Goal: Task Accomplishment & Management: Manage account settings

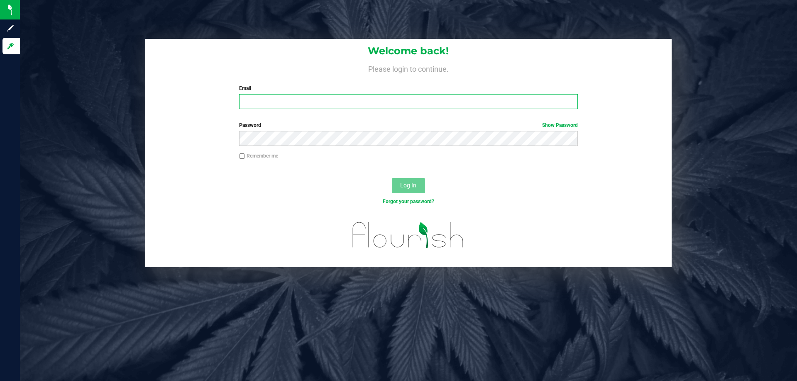
click at [280, 109] on input "Email" at bounding box center [408, 101] width 338 height 15
type input "[EMAIL_ADDRESS][DOMAIN_NAME]"
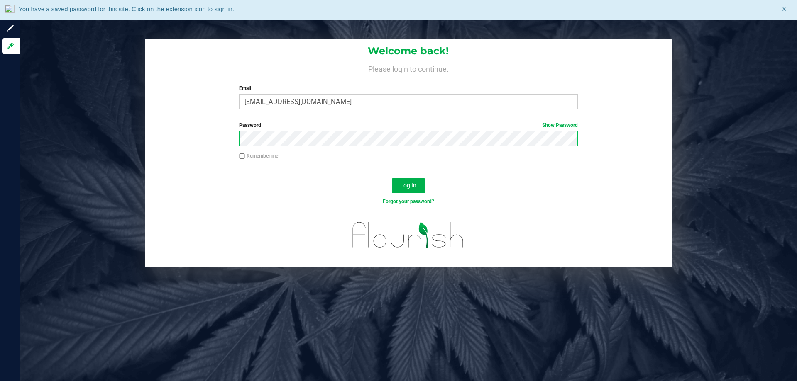
click at [392, 178] on button "Log In" at bounding box center [408, 185] width 33 height 15
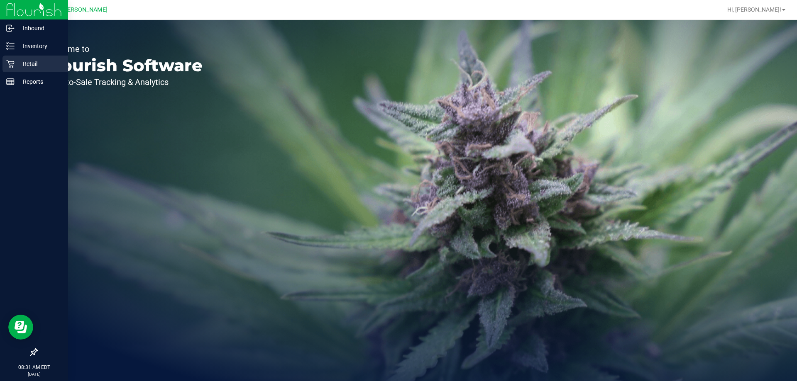
click at [20, 61] on p "Retail" at bounding box center [40, 64] width 50 height 10
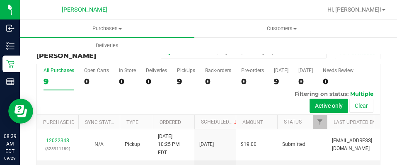
drag, startPoint x: 218, startPoint y: 164, endPoint x: 195, endPoint y: 305, distance: 142.6
click at [195, 165] on html "Inbound Inventory Retail Reports 08:39 AM EDT 09/29/2025 09/29 Summerfield WC H…" at bounding box center [198, 82] width 397 height 165
click at [370, 46] on div "Purchases Summary of purchases Fulfillment All purchases Customers All customer…" at bounding box center [218, 37] width 397 height 34
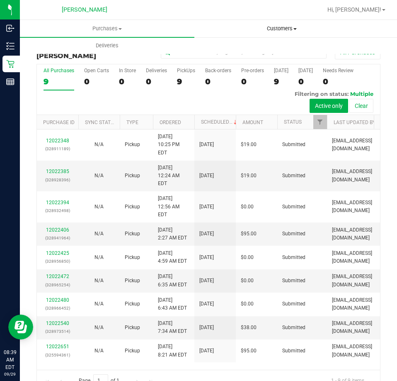
click at [281, 28] on span "Customers" at bounding box center [282, 28] width 174 height 7
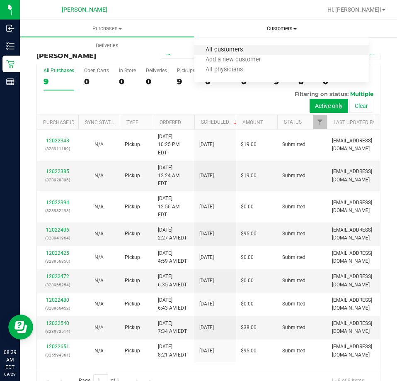
click at [230, 52] on span "All customers" at bounding box center [225, 49] width 60 height 7
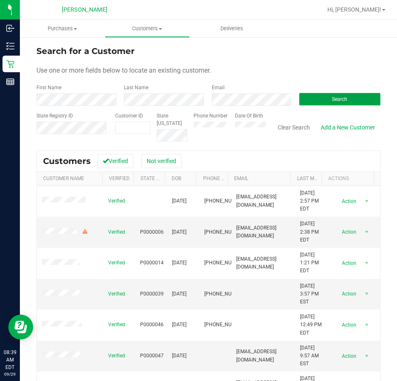
click at [332, 99] on span "Search" at bounding box center [339, 99] width 15 height 6
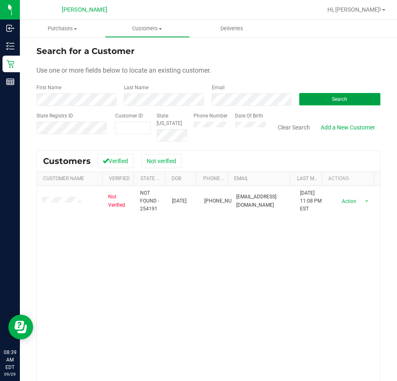
click at [322, 98] on button "Search" at bounding box center [340, 99] width 81 height 12
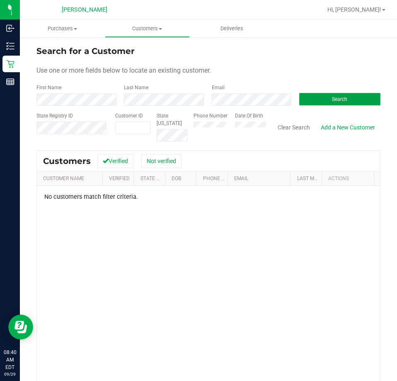
click at [333, 95] on button "Search" at bounding box center [340, 99] width 81 height 12
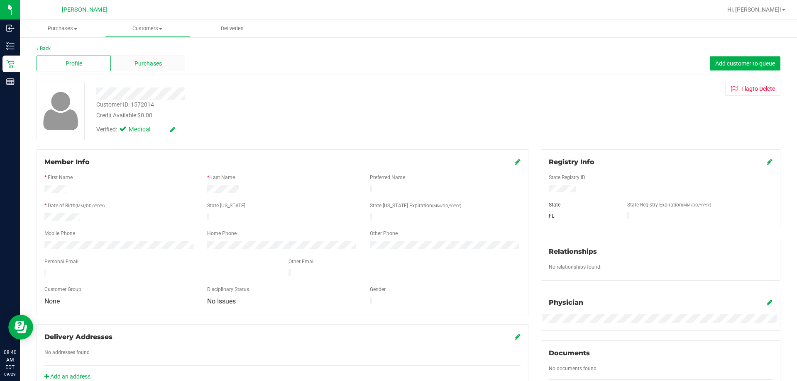
click at [150, 63] on span "Purchases" at bounding box center [147, 63] width 27 height 9
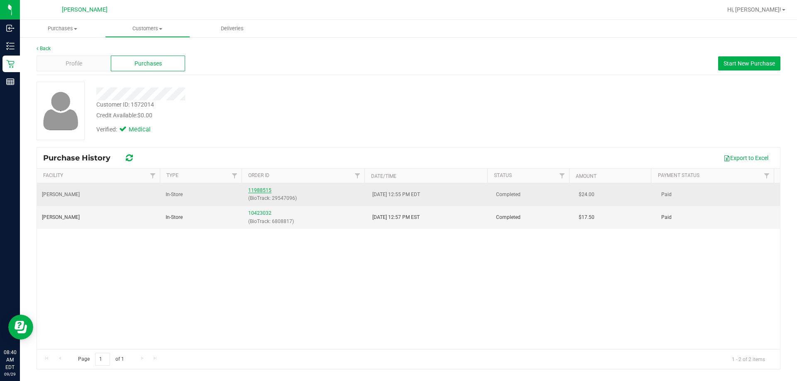
click at [261, 190] on link "11988515" at bounding box center [259, 191] width 23 height 6
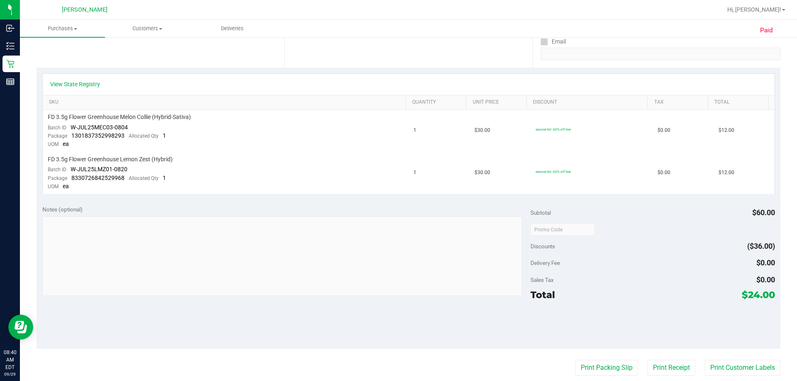
scroll to position [207, 0]
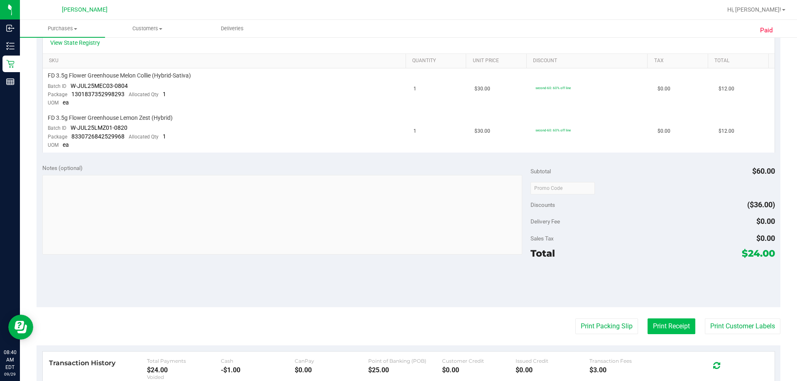
click at [662, 326] on button "Print Receipt" at bounding box center [671, 327] width 48 height 16
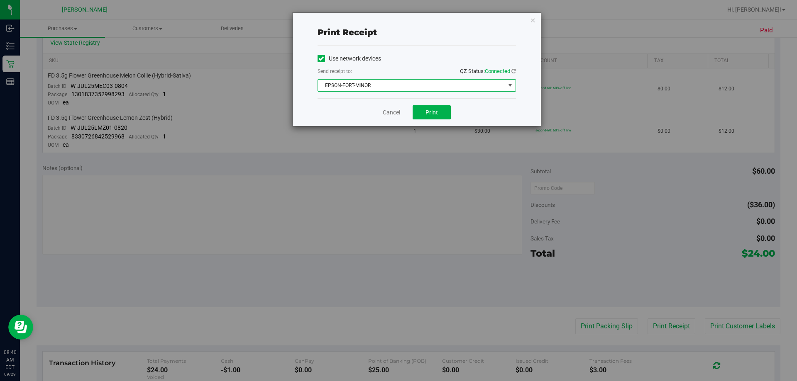
click at [373, 88] on span "EPSON-FORT-MINOR" at bounding box center [411, 86] width 187 height 12
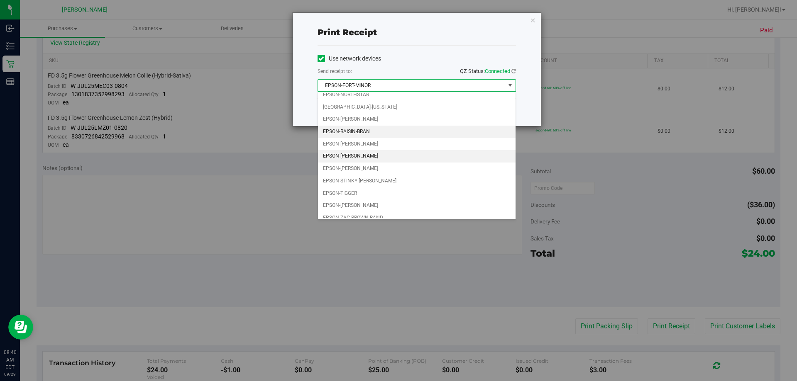
scroll to position [36, 0]
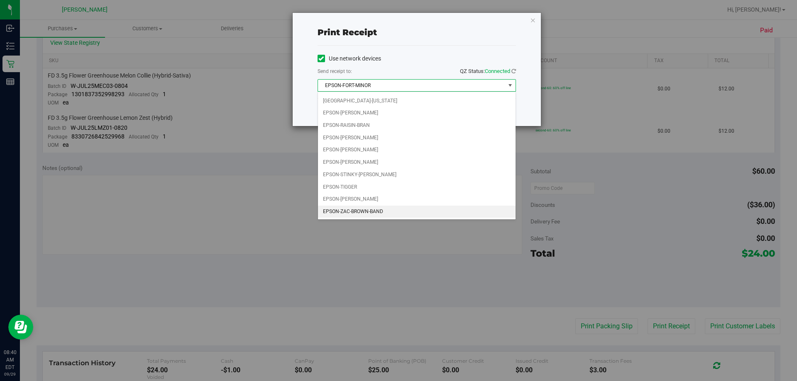
click at [380, 212] on li "EPSON-ZAC-BROWN-BAND" at bounding box center [416, 212] width 197 height 12
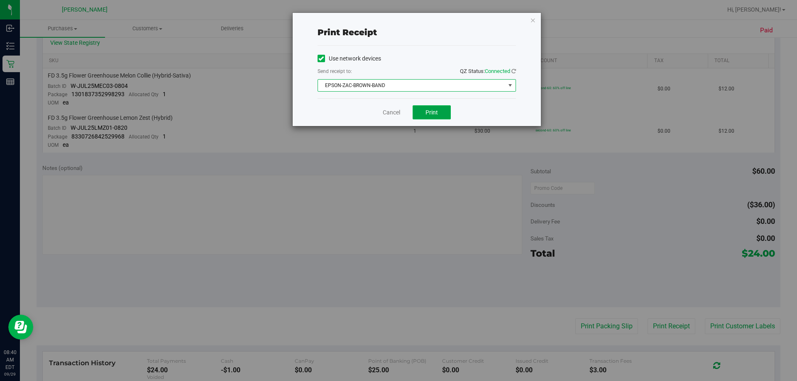
click at [444, 114] on button "Print" at bounding box center [431, 112] width 38 height 14
click at [388, 110] on link "Cancel" at bounding box center [391, 112] width 17 height 9
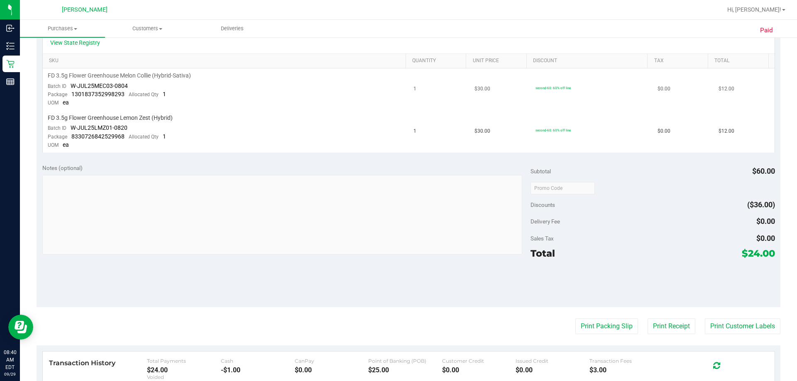
scroll to position [0, 0]
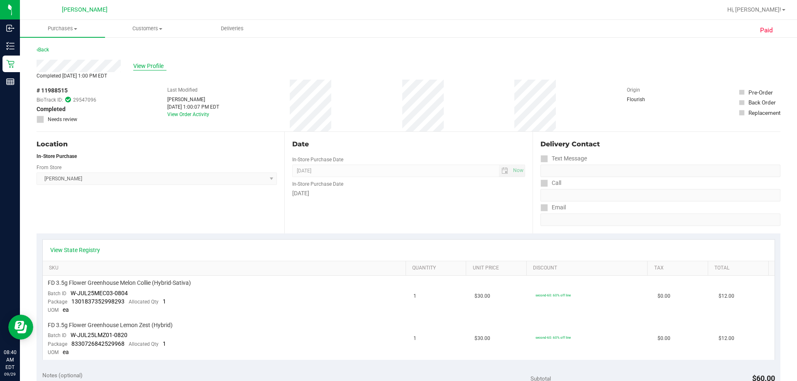
click at [151, 66] on span "View Profile" at bounding box center [149, 66] width 33 height 9
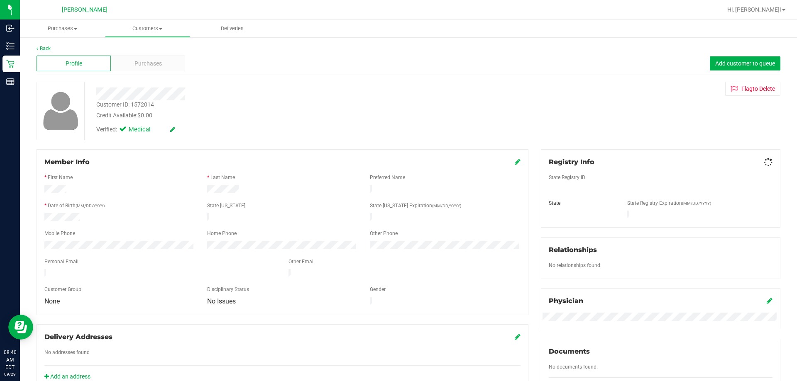
click at [151, 66] on span "Purchases" at bounding box center [147, 63] width 27 height 9
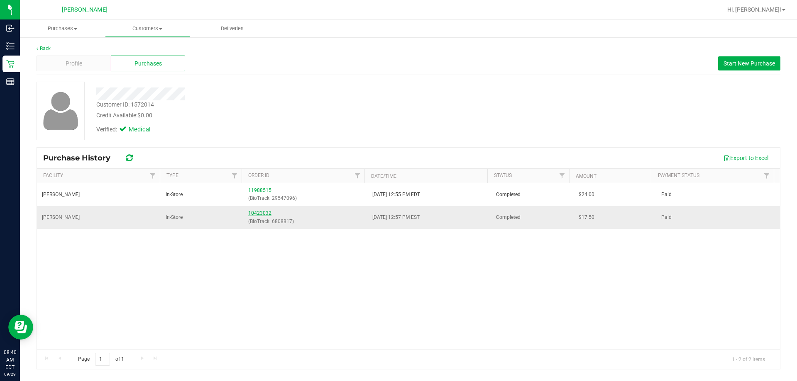
click at [261, 213] on link "10423032" at bounding box center [259, 213] width 23 height 6
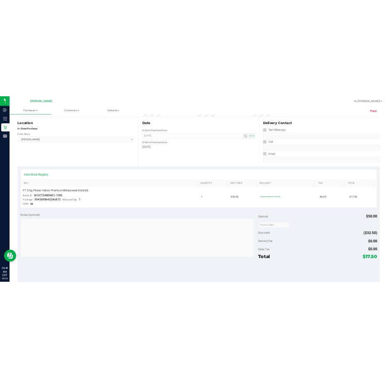
scroll to position [249, 0]
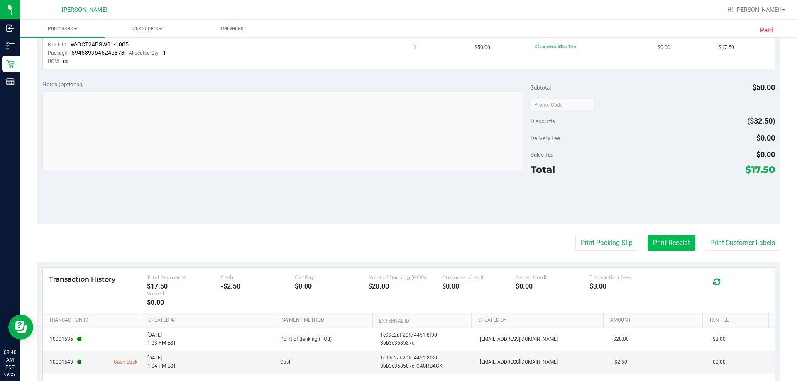
click at [666, 244] on button "Print Receipt" at bounding box center [671, 243] width 48 height 16
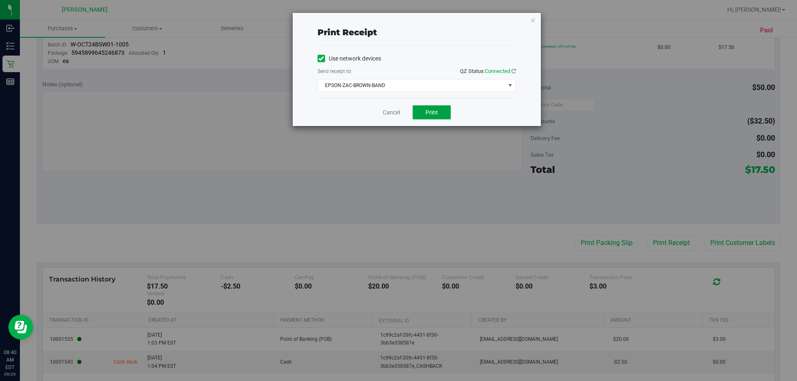
click at [426, 117] on button "Print" at bounding box center [431, 112] width 38 height 14
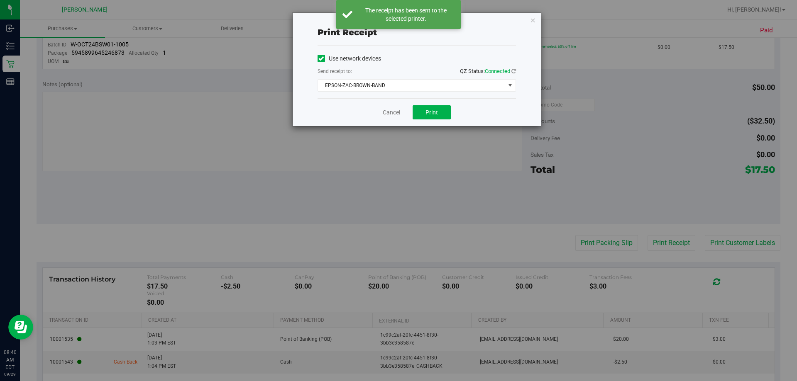
click at [390, 112] on link "Cancel" at bounding box center [391, 112] width 17 height 9
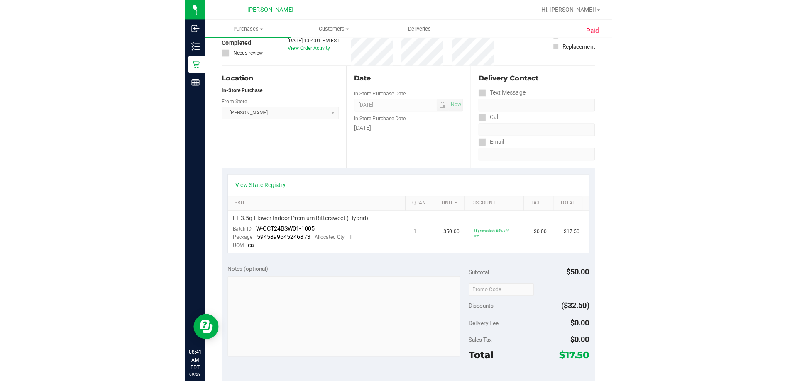
scroll to position [0, 0]
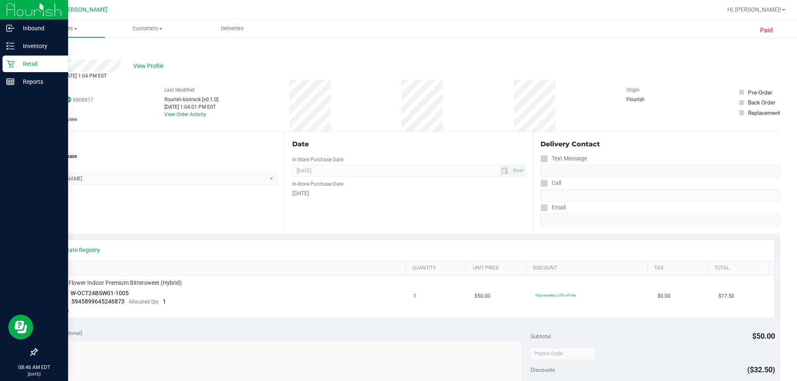
click at [20, 66] on p "Retail" at bounding box center [40, 64] width 50 height 10
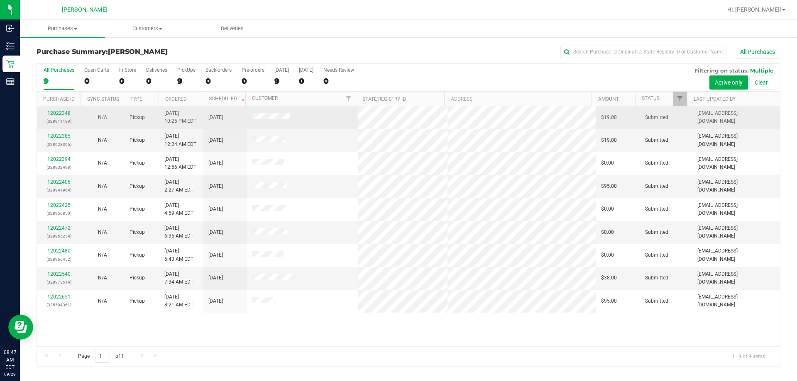
click at [62, 115] on link "12022348" at bounding box center [58, 113] width 23 height 6
click at [51, 113] on link "12022348" at bounding box center [58, 113] width 23 height 6
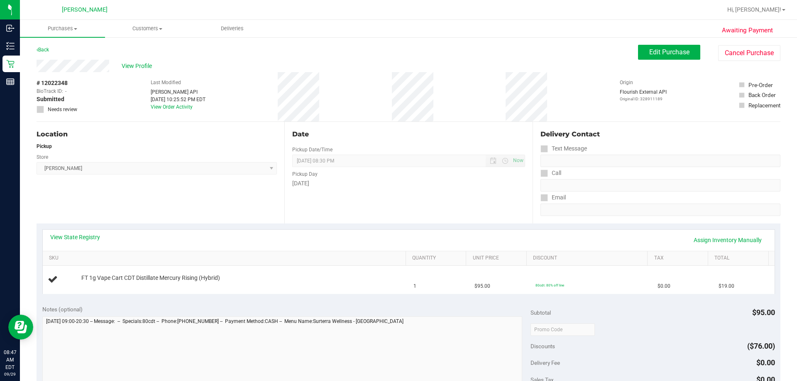
click at [62, 236] on link "View State Registry" at bounding box center [75, 237] width 50 height 8
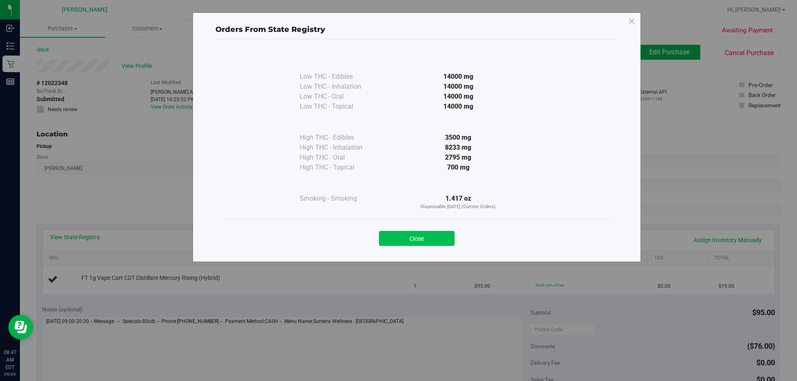
click at [410, 240] on button "Close" at bounding box center [417, 238] width 76 height 15
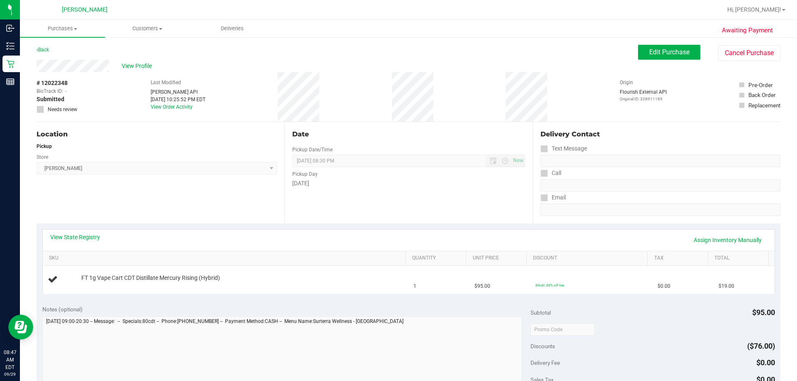
scroll to position [166, 0]
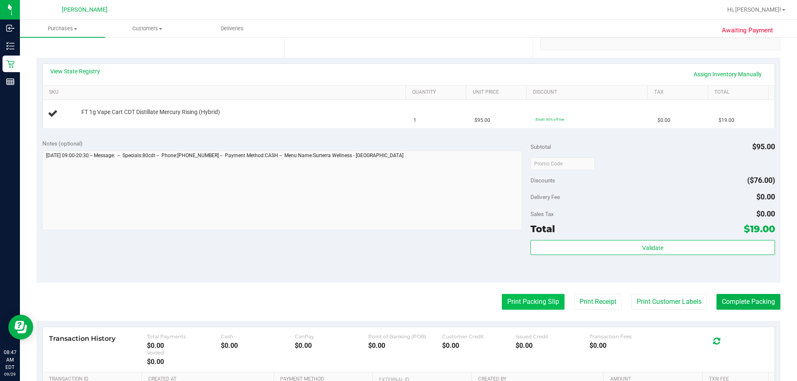
click at [514, 304] on button "Print Packing Slip" at bounding box center [533, 302] width 63 height 16
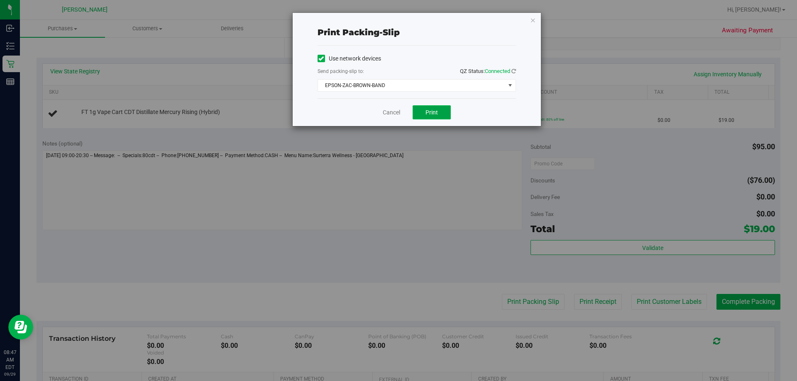
click at [432, 112] on span "Print" at bounding box center [431, 112] width 12 height 7
click at [390, 114] on link "Cancel" at bounding box center [391, 112] width 17 height 9
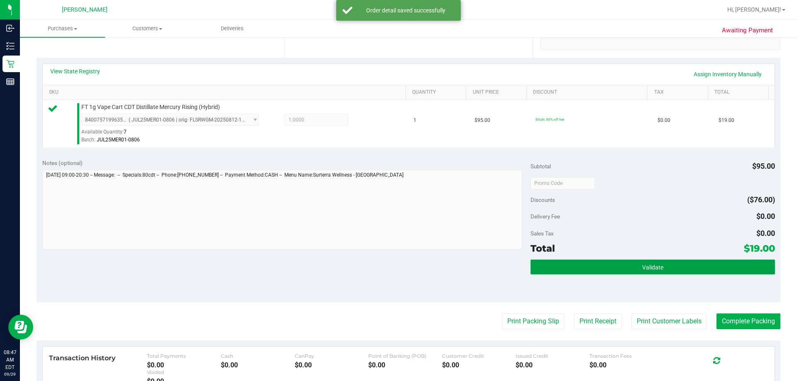
click at [686, 273] on button "Validate" at bounding box center [652, 267] width 244 height 15
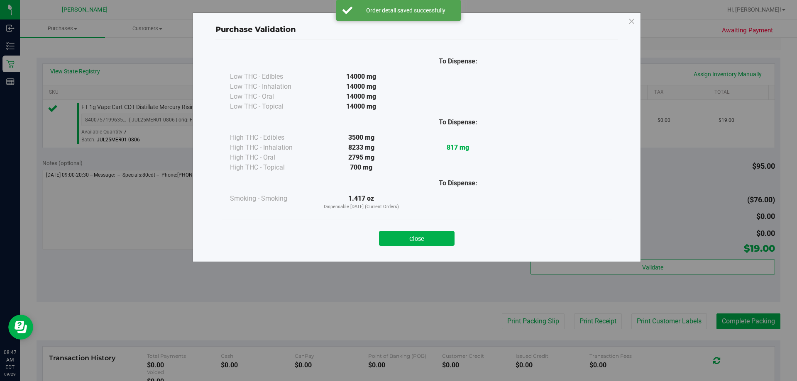
click at [439, 248] on div "Close" at bounding box center [417, 236] width 390 height 34
click at [436, 232] on div "Close" at bounding box center [417, 236] width 378 height 21
click at [437, 231] on button "Close" at bounding box center [417, 238] width 76 height 15
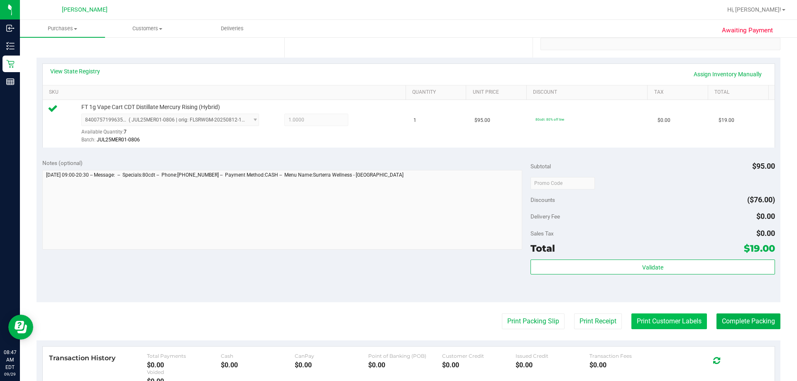
click at [660, 319] on button "Print Customer Labels" at bounding box center [669, 322] width 76 height 16
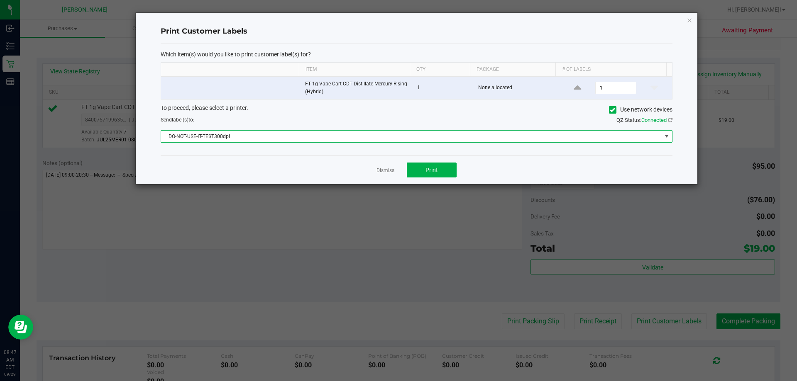
click at [264, 137] on span "DO-NOT-USE-IT-TEST300dpi" at bounding box center [411, 137] width 500 height 12
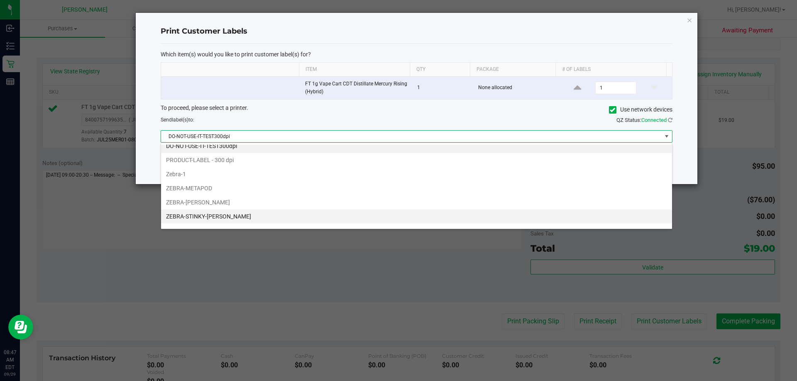
scroll to position [16, 0]
click at [270, 223] on li "ZEBRA-ZAC-BROWN-BAND" at bounding box center [416, 221] width 511 height 14
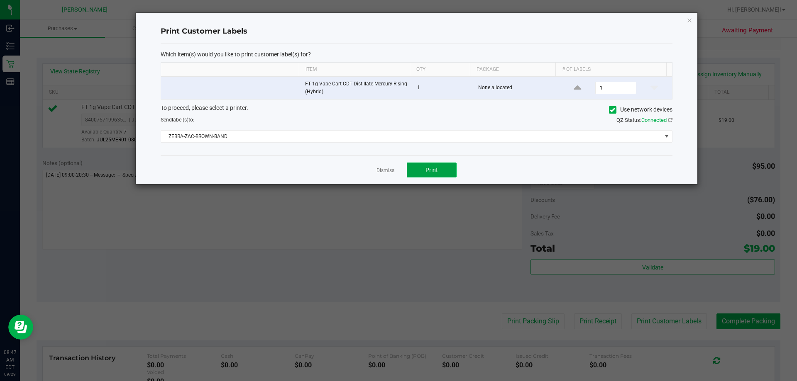
click at [437, 165] on button "Print" at bounding box center [432, 170] width 50 height 15
click at [388, 170] on link "Dismiss" at bounding box center [385, 170] width 18 height 7
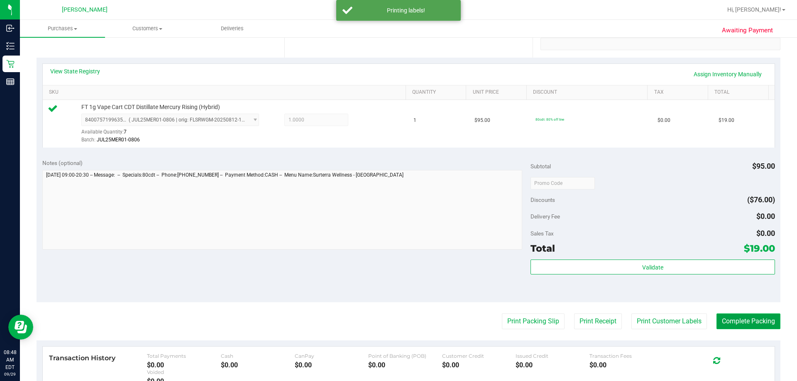
click at [750, 323] on button "Complete Packing" at bounding box center [748, 322] width 64 height 16
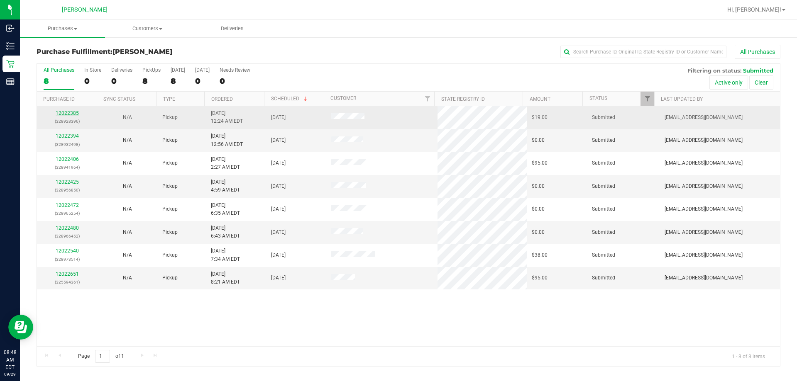
click at [74, 112] on link "12022385" at bounding box center [67, 113] width 23 height 6
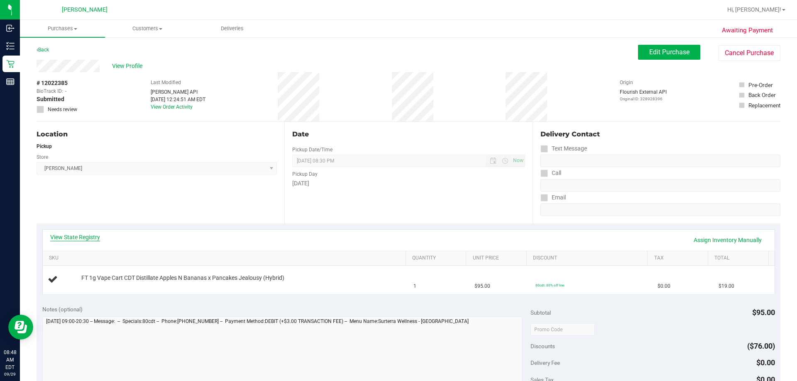
click at [84, 239] on link "View State Registry" at bounding box center [75, 237] width 50 height 8
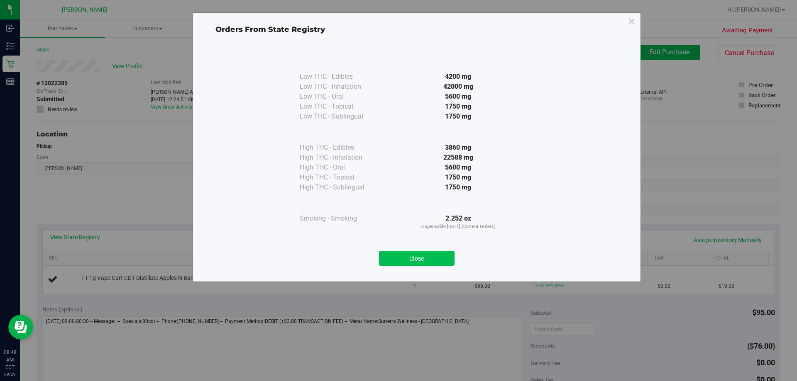
click at [418, 262] on button "Close" at bounding box center [417, 258] width 76 height 15
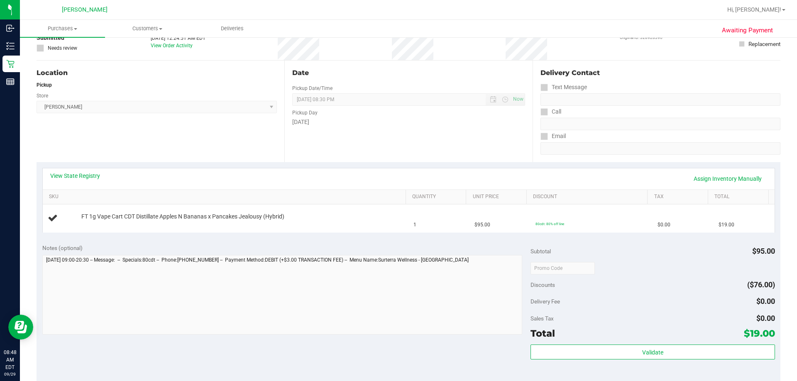
scroll to position [166, 0]
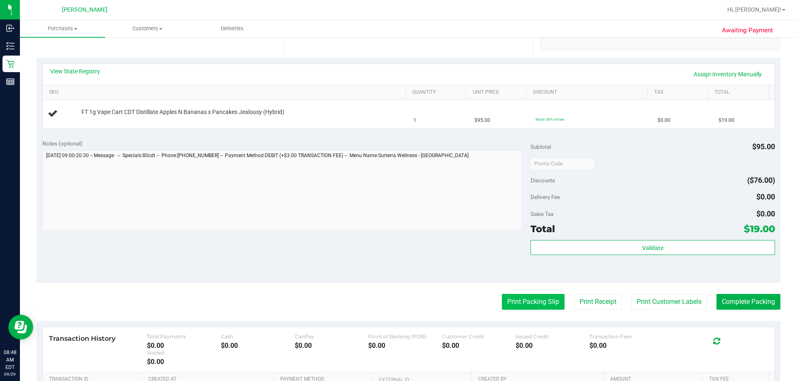
click at [518, 299] on button "Print Packing Slip" at bounding box center [533, 302] width 63 height 16
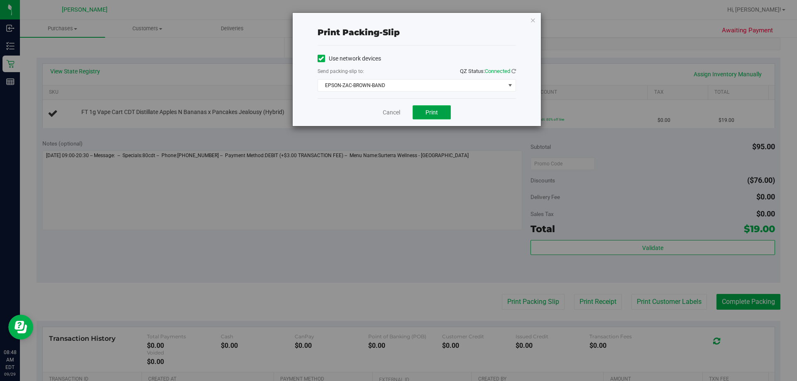
click at [436, 116] on button "Print" at bounding box center [431, 112] width 38 height 14
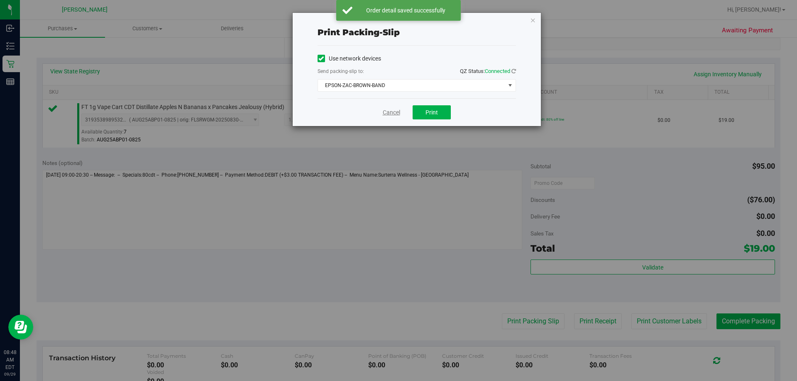
click at [385, 110] on link "Cancel" at bounding box center [391, 112] width 17 height 9
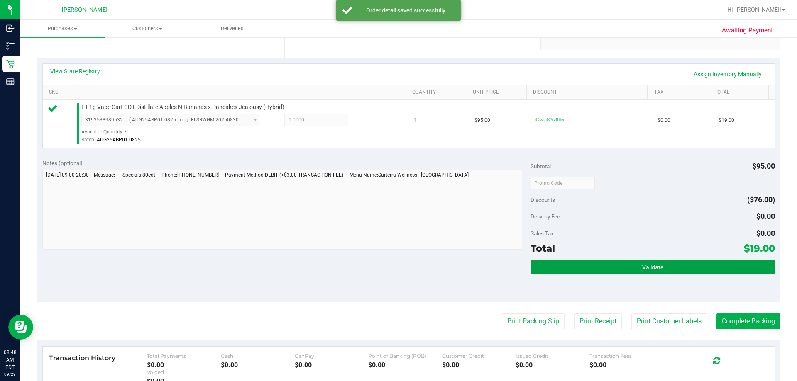
click at [657, 266] on span "Validate" at bounding box center [652, 267] width 21 height 7
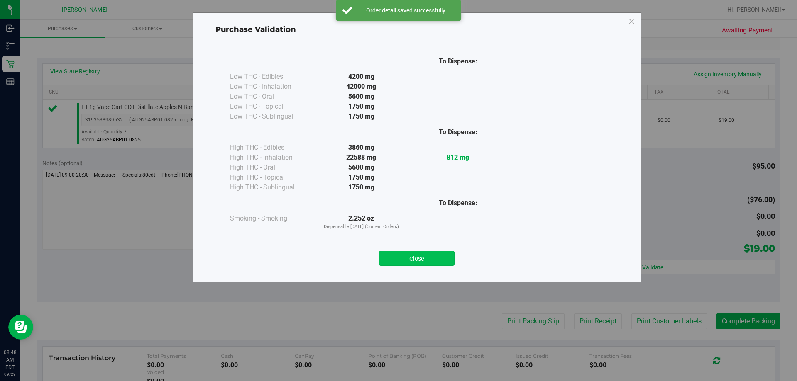
click at [432, 263] on button "Close" at bounding box center [417, 258] width 76 height 15
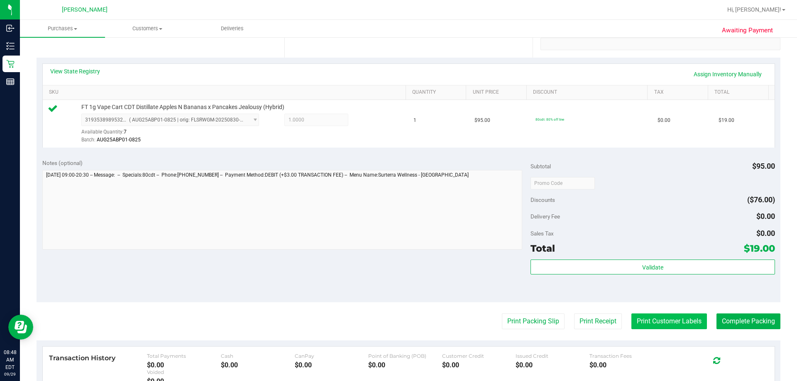
click at [665, 322] on button "Print Customer Labels" at bounding box center [669, 322] width 76 height 16
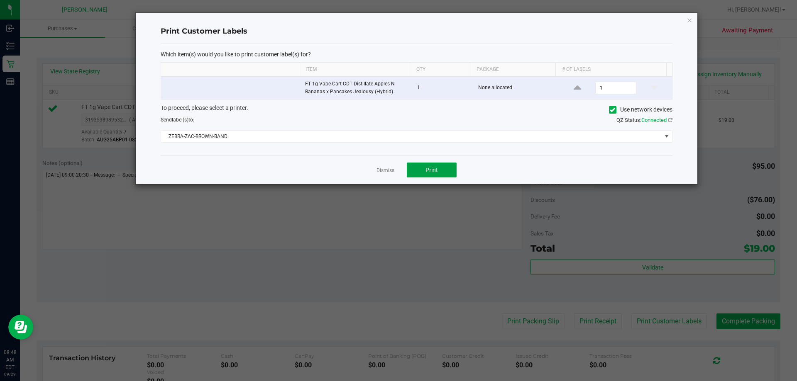
click at [439, 175] on button "Print" at bounding box center [432, 170] width 50 height 15
click at [389, 172] on link "Dismiss" at bounding box center [385, 170] width 18 height 7
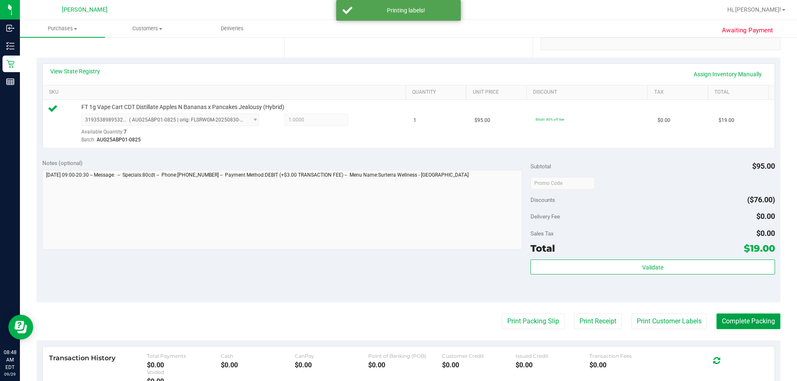
click at [733, 326] on button "Complete Packing" at bounding box center [748, 322] width 64 height 16
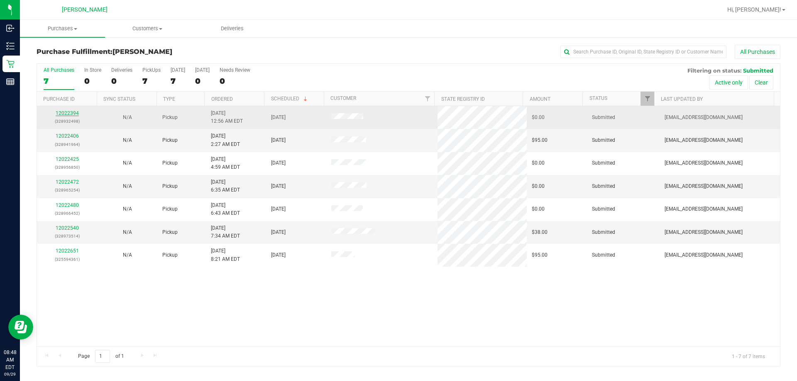
click at [71, 116] on link "12022394" at bounding box center [67, 113] width 23 height 6
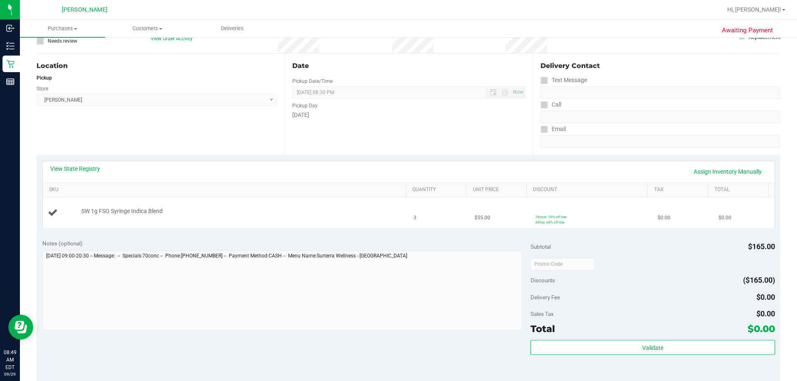
scroll to position [83, 0]
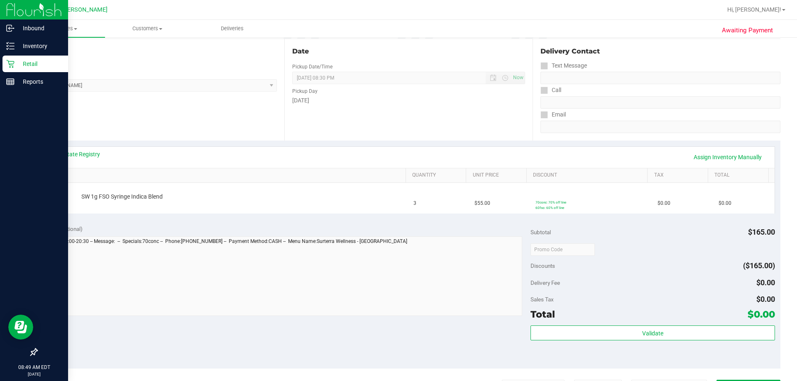
click at [20, 63] on p "Retail" at bounding box center [40, 64] width 50 height 10
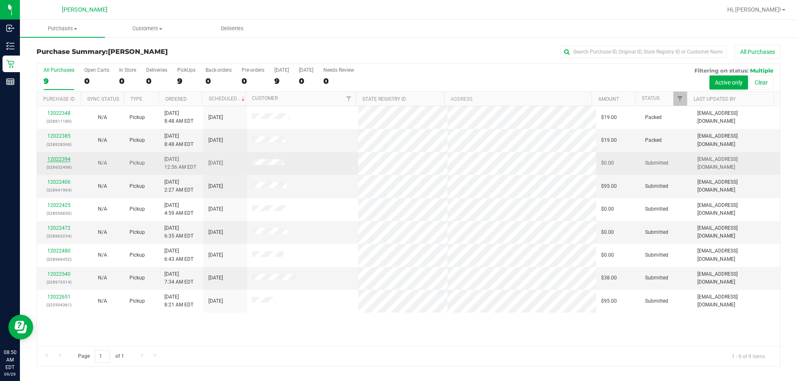
click at [54, 160] on link "12022394" at bounding box center [58, 159] width 23 height 6
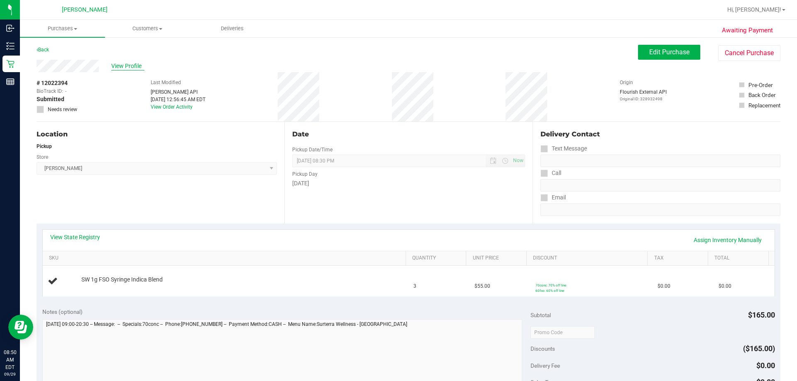
click at [134, 64] on span "View Profile" at bounding box center [127, 66] width 33 height 9
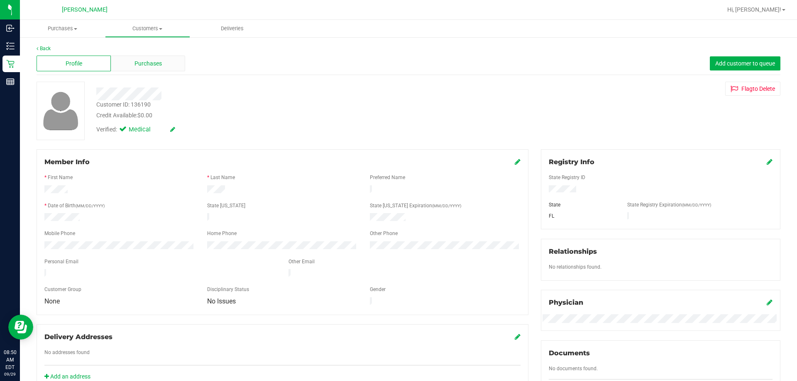
click at [154, 67] on span "Purchases" at bounding box center [147, 63] width 27 height 9
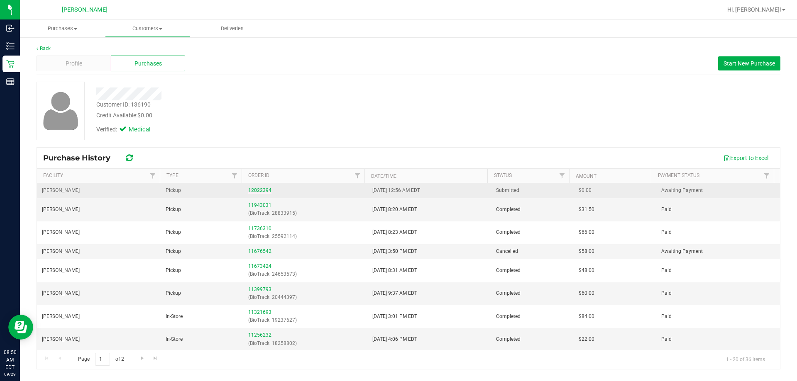
click at [257, 189] on link "12022394" at bounding box center [259, 191] width 23 height 6
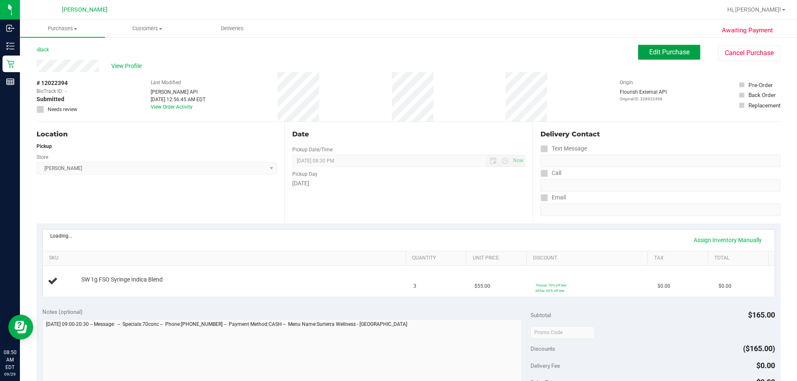
click at [676, 56] on span "Edit Purchase" at bounding box center [669, 52] width 40 height 8
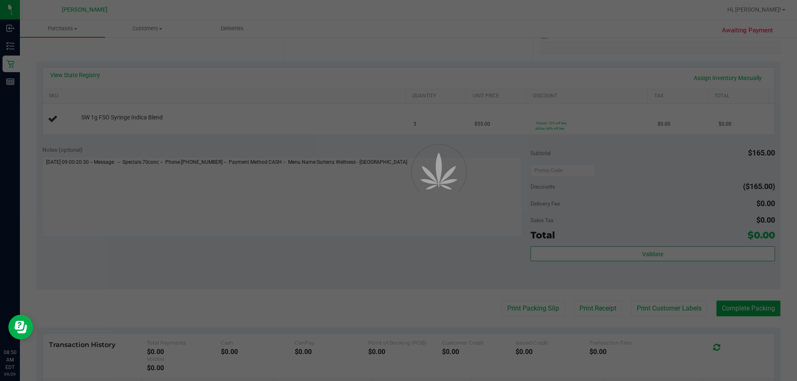
scroll to position [166, 0]
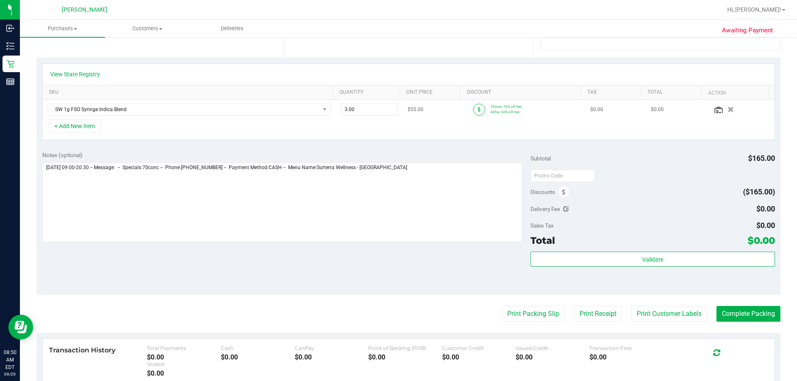
click at [473, 109] on span at bounding box center [479, 110] width 12 height 12
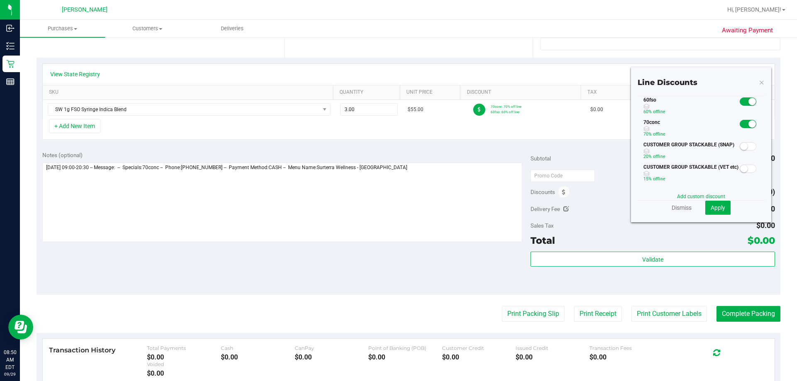
click at [748, 101] on small at bounding box center [751, 101] width 7 height 7
click at [710, 207] on span "Apply" at bounding box center [717, 208] width 15 height 7
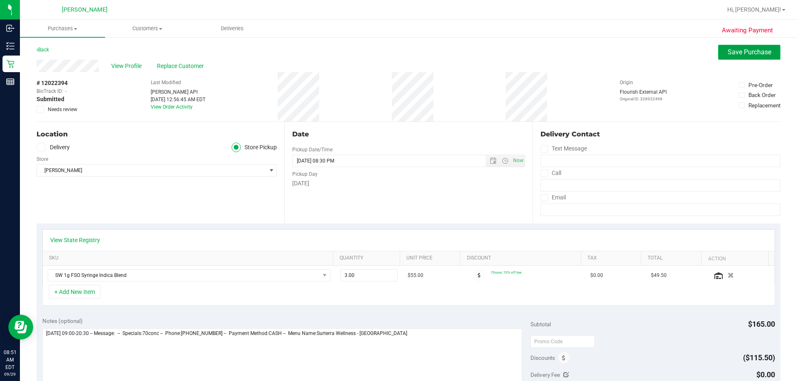
click at [745, 52] on span "Save Purchase" at bounding box center [749, 52] width 44 height 8
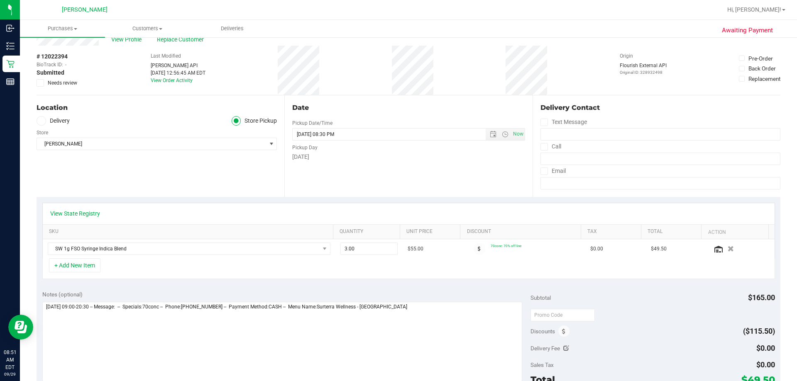
scroll to position [41, 0]
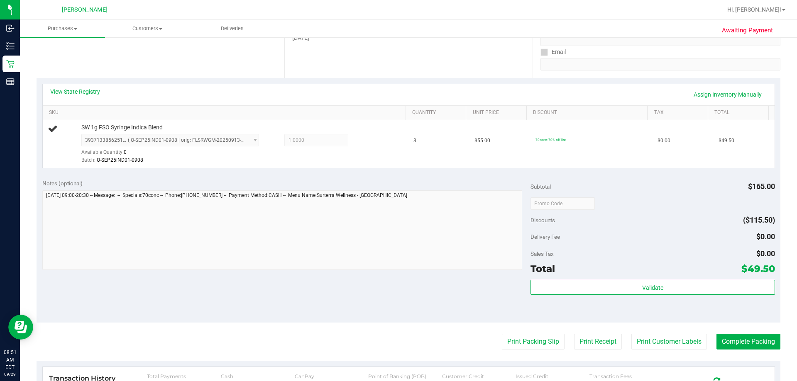
scroll to position [207, 0]
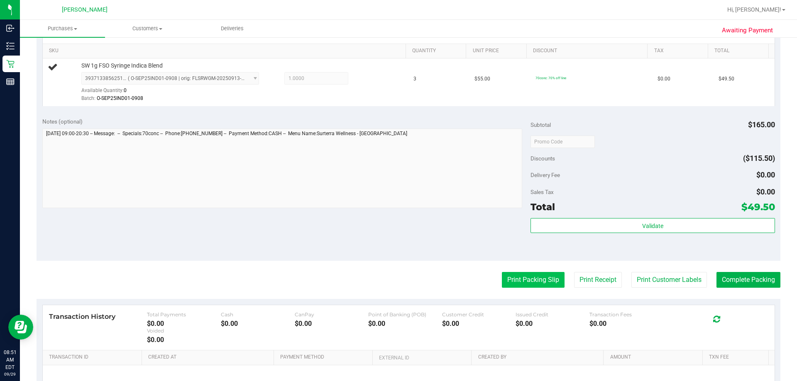
click at [549, 286] on button "Print Packing Slip" at bounding box center [533, 280] width 63 height 16
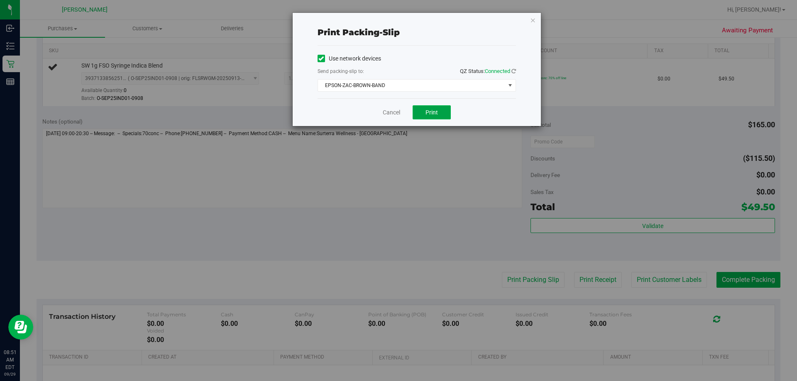
click at [429, 112] on span "Print" at bounding box center [431, 112] width 12 height 7
click at [388, 109] on link "Cancel" at bounding box center [391, 112] width 17 height 9
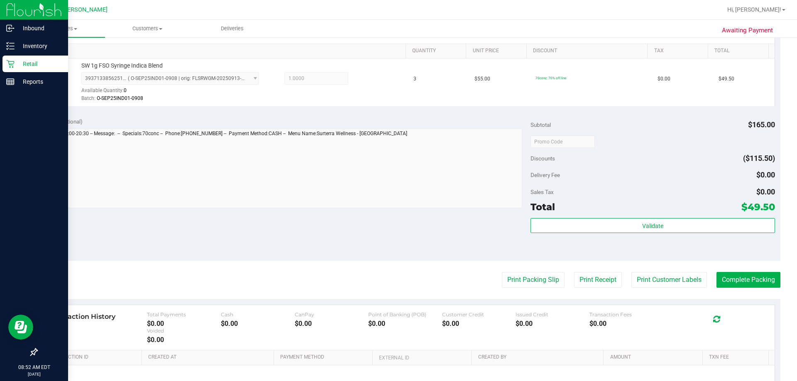
click at [29, 64] on p "Retail" at bounding box center [40, 64] width 50 height 10
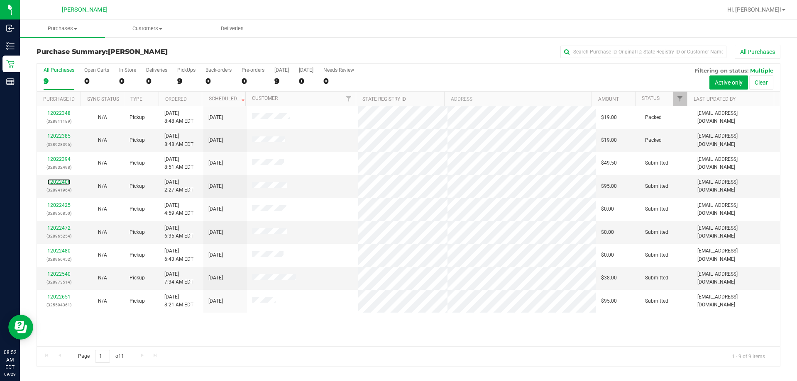
click at [63, 184] on link "12022406" at bounding box center [58, 182] width 23 height 6
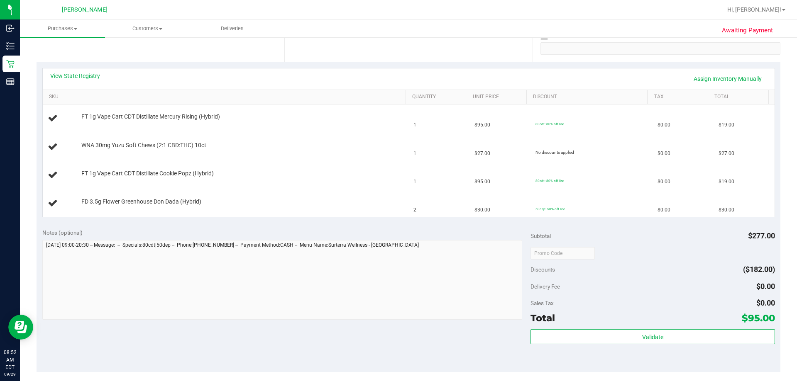
scroll to position [166, 0]
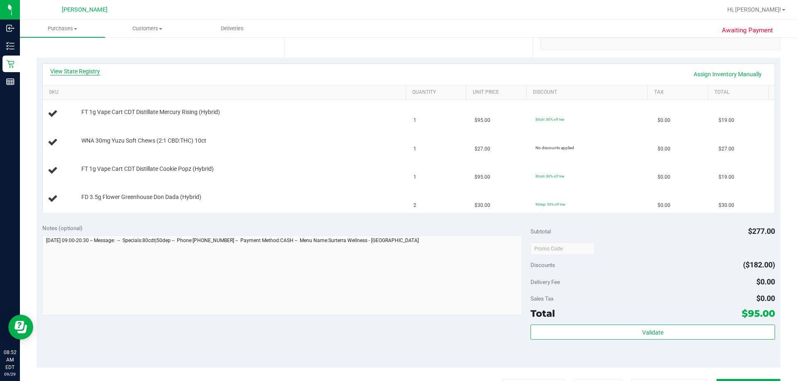
click at [70, 73] on link "View State Registry" at bounding box center [75, 71] width 50 height 8
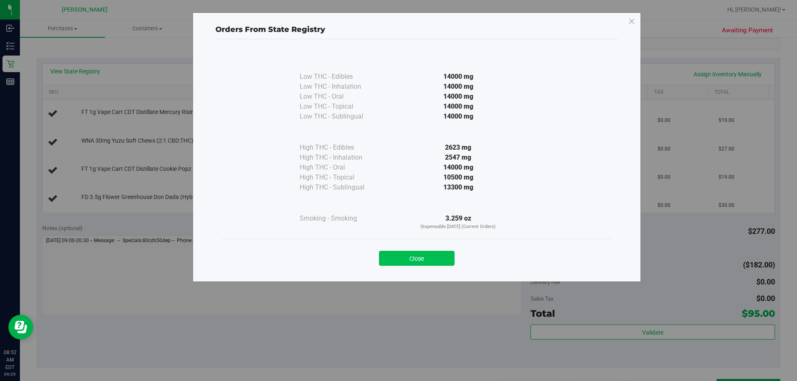
click at [411, 258] on button "Close" at bounding box center [417, 258] width 76 height 15
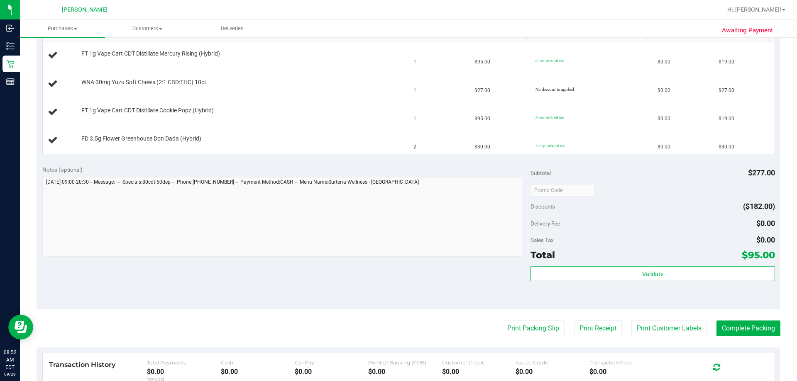
scroll to position [332, 0]
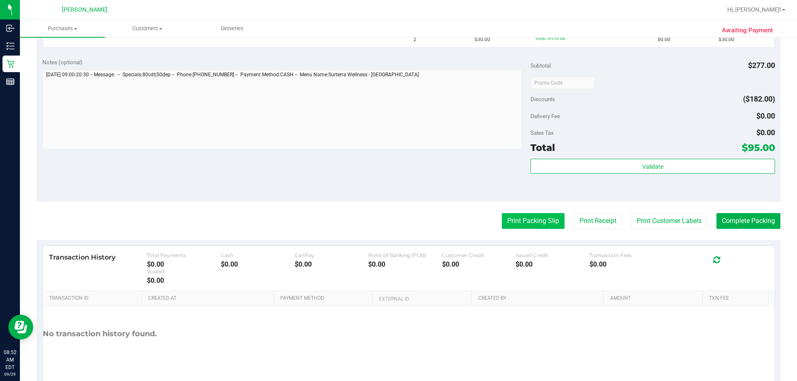
click at [528, 224] on button "Print Packing Slip" at bounding box center [533, 221] width 63 height 16
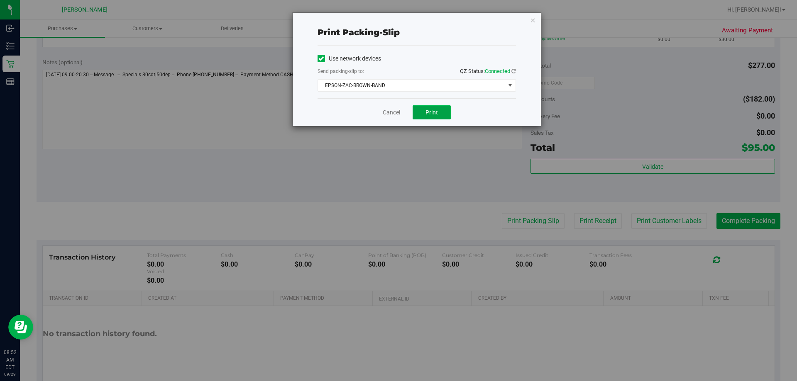
click at [428, 111] on span "Print" at bounding box center [431, 112] width 12 height 7
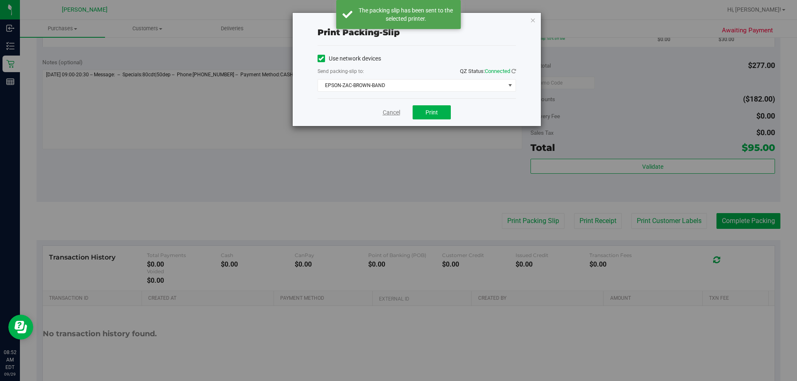
click at [388, 109] on link "Cancel" at bounding box center [391, 112] width 17 height 9
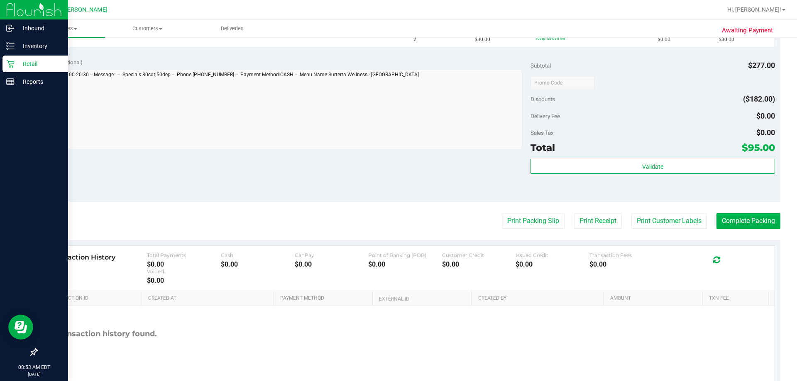
click at [17, 63] on p "Retail" at bounding box center [40, 64] width 50 height 10
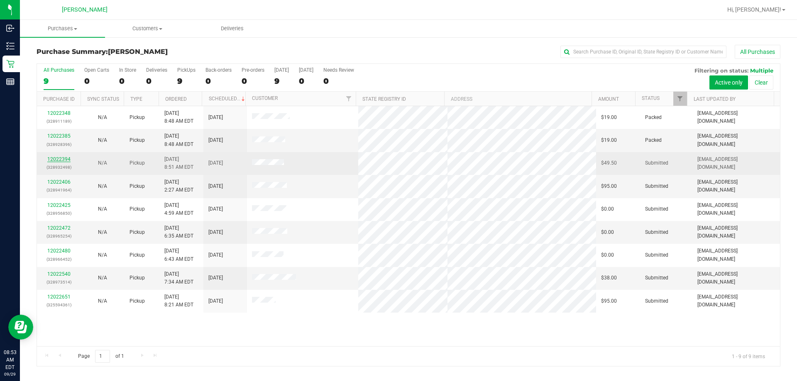
click at [59, 161] on link "12022394" at bounding box center [58, 159] width 23 height 6
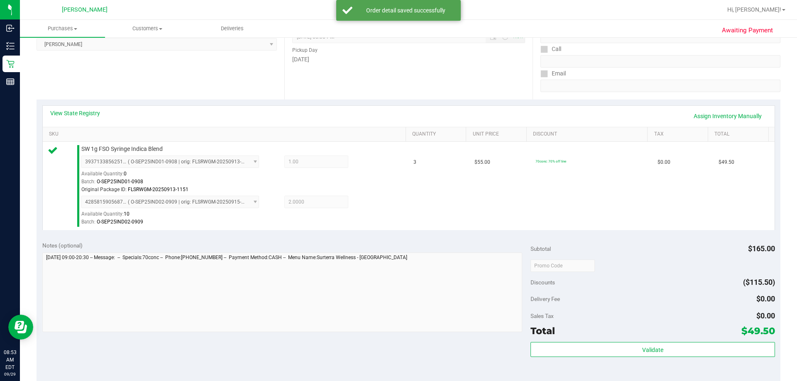
scroll to position [207, 0]
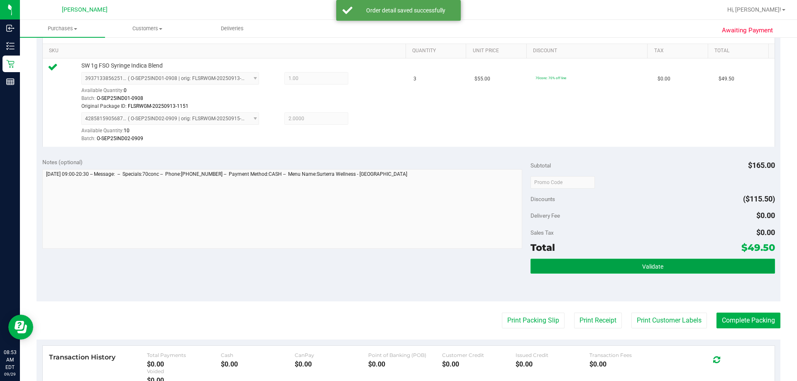
click at [650, 269] on span "Validate" at bounding box center [652, 266] width 21 height 7
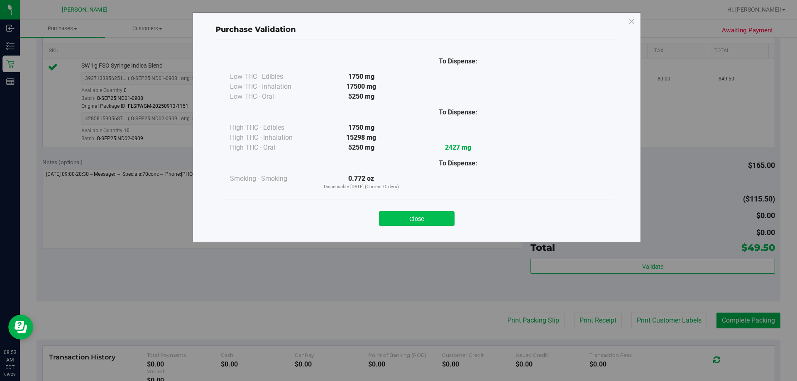
click at [437, 215] on button "Close" at bounding box center [417, 218] width 76 height 15
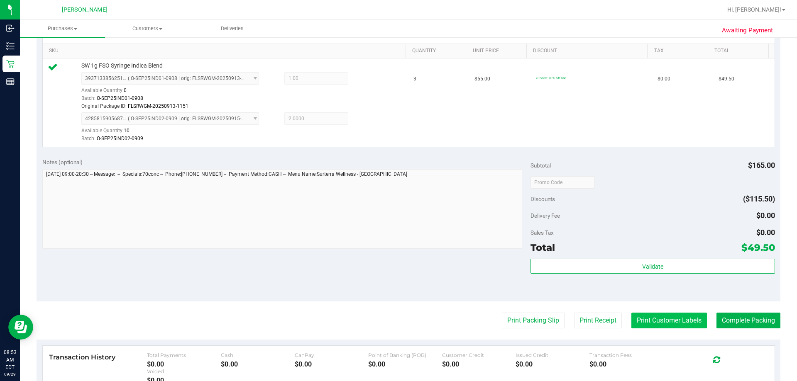
click at [666, 317] on button "Print Customer Labels" at bounding box center [669, 321] width 76 height 16
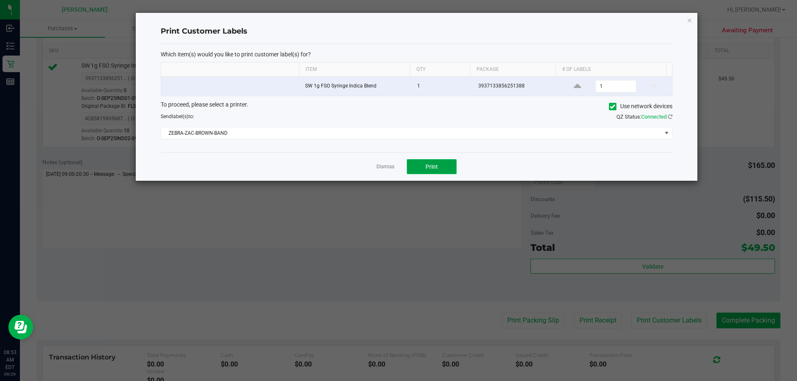
click at [440, 166] on button "Print" at bounding box center [432, 166] width 50 height 15
click at [381, 166] on link "Dismiss" at bounding box center [385, 166] width 18 height 7
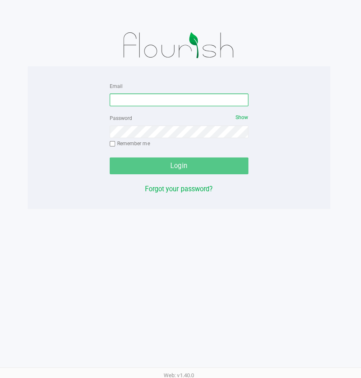
click at [176, 101] on input "Email" at bounding box center [180, 101] width 137 height 12
type input "[EMAIL_ADDRESS][DOMAIN_NAME]"
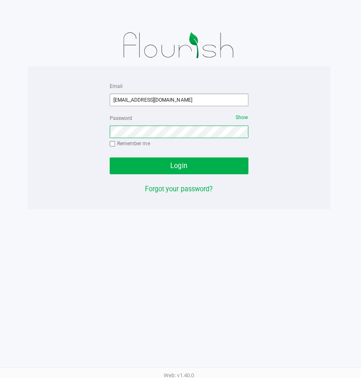
click at [112, 158] on button "Login" at bounding box center [180, 166] width 137 height 17
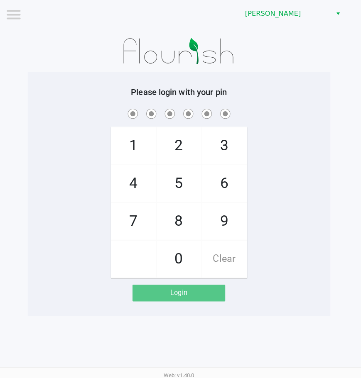
click at [271, 140] on div "1 4 7 2 5 8 0 3 6 9 Clear" at bounding box center [180, 192] width 299 height 169
checkbox input "true"
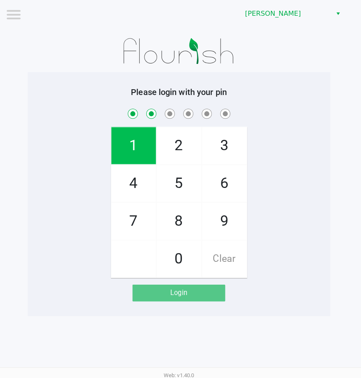
checkbox input "true"
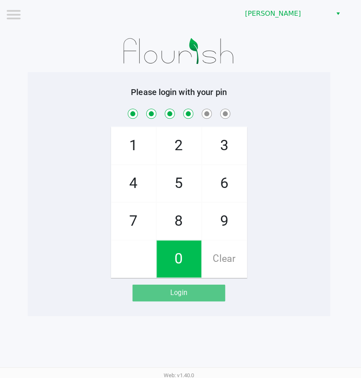
checkbox input "true"
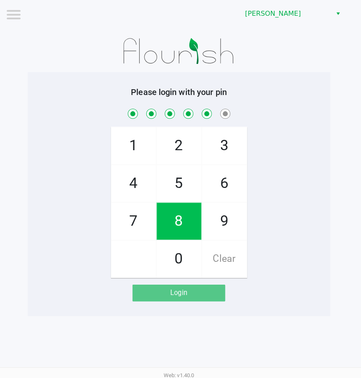
checkbox input "true"
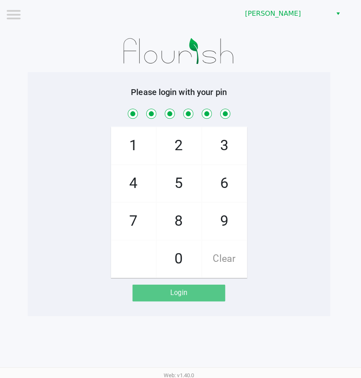
checkbox input "true"
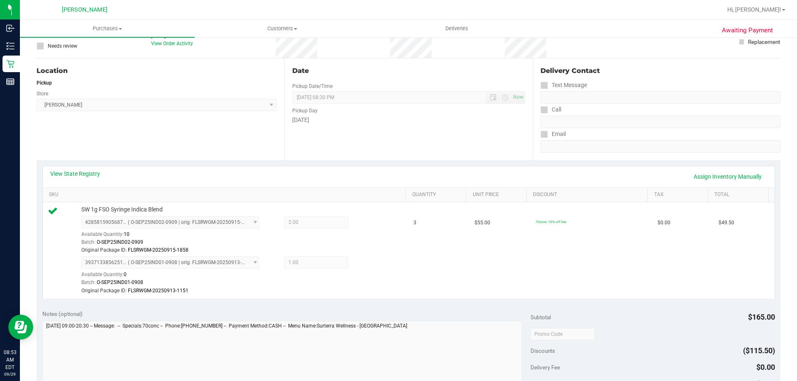
scroll to position [166, 0]
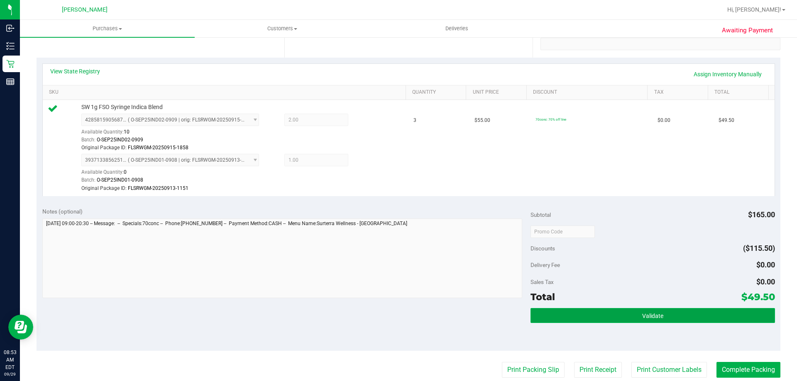
click at [635, 318] on button "Validate" at bounding box center [652, 315] width 244 height 15
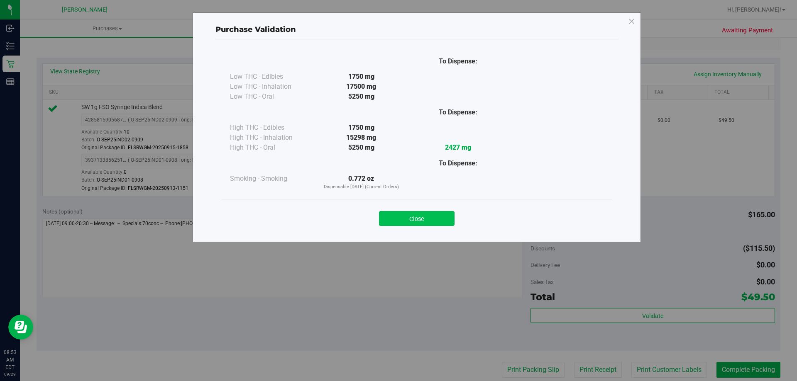
click at [439, 221] on button "Close" at bounding box center [417, 218] width 76 height 15
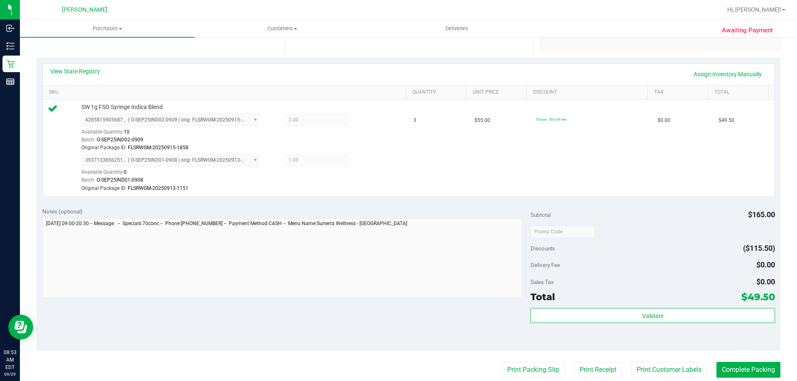
scroll to position [332, 0]
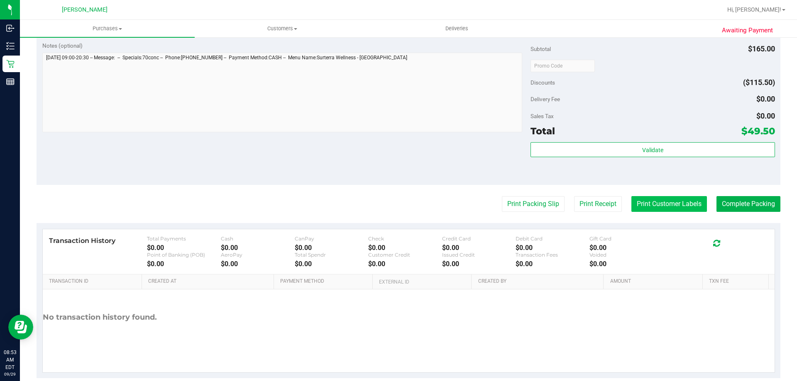
click at [661, 210] on button "Print Customer Labels" at bounding box center [669, 204] width 76 height 16
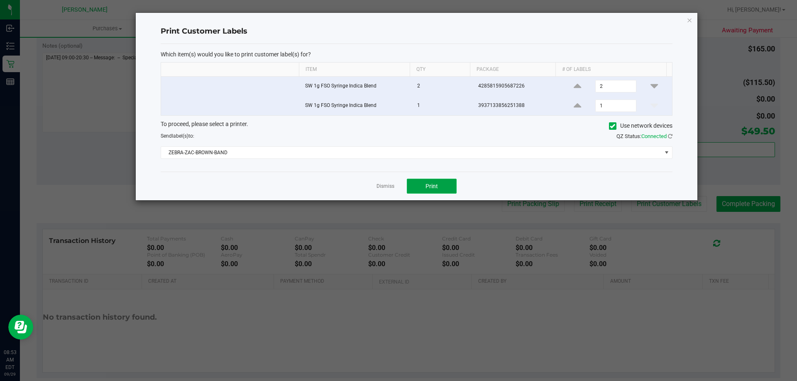
click at [439, 190] on button "Print" at bounding box center [432, 186] width 50 height 15
click at [383, 187] on link "Dismiss" at bounding box center [385, 186] width 18 height 7
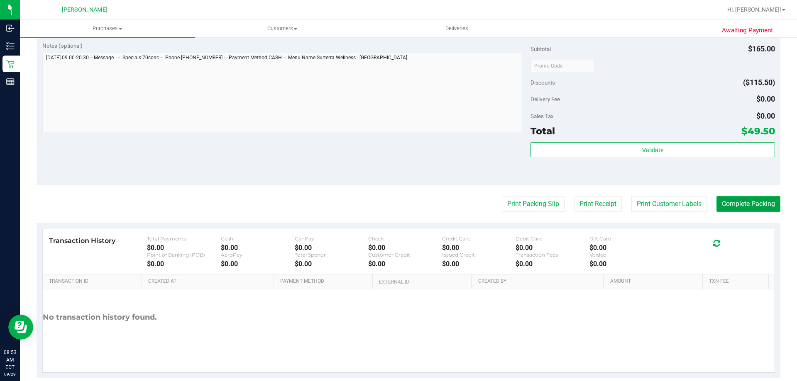
click at [750, 211] on button "Complete Packing" at bounding box center [748, 204] width 64 height 16
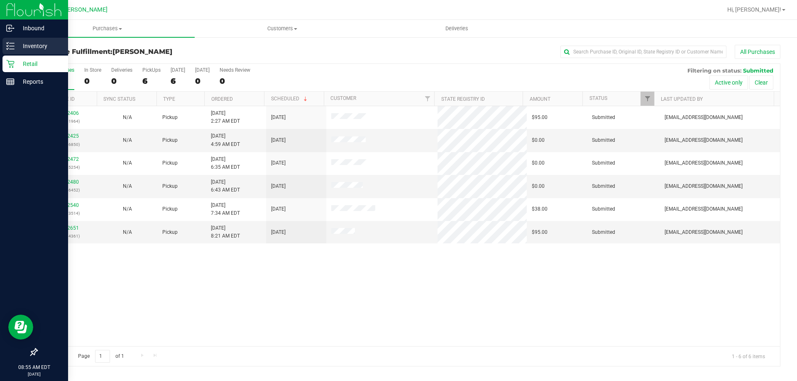
click at [12, 42] on icon at bounding box center [10, 46] width 8 height 8
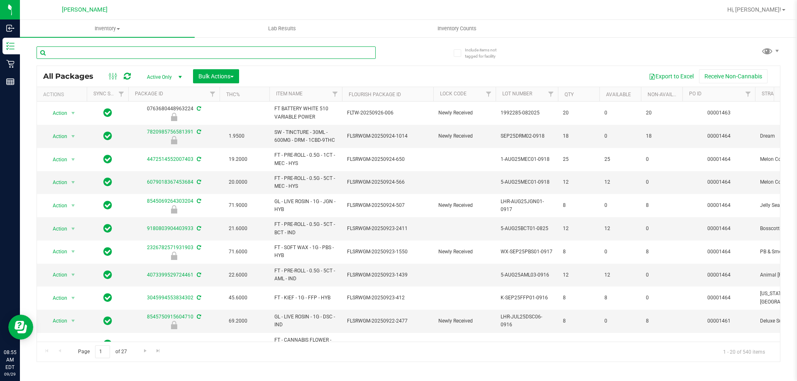
click at [72, 51] on input "text" at bounding box center [206, 52] width 339 height 12
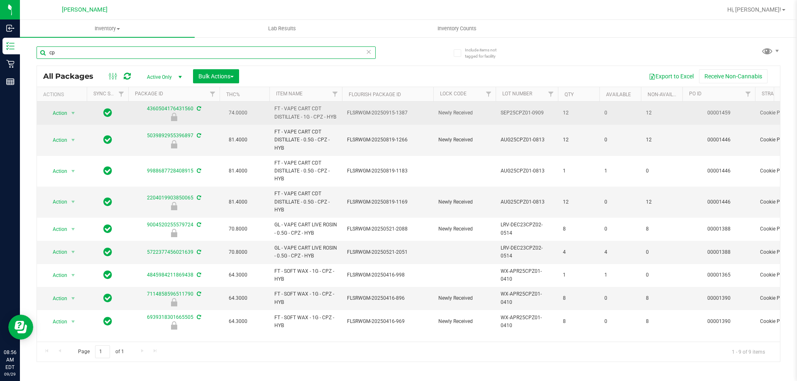
type input "c"
type input "4360504176431560"
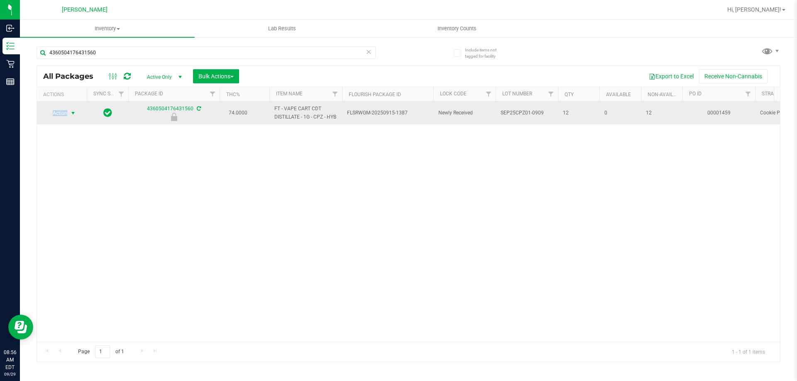
click at [65, 112] on span "Action" at bounding box center [56, 113] width 22 height 12
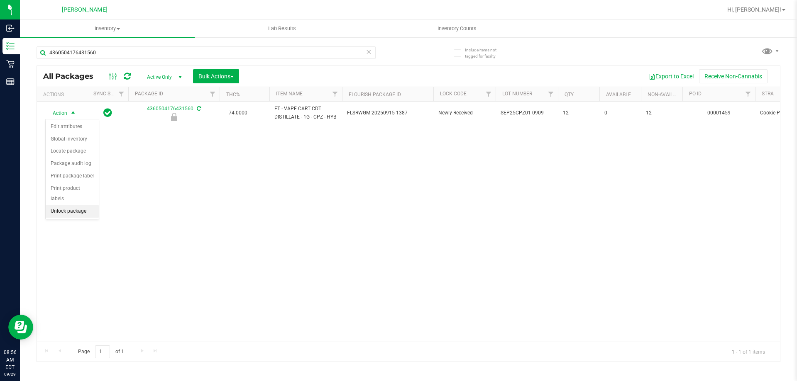
click at [80, 205] on li "Unlock package" at bounding box center [72, 211] width 53 height 12
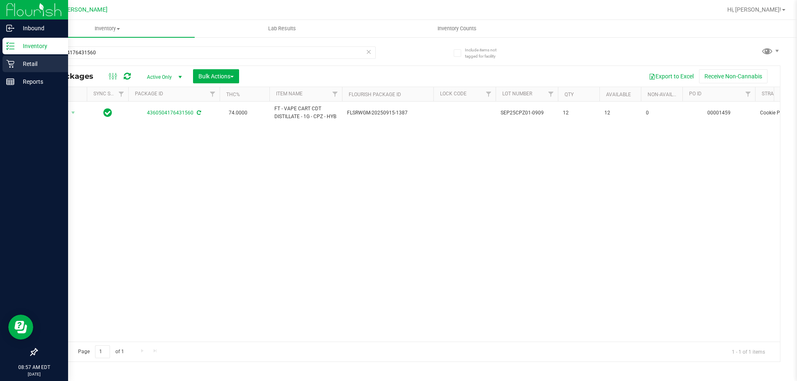
click at [34, 59] on p "Retail" at bounding box center [40, 64] width 50 height 10
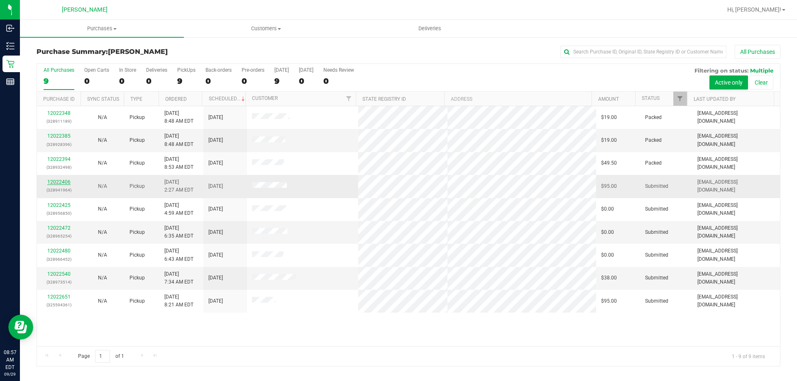
click at [57, 181] on link "12022406" at bounding box center [58, 182] width 23 height 6
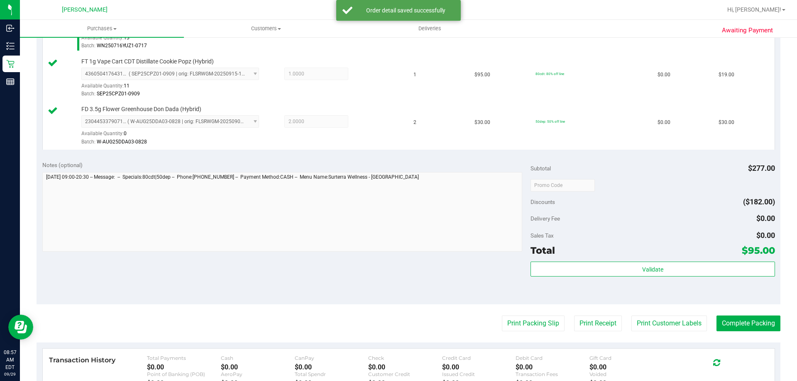
scroll to position [304, 0]
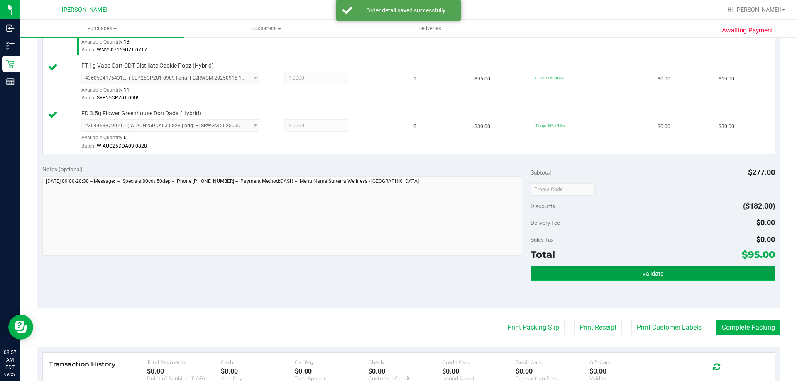
click at [629, 274] on button "Validate" at bounding box center [652, 273] width 244 height 15
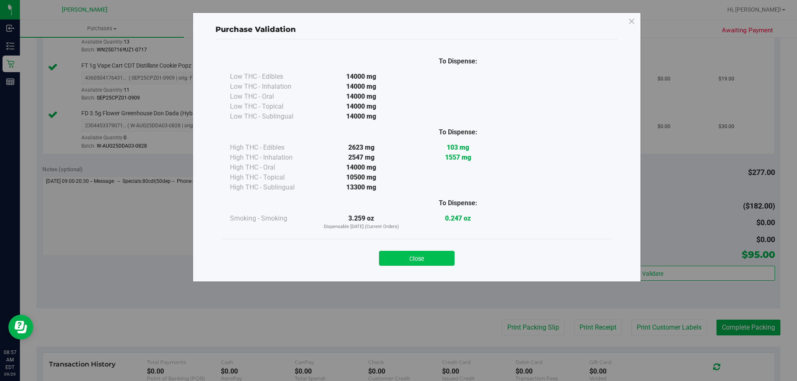
click at [446, 259] on button "Close" at bounding box center [417, 258] width 76 height 15
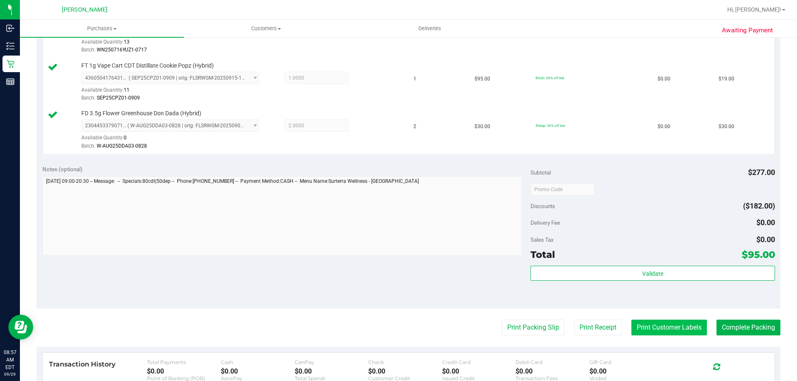
click at [645, 322] on button "Print Customer Labels" at bounding box center [669, 328] width 76 height 16
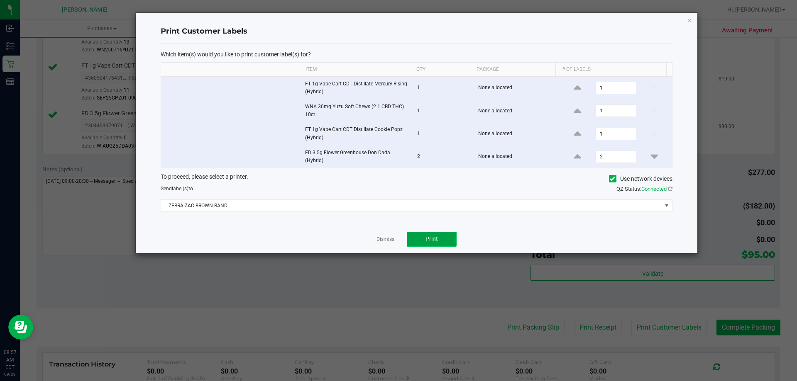
click at [415, 241] on button "Print" at bounding box center [432, 239] width 50 height 15
click at [384, 238] on link "Dismiss" at bounding box center [385, 239] width 18 height 7
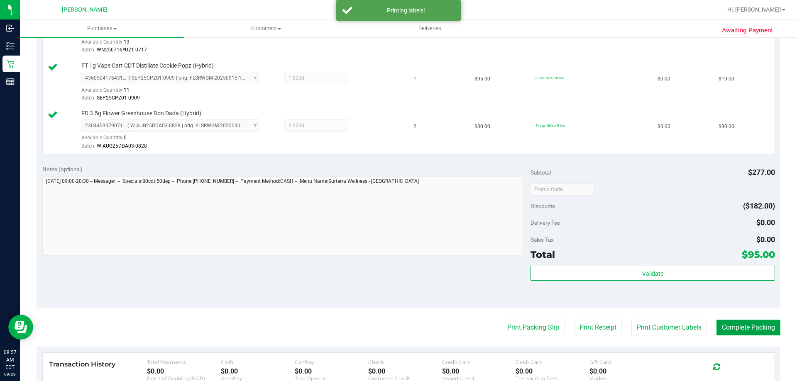
click at [751, 332] on button "Complete Packing" at bounding box center [748, 328] width 64 height 16
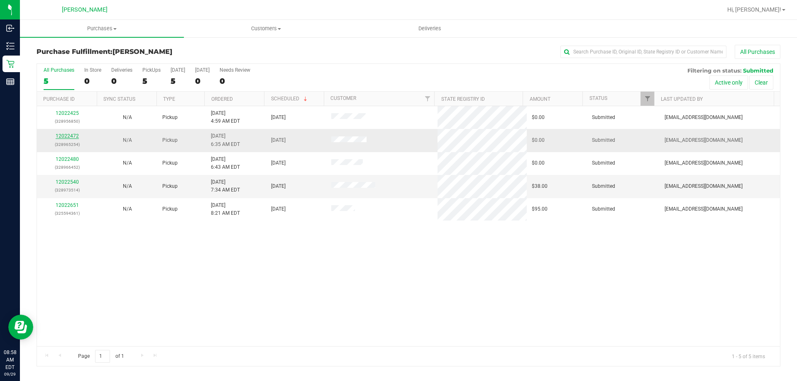
click at [70, 134] on link "12022472" at bounding box center [67, 136] width 23 height 6
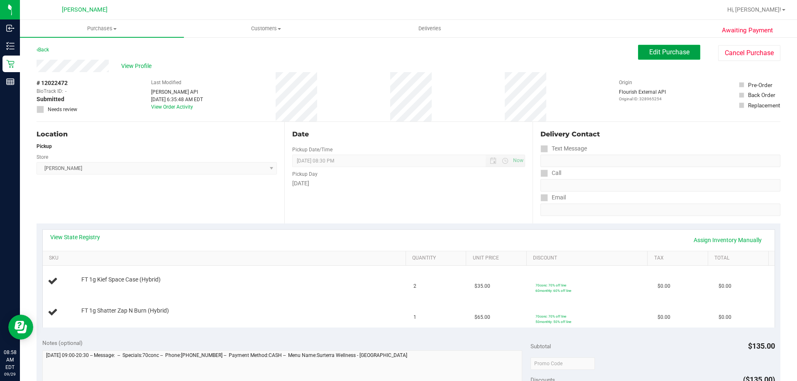
click at [666, 51] on span "Edit Purchase" at bounding box center [669, 52] width 40 height 8
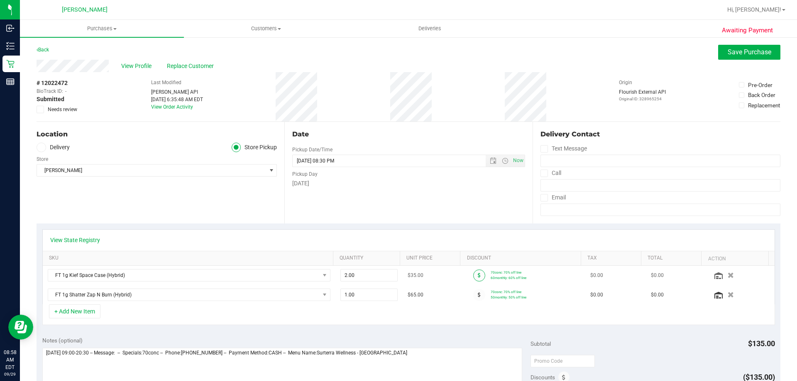
click at [474, 278] on span at bounding box center [479, 276] width 12 height 12
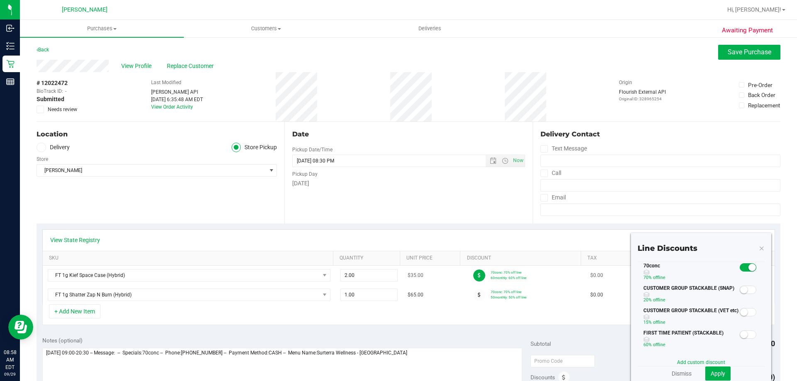
click at [473, 275] on span at bounding box center [479, 276] width 12 height 12
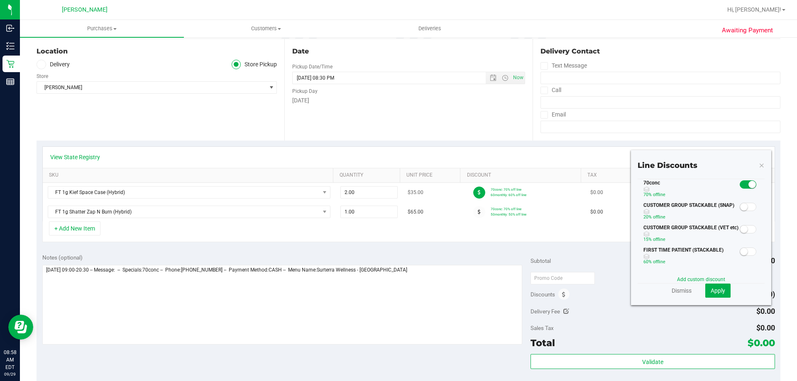
click at [473, 194] on span at bounding box center [479, 193] width 12 height 12
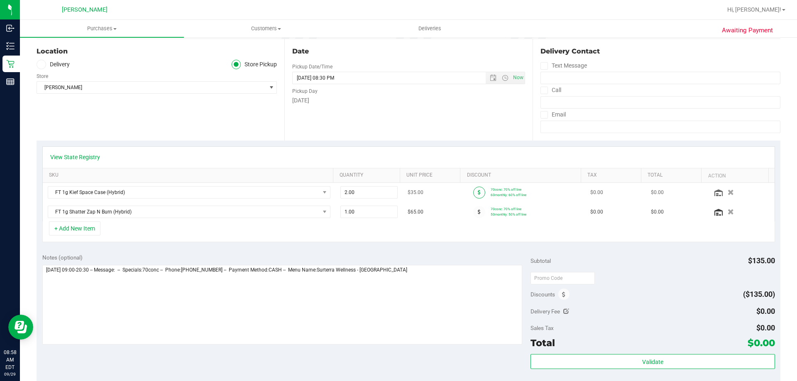
click at [473, 194] on span at bounding box center [479, 193] width 12 height 12
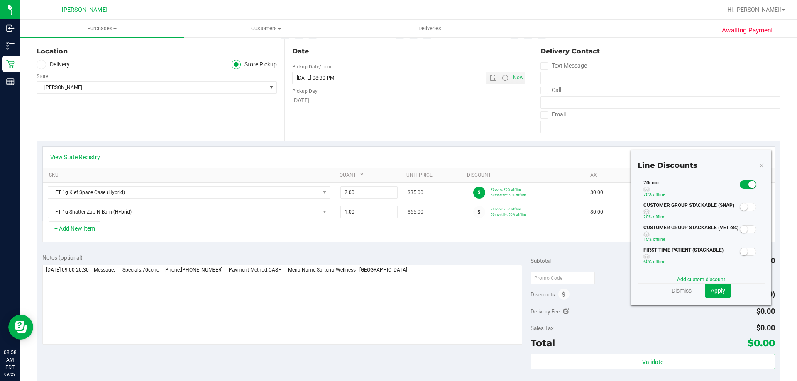
click at [748, 186] on small at bounding box center [751, 184] width 7 height 7
click at [719, 290] on span "Apply" at bounding box center [717, 291] width 15 height 7
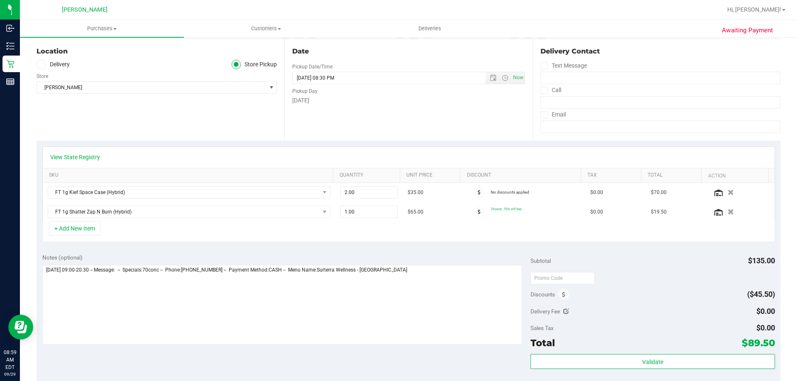
click at [478, 193] on icon at bounding box center [479, 192] width 3 height 5
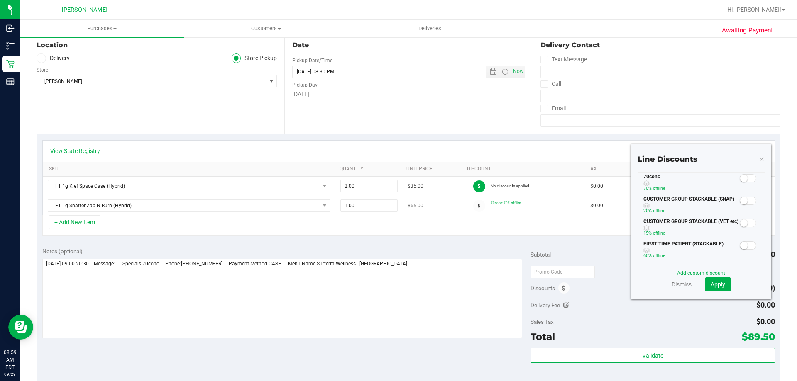
scroll to position [0, 0]
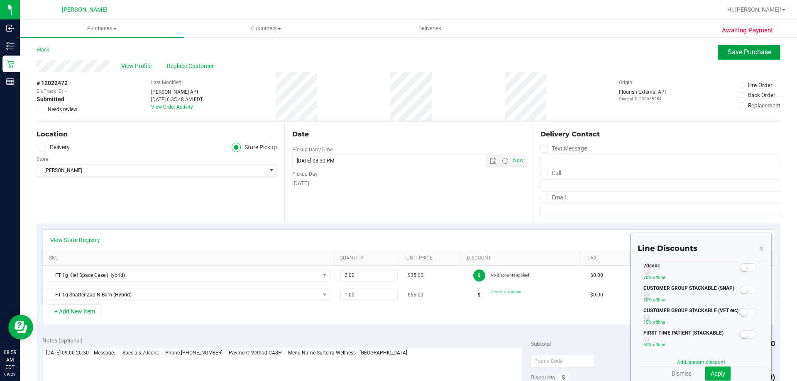
click at [743, 51] on span "Save Purchase" at bounding box center [749, 52] width 44 height 8
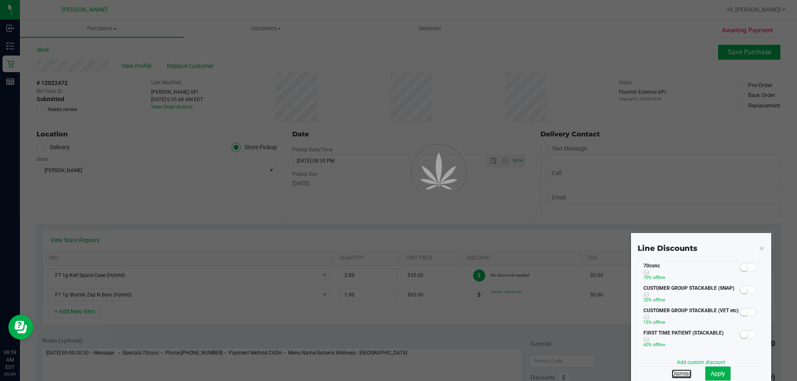
click at [673, 373] on link "Dismiss" at bounding box center [681, 374] width 20 height 8
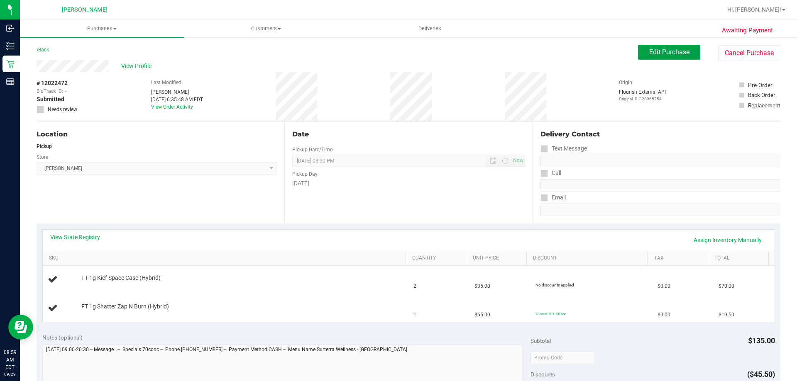
click at [673, 54] on span "Edit Purchase" at bounding box center [669, 52] width 40 height 8
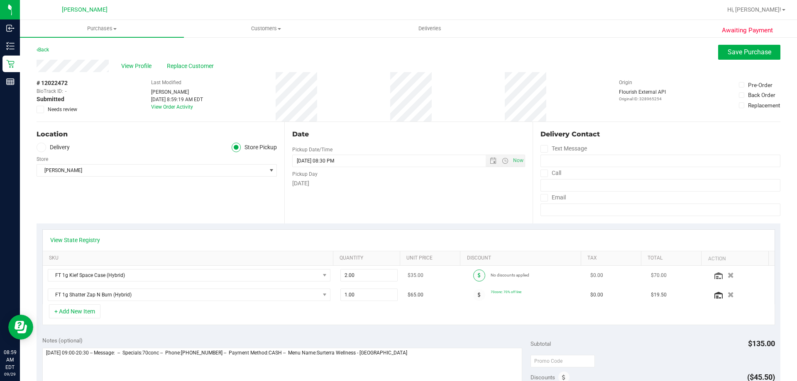
click at [473, 278] on span at bounding box center [479, 276] width 12 height 12
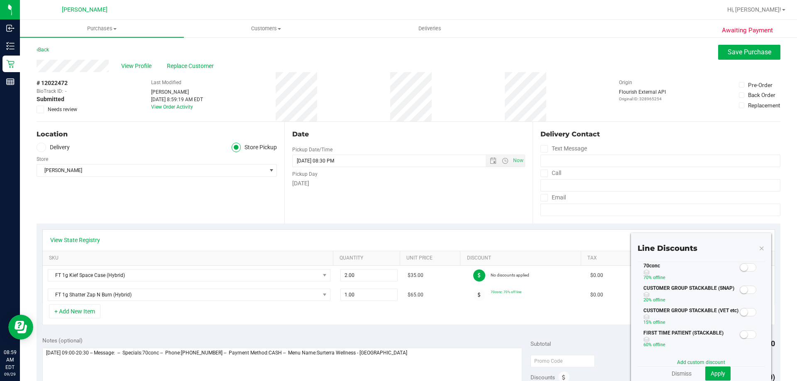
click at [746, 261] on section "Line Discounts 70conc 70% off line CUSTOMER GROUP STACKABLE (SNAP) 20% off line…" at bounding box center [700, 312] width 127 height 138
click at [746, 266] on span at bounding box center [747, 267] width 17 height 8
click at [714, 368] on button "Apply" at bounding box center [717, 374] width 25 height 14
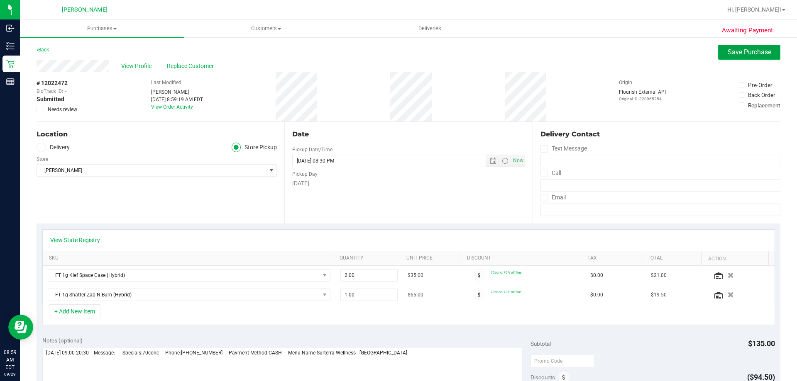
click at [746, 55] on span "Save Purchase" at bounding box center [749, 52] width 44 height 8
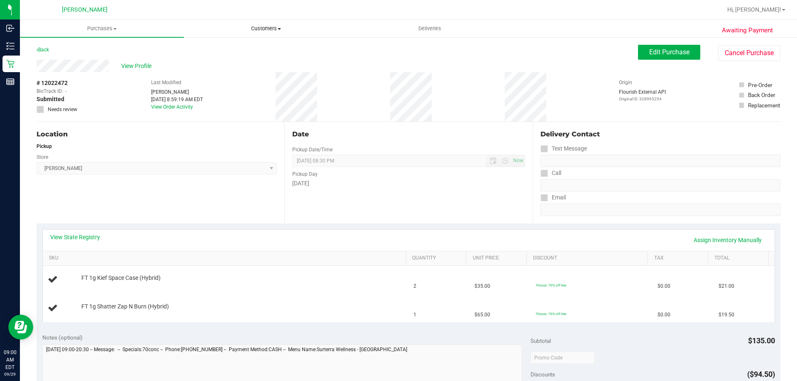
click at [271, 27] on span "Customers" at bounding box center [265, 28] width 163 height 7
click at [209, 52] on span "All customers" at bounding box center [214, 49] width 60 height 7
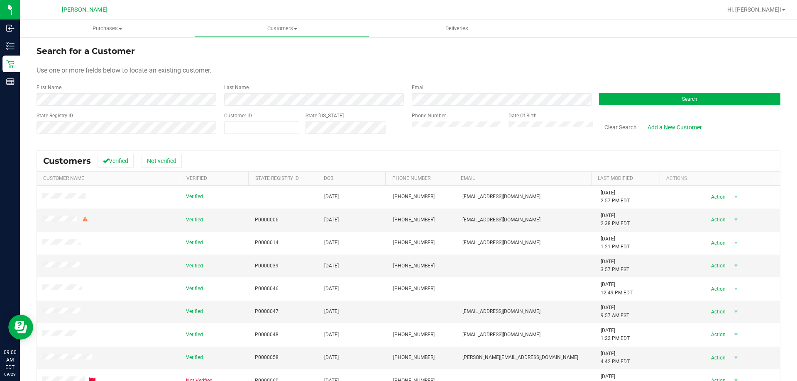
click at [132, 91] on div "First Name" at bounding box center [127, 95] width 181 height 22
click at [640, 103] on button "Search" at bounding box center [689, 99] width 181 height 12
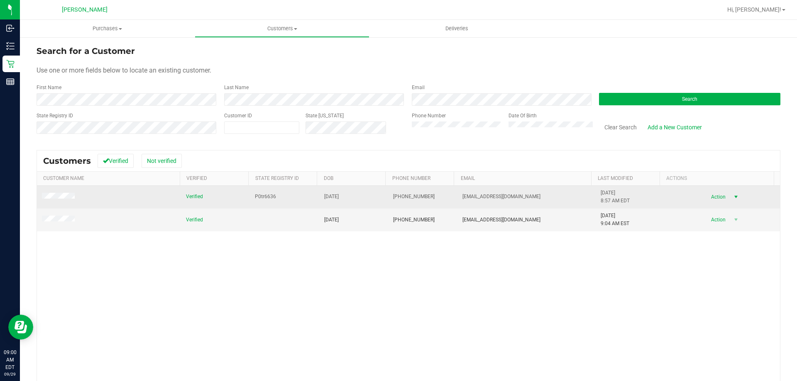
click at [704, 195] on span "Action" at bounding box center [716, 197] width 27 height 12
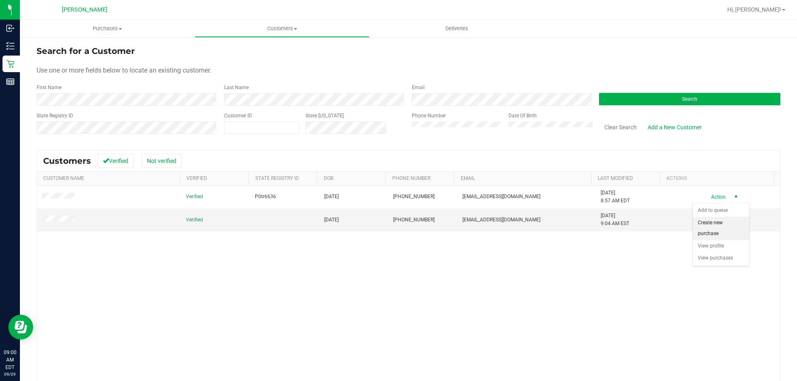
click at [707, 234] on li "Create new purchase" at bounding box center [720, 228] width 56 height 23
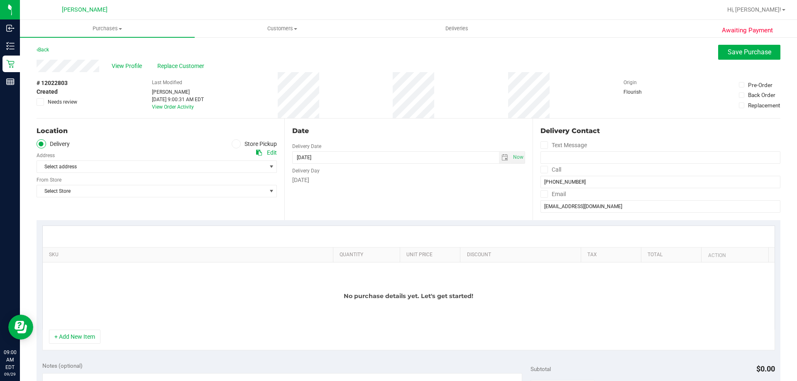
click at [236, 144] on icon at bounding box center [236, 144] width 5 height 0
click at [0, 0] on input "Store Pickup" at bounding box center [0, 0] width 0 height 0
click at [183, 169] on span "Select Store" at bounding box center [151, 167] width 229 height 12
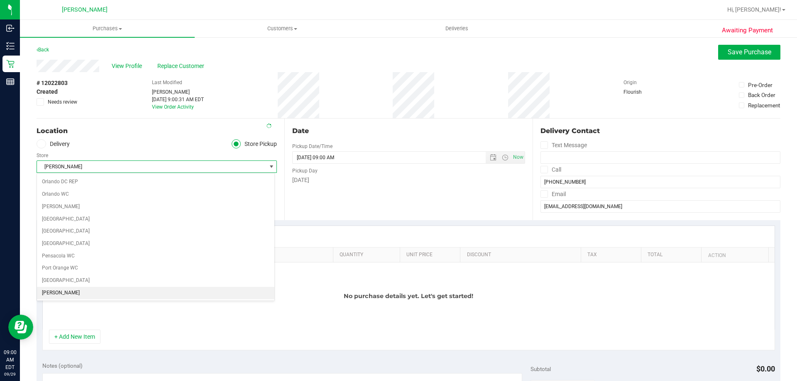
scroll to position [443, 0]
click at [184, 169] on span "[PERSON_NAME]" at bounding box center [151, 167] width 229 height 12
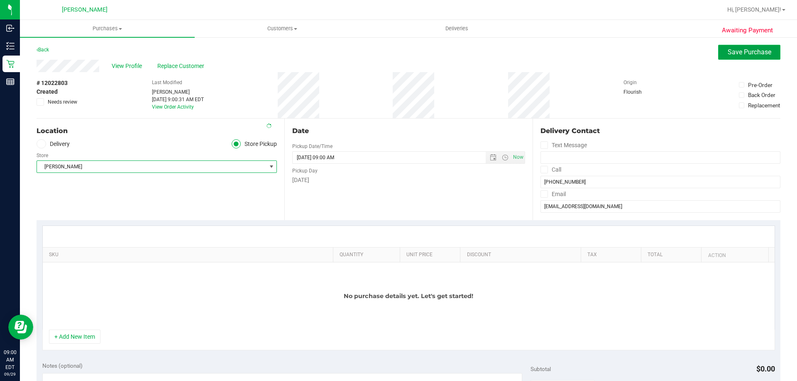
click at [750, 54] on span "Save Purchase" at bounding box center [749, 52] width 44 height 8
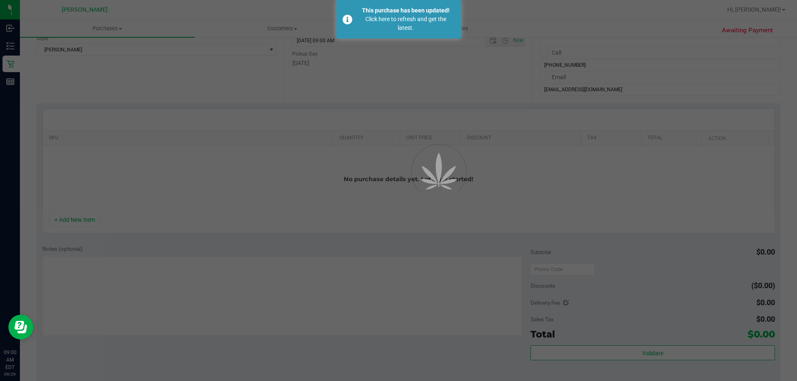
scroll to position [124, 0]
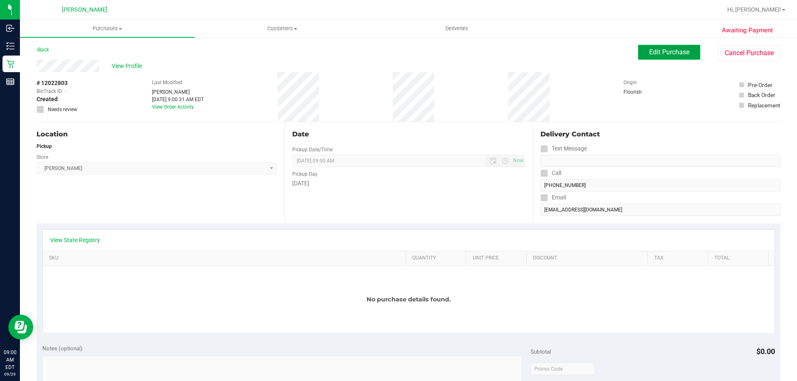
click at [656, 58] on button "Edit Purchase" at bounding box center [669, 52] width 62 height 15
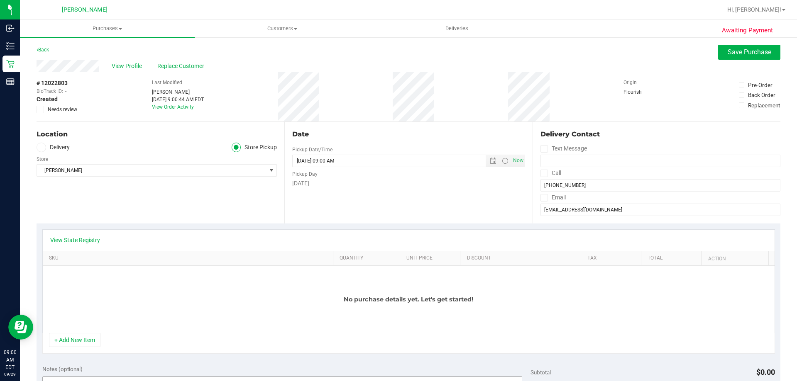
click at [71, 336] on button "+ Add New Item" at bounding box center [74, 340] width 51 height 14
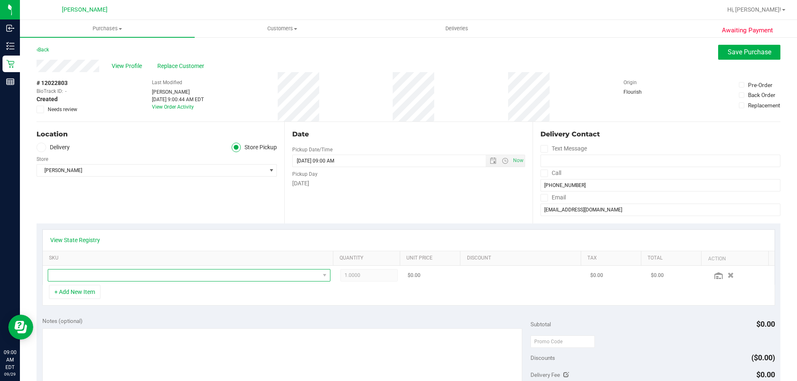
click at [134, 279] on span "NO DATA FOUND" at bounding box center [183, 276] width 271 height 12
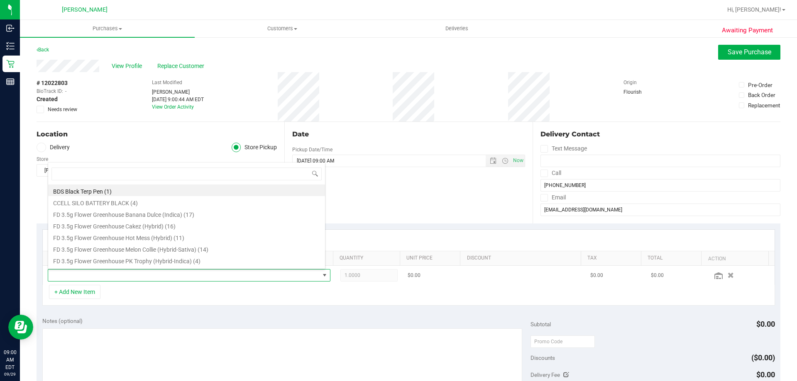
scroll to position [12, 275]
type input "kief"
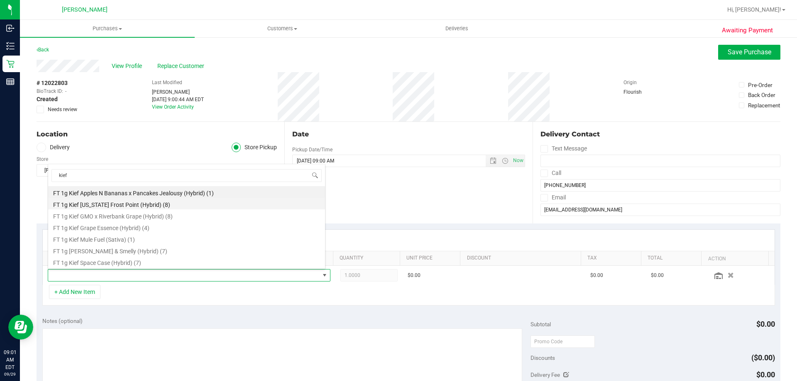
click at [102, 207] on li "FT 1g Kief [US_STATE] Frost Point (Hybrid) (8)" at bounding box center [186, 204] width 277 height 12
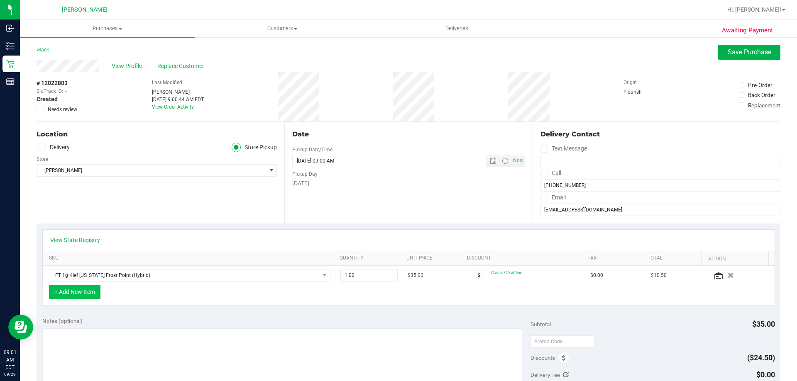
click at [93, 297] on button "+ Add New Item" at bounding box center [74, 292] width 51 height 14
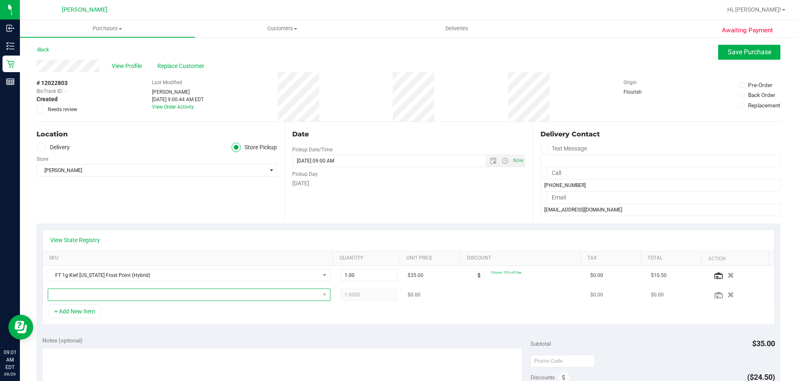
click at [97, 294] on span "NO DATA FOUND" at bounding box center [183, 295] width 271 height 12
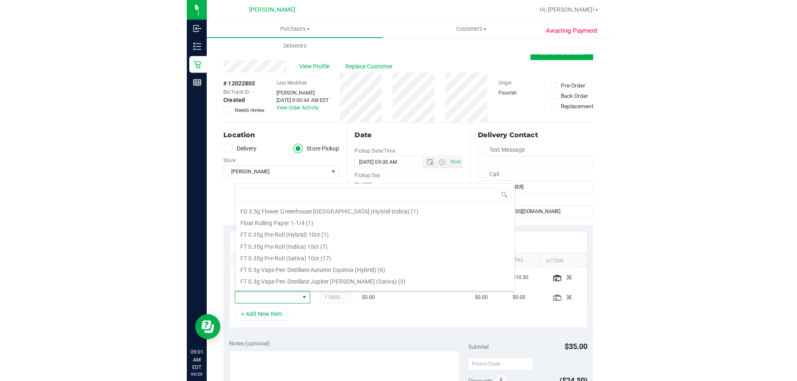
scroll to position [41478, 41429]
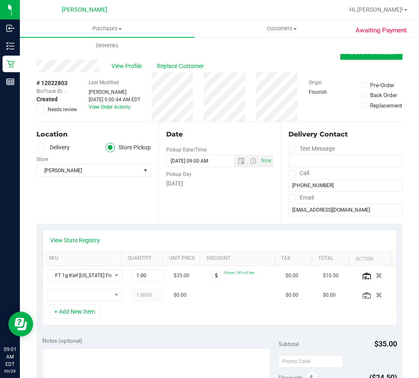
drag, startPoint x: 276, startPoint y: 54, endPoint x: 284, endPoint y: 56, distance: 7.6
click at [276, 54] on div "Back Save Purchase" at bounding box center [220, 52] width 366 height 15
click at [375, 59] on button "Save Purchase" at bounding box center [372, 52] width 62 height 15
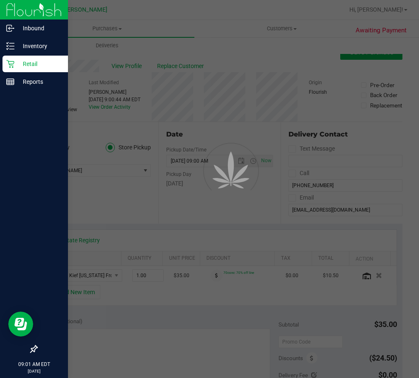
click at [18, 65] on p "Retail" at bounding box center [40, 64] width 50 height 10
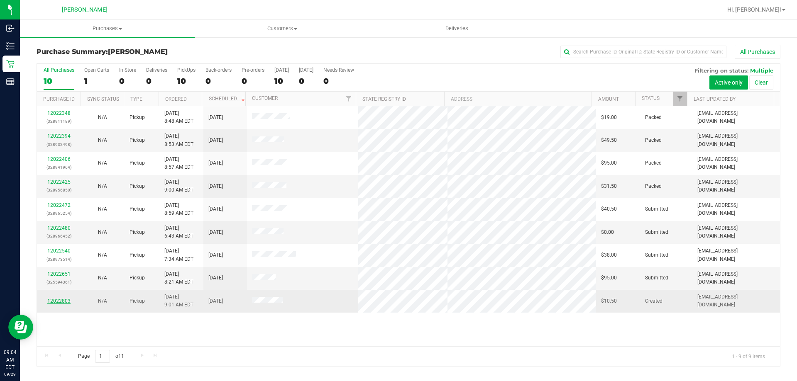
click at [58, 301] on link "12022803" at bounding box center [58, 301] width 23 height 6
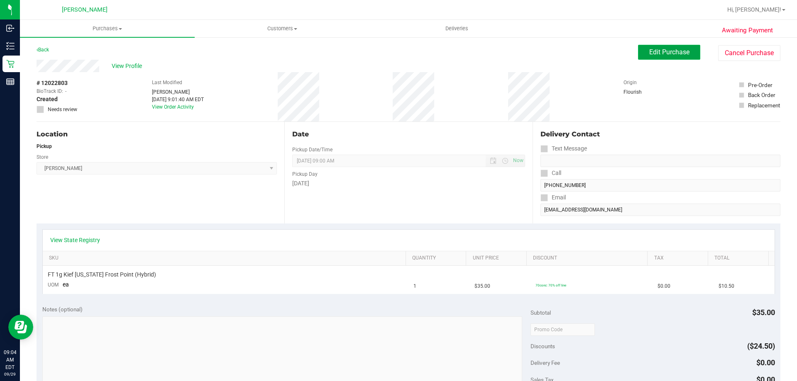
click at [661, 48] on span "Edit Purchase" at bounding box center [669, 52] width 40 height 8
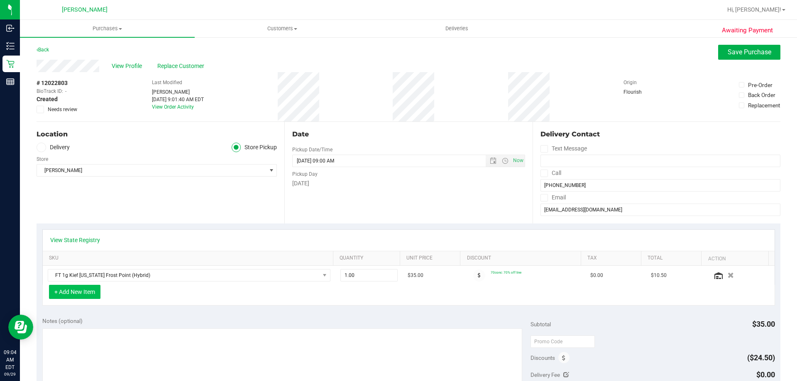
click at [77, 295] on button "+ Add New Item" at bounding box center [74, 292] width 51 height 14
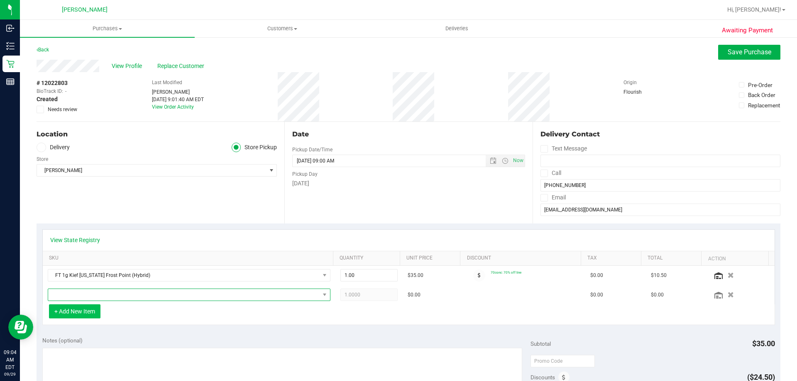
click at [77, 295] on span "NO DATA FOUND" at bounding box center [183, 295] width 271 height 12
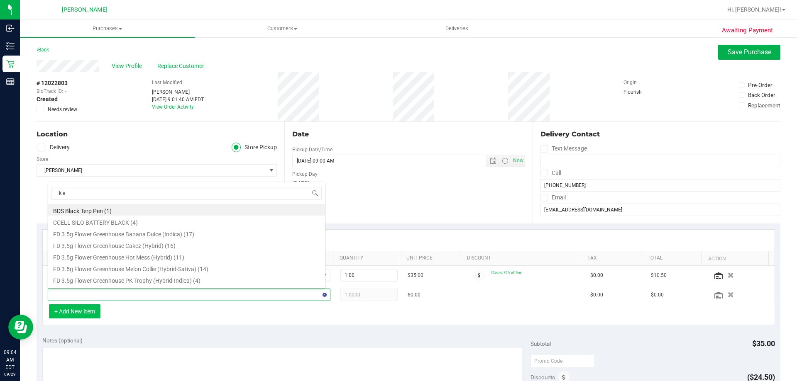
type input "kief"
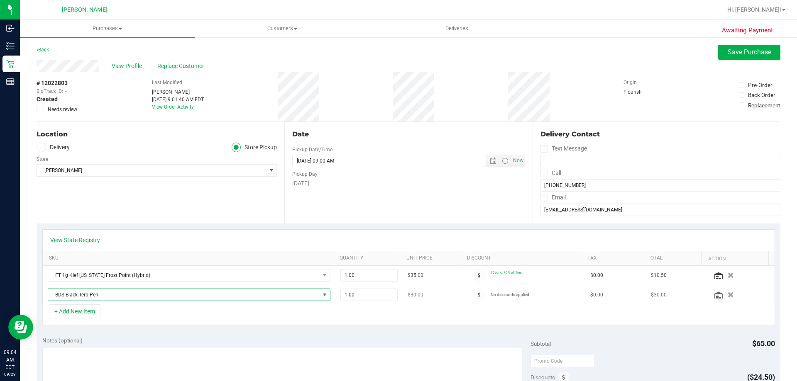
click at [83, 297] on span "BDS Black Terp Pen" at bounding box center [183, 295] width 271 height 12
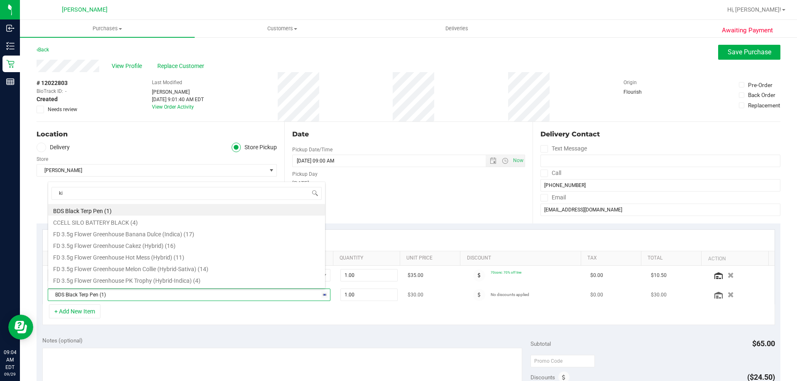
type input "kie"
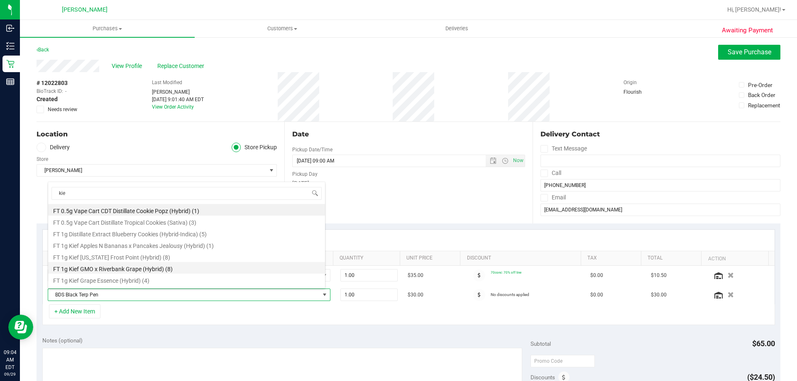
click at [97, 268] on li "FT 1g Kief GMO x Riverbank Grape (Hybrid) (8)" at bounding box center [186, 268] width 277 height 12
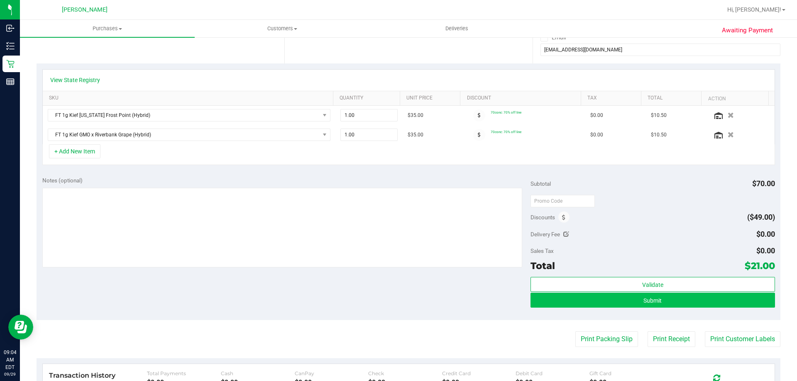
scroll to position [166, 0]
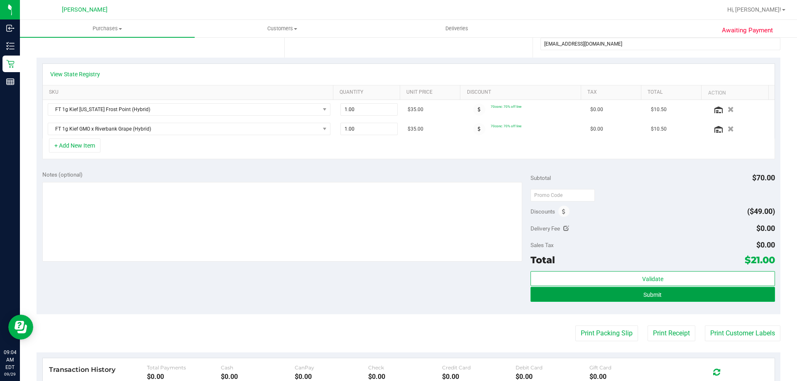
click at [662, 293] on button "Submit" at bounding box center [652, 294] width 244 height 15
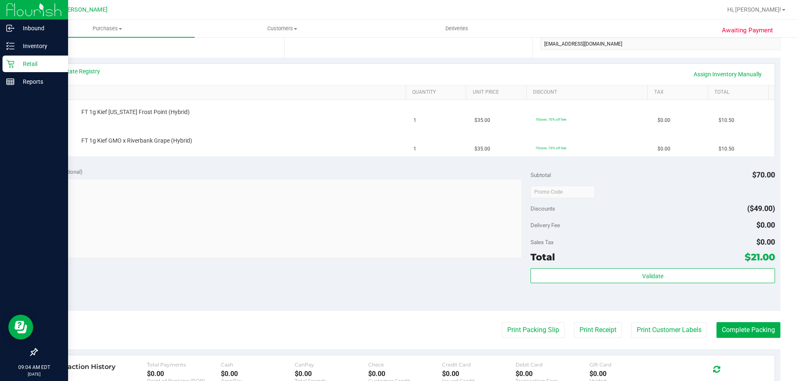
click at [20, 70] on div "Retail" at bounding box center [35, 64] width 66 height 17
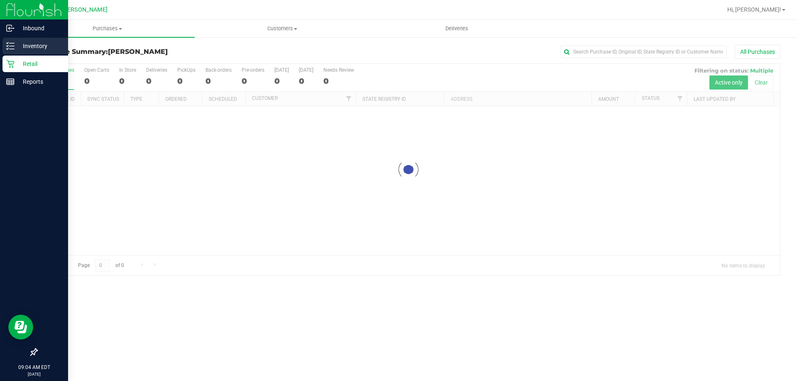
click at [15, 45] on p "Inventory" at bounding box center [40, 46] width 50 height 10
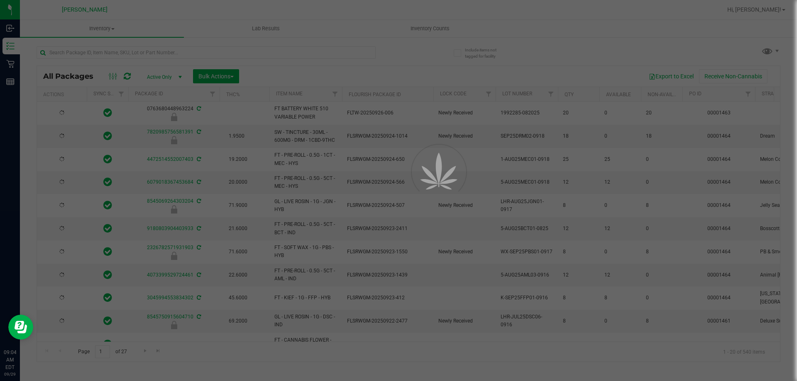
click at [110, 55] on div at bounding box center [398, 190] width 797 height 381
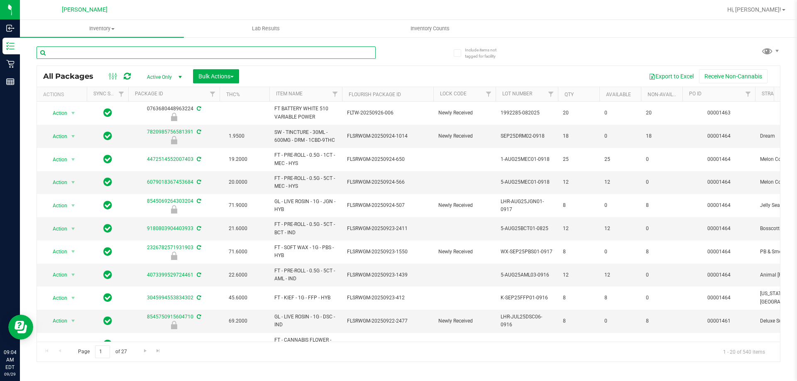
click at [110, 53] on input "text" at bounding box center [206, 52] width 339 height 12
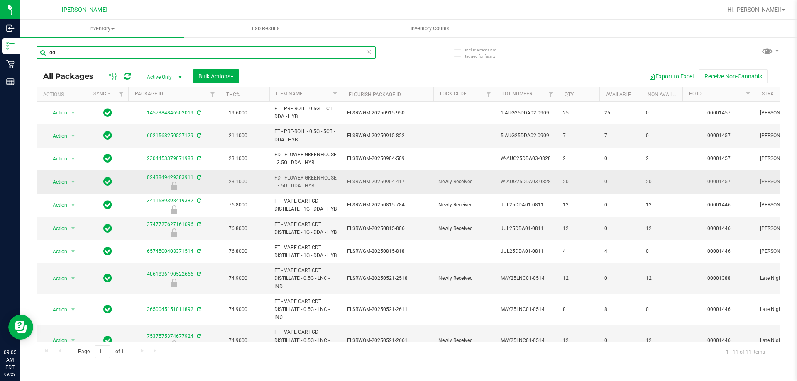
type input "d"
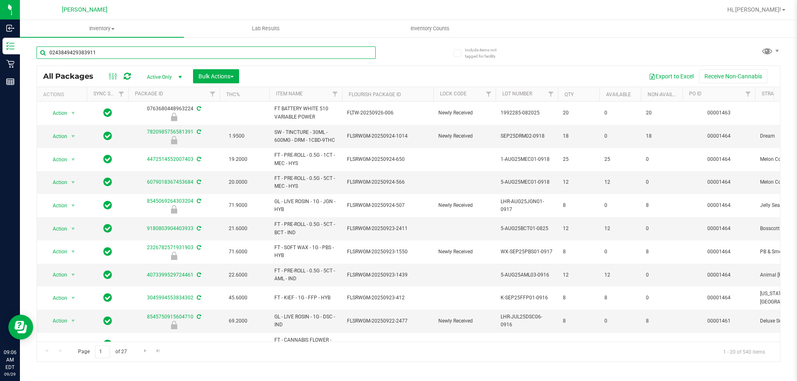
type input "0243849429383911"
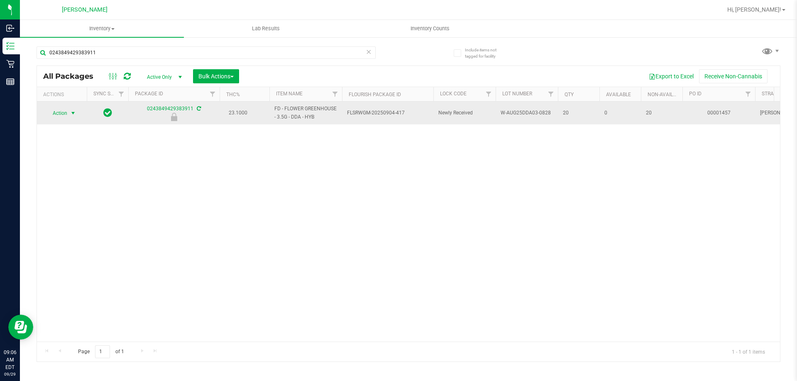
click at [61, 118] on span "Action" at bounding box center [56, 113] width 22 height 12
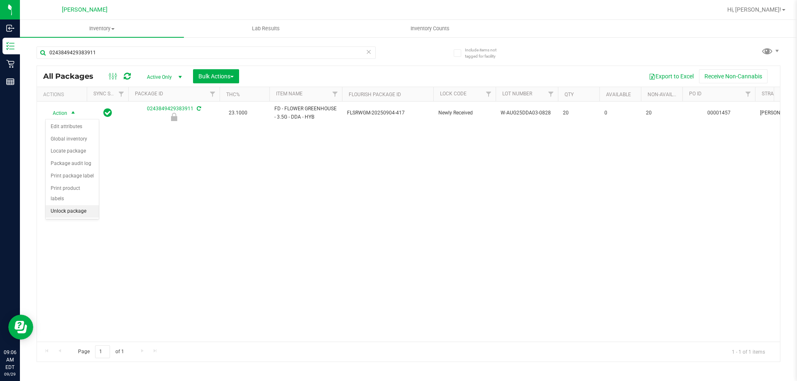
click at [76, 205] on li "Unlock package" at bounding box center [72, 211] width 53 height 12
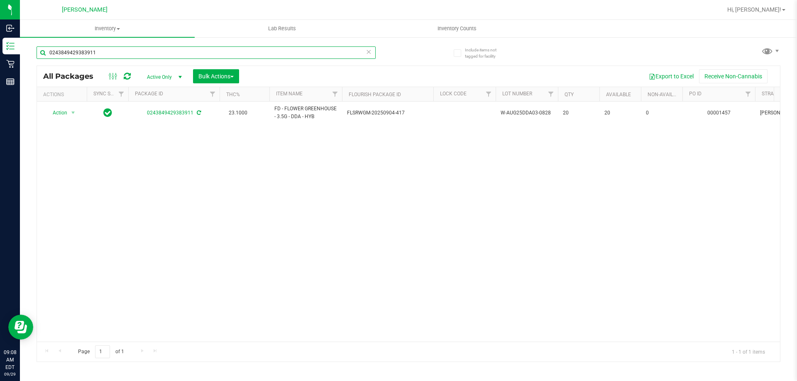
click at [132, 52] on input "0243849429383911" at bounding box center [206, 52] width 339 height 12
type input "0"
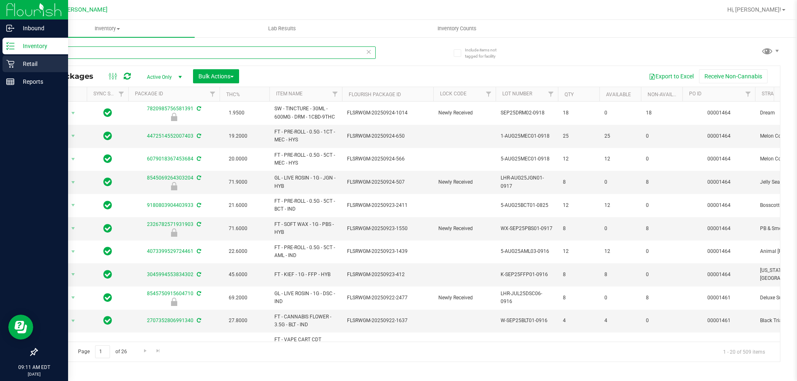
type input "sr"
click at [17, 62] on p "Retail" at bounding box center [40, 64] width 50 height 10
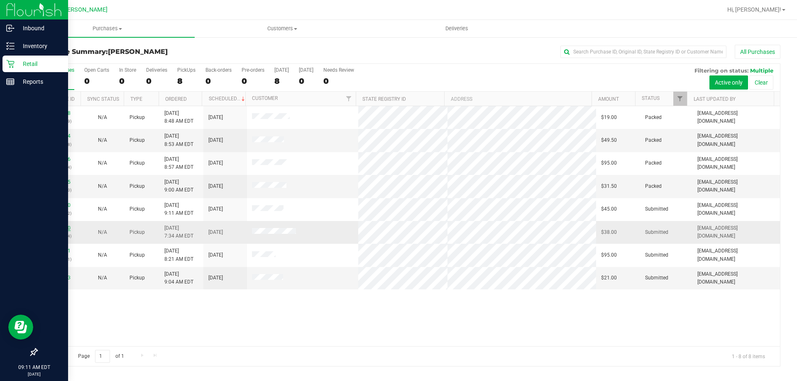
click at [59, 228] on link "12022540" at bounding box center [58, 228] width 23 height 6
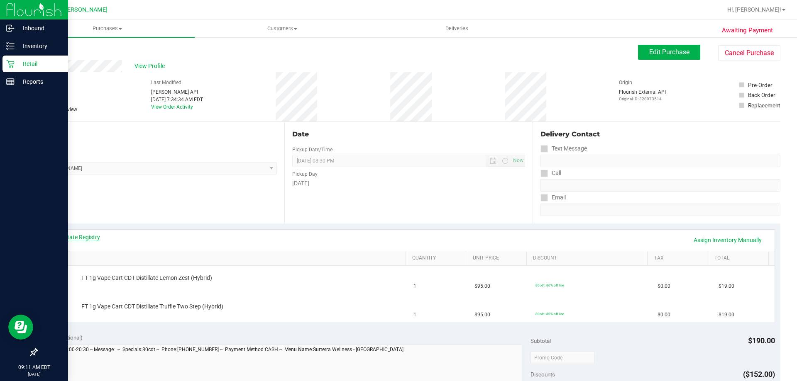
click at [64, 235] on link "View State Registry" at bounding box center [75, 237] width 50 height 8
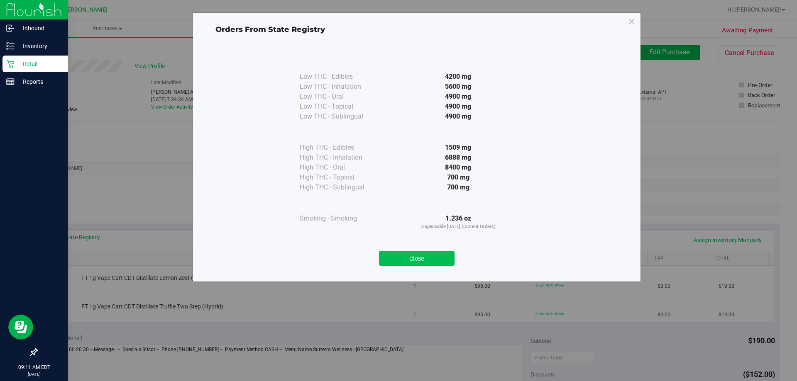
click at [440, 262] on button "Close" at bounding box center [417, 258] width 76 height 15
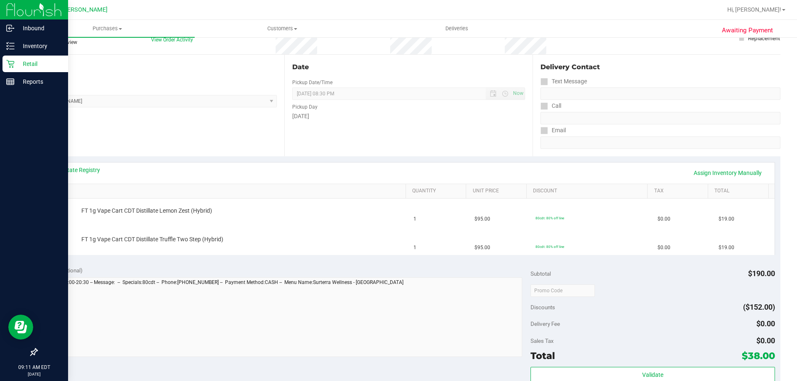
scroll to position [166, 0]
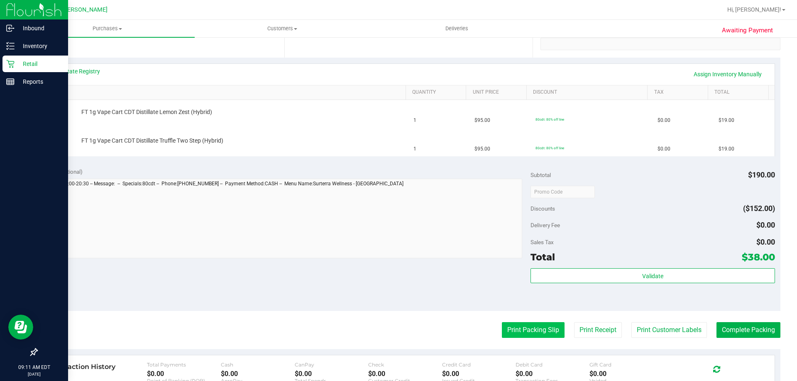
click at [527, 322] on button "Print Packing Slip" at bounding box center [533, 330] width 63 height 16
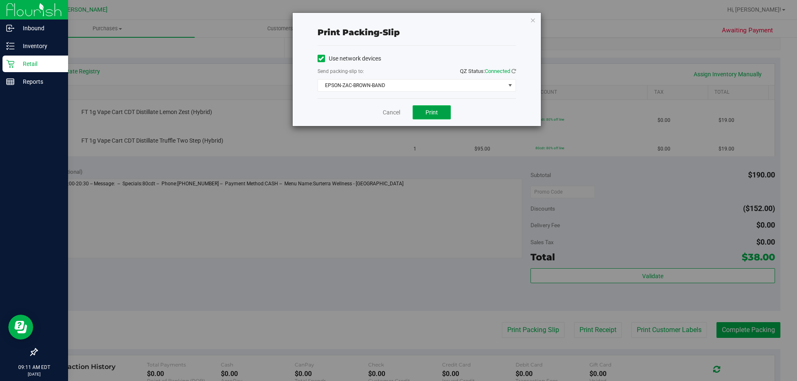
click at [431, 111] on span "Print" at bounding box center [431, 112] width 12 height 7
click at [392, 112] on link "Cancel" at bounding box center [391, 112] width 17 height 9
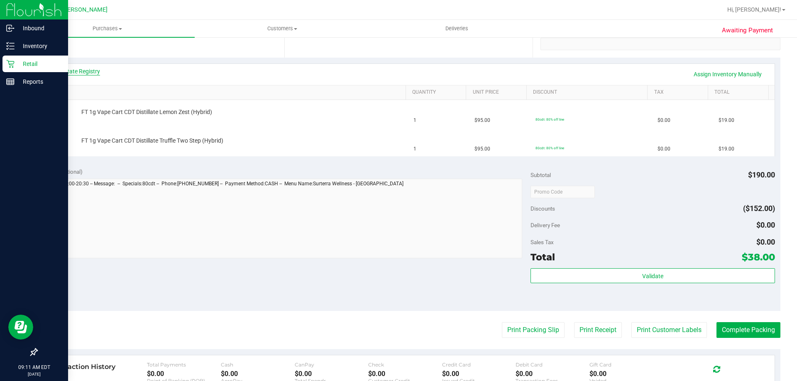
click at [90, 70] on link "View State Registry" at bounding box center [75, 71] width 50 height 8
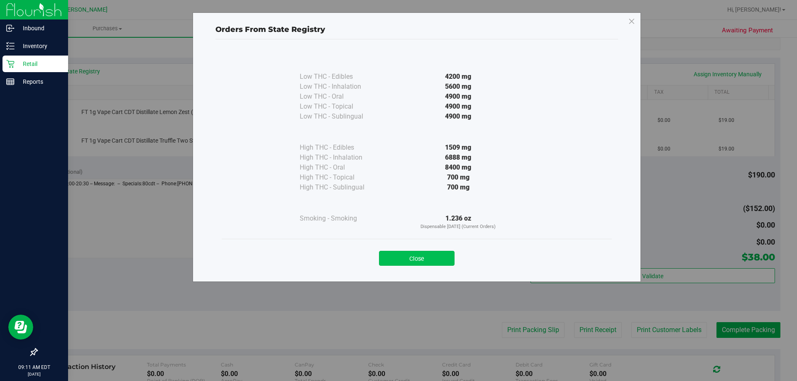
click at [437, 254] on button "Close" at bounding box center [417, 258] width 76 height 15
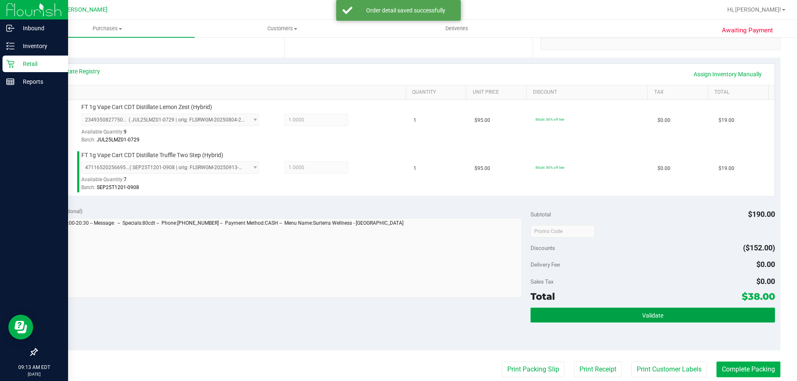
click at [602, 320] on button "Validate" at bounding box center [652, 315] width 244 height 15
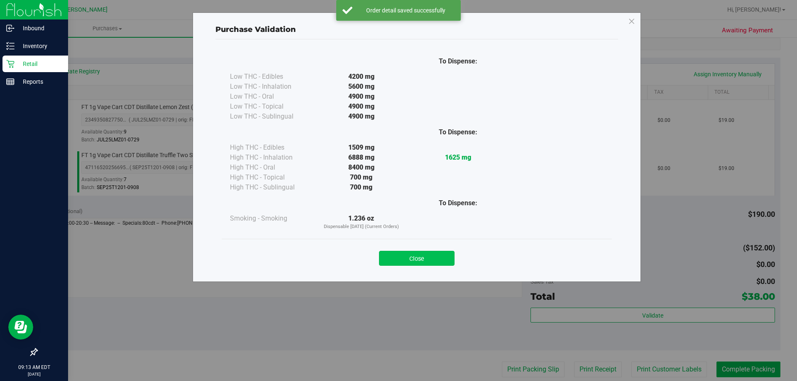
click at [434, 263] on button "Close" at bounding box center [417, 258] width 76 height 15
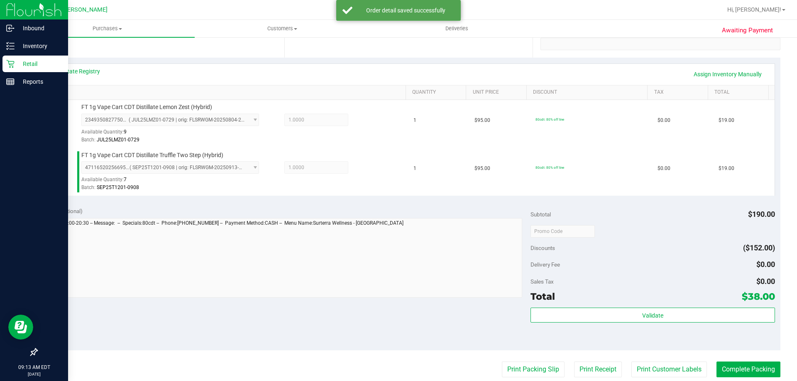
scroll to position [249, 0]
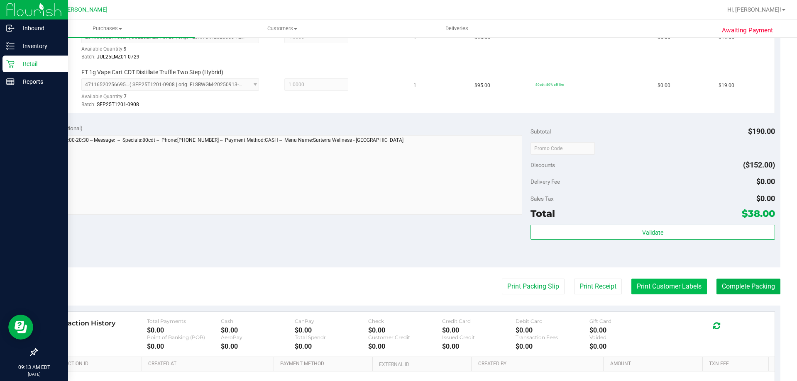
click at [646, 291] on button "Print Customer Labels" at bounding box center [669, 287] width 76 height 16
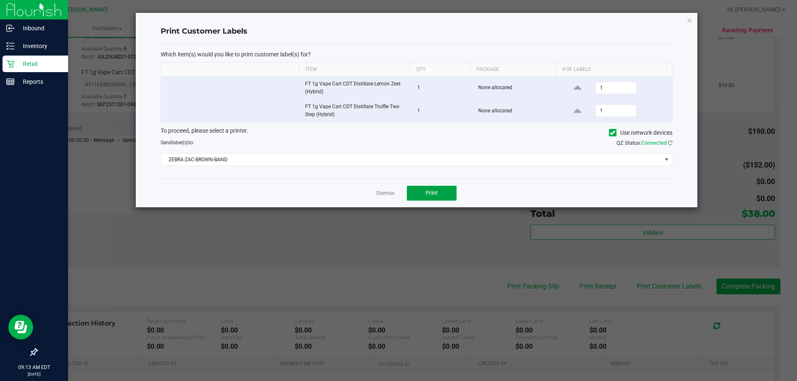
click at [444, 189] on button "Print" at bounding box center [432, 193] width 50 height 15
click at [390, 191] on link "Dismiss" at bounding box center [385, 193] width 18 height 7
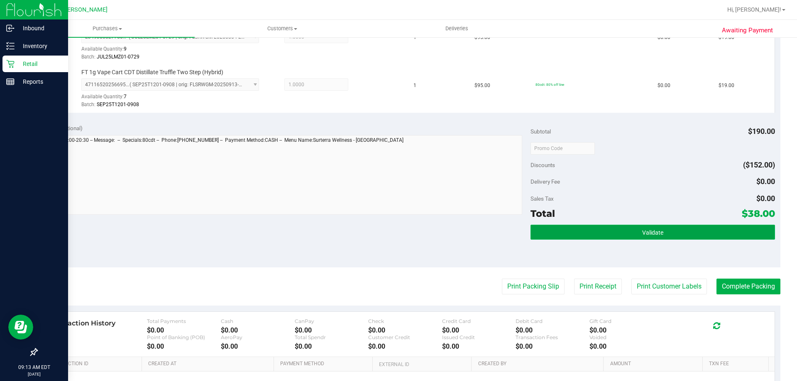
click at [645, 236] on span "Validate" at bounding box center [652, 232] width 21 height 7
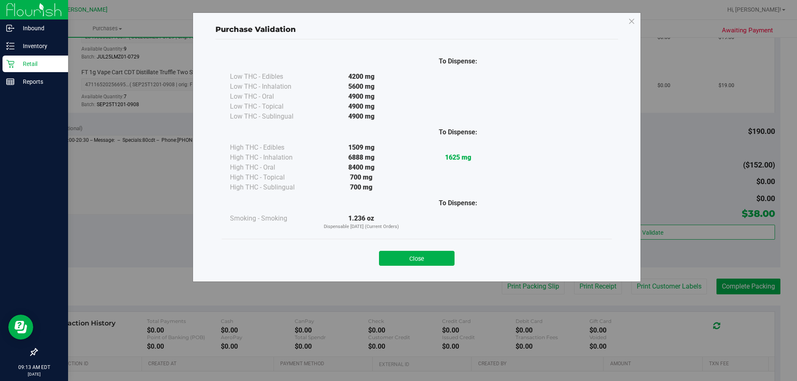
click at [432, 266] on div "Close" at bounding box center [417, 256] width 390 height 34
click at [431, 262] on button "Close" at bounding box center [417, 258] width 76 height 15
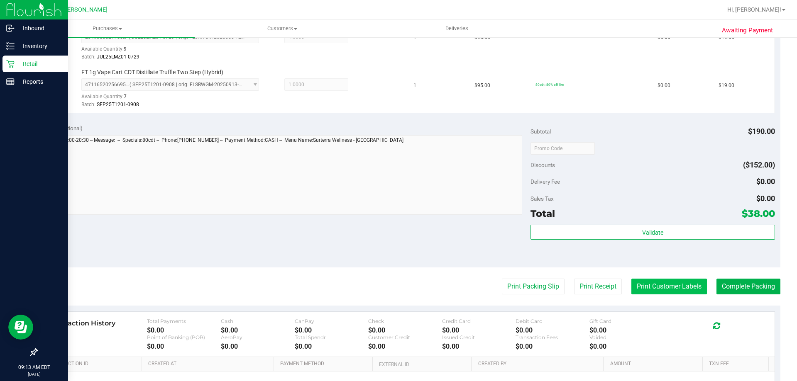
click at [666, 288] on button "Print Customer Labels" at bounding box center [669, 287] width 76 height 16
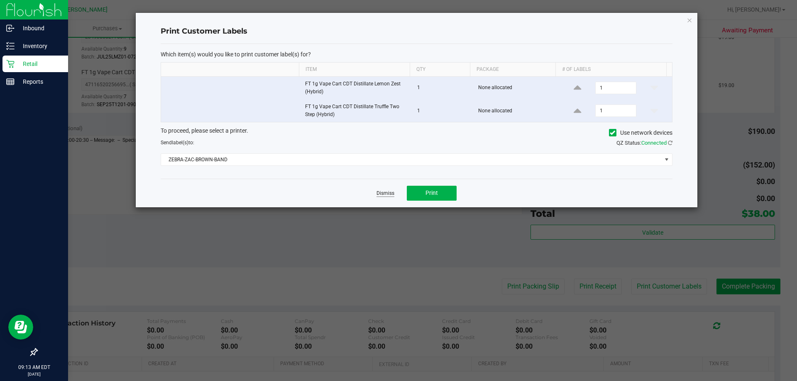
click at [391, 196] on link "Dismiss" at bounding box center [385, 193] width 18 height 7
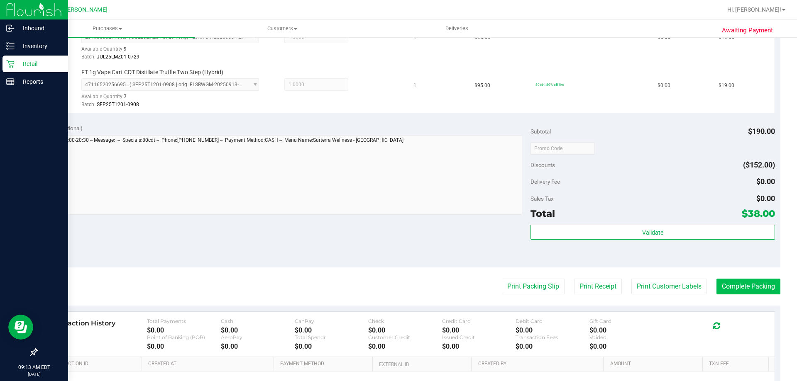
scroll to position [207, 0]
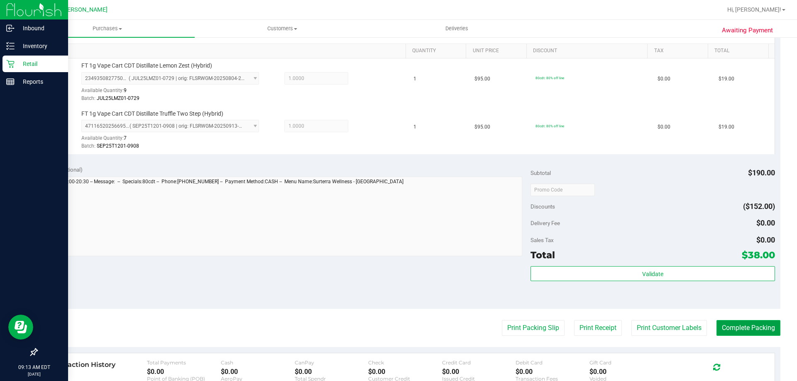
click at [739, 331] on button "Complete Packing" at bounding box center [748, 328] width 64 height 16
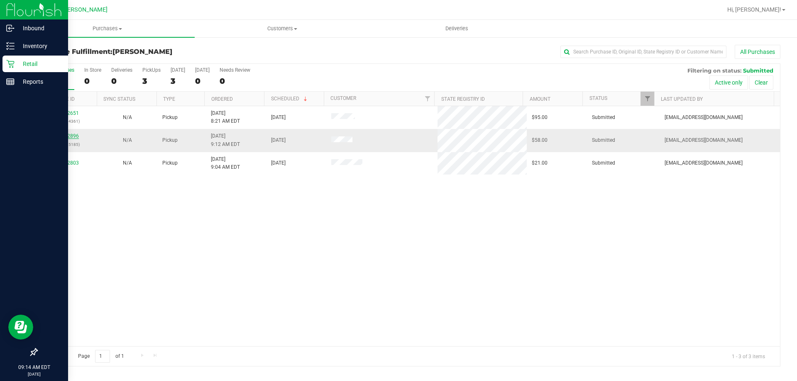
click at [71, 134] on link "12022896" at bounding box center [67, 136] width 23 height 6
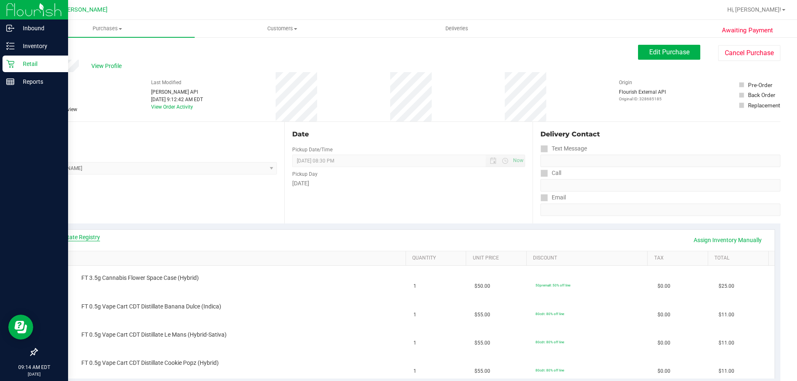
click at [80, 241] on link "View State Registry" at bounding box center [75, 237] width 50 height 8
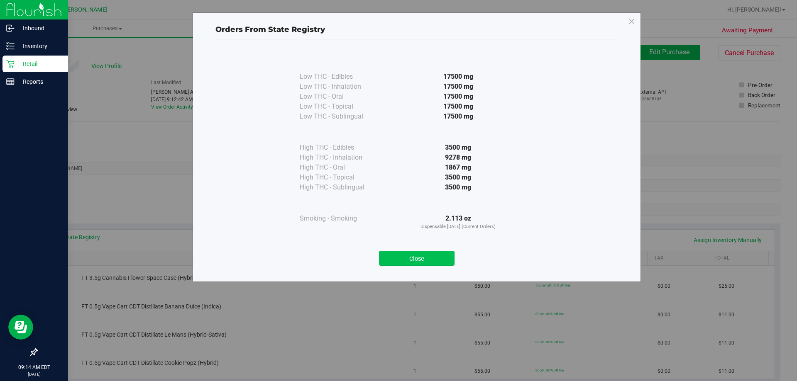
click at [432, 257] on button "Close" at bounding box center [417, 258] width 76 height 15
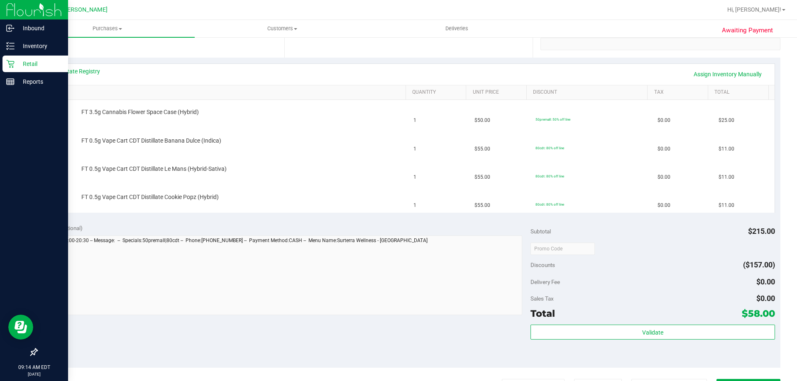
scroll to position [207, 0]
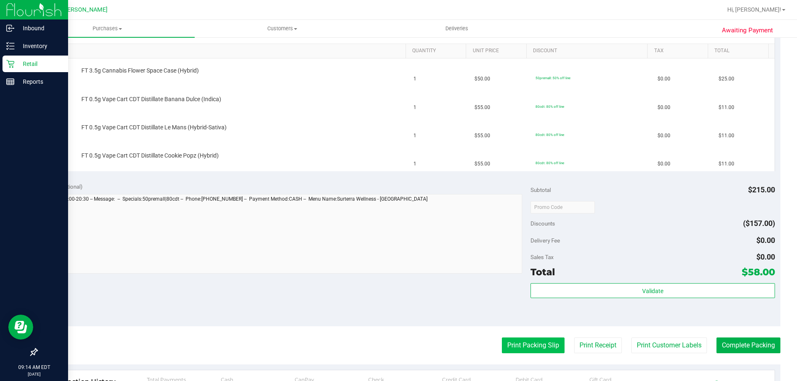
click at [521, 349] on button "Print Packing Slip" at bounding box center [533, 346] width 63 height 16
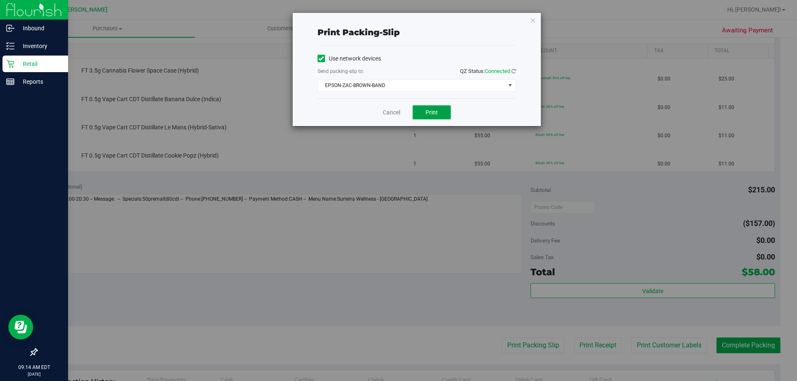
click at [431, 107] on button "Print" at bounding box center [431, 112] width 38 height 14
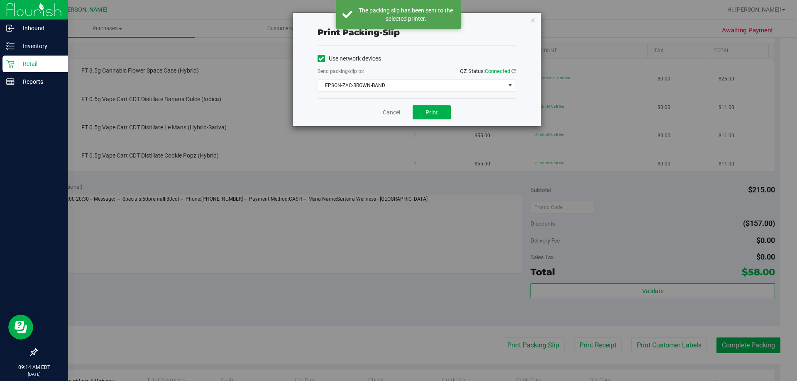
click at [390, 112] on link "Cancel" at bounding box center [391, 112] width 17 height 9
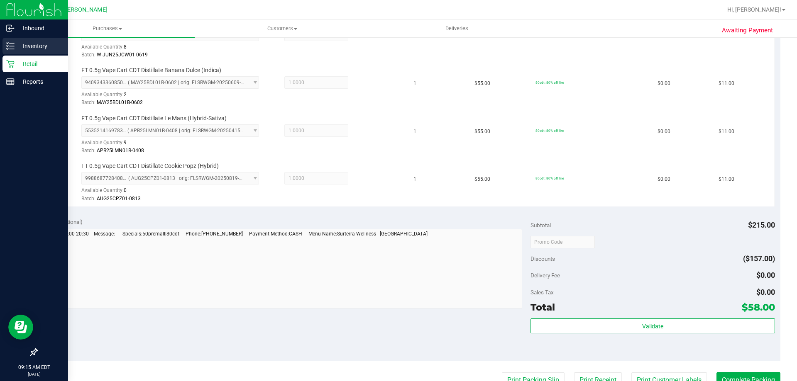
scroll to position [275, 0]
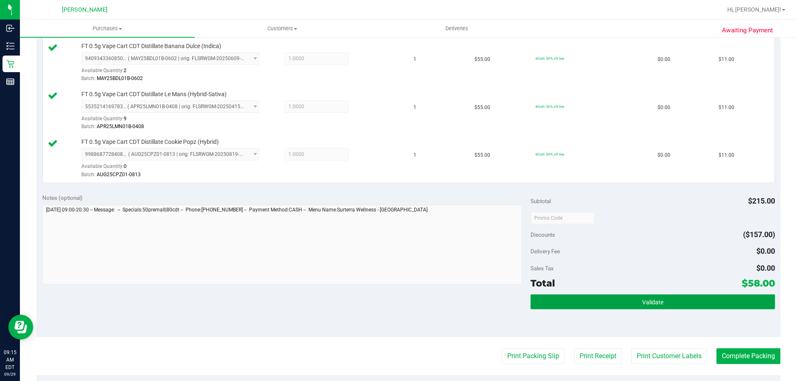
click at [674, 305] on button "Validate" at bounding box center [652, 302] width 244 height 15
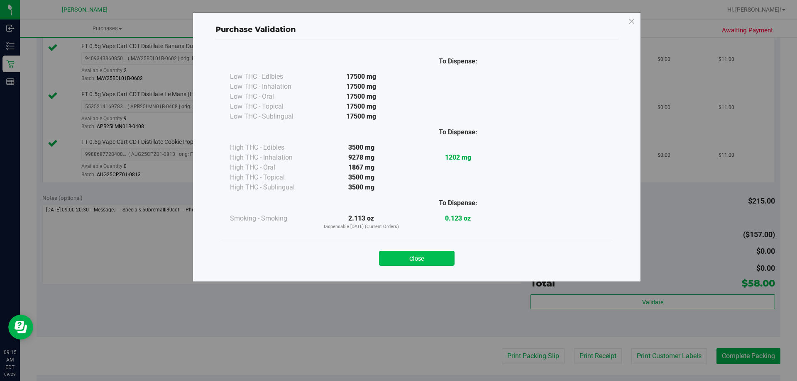
click at [415, 265] on button "Close" at bounding box center [417, 258] width 76 height 15
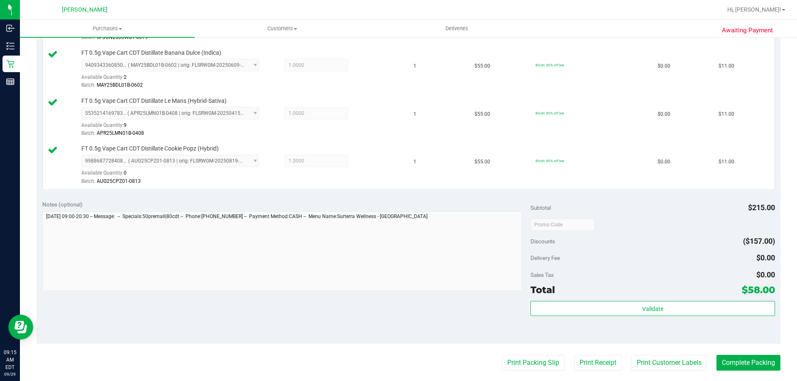
scroll to position [290, 0]
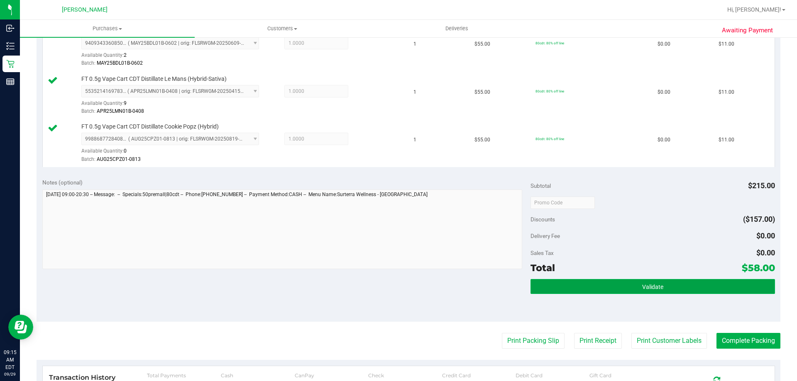
click at [615, 289] on button "Validate" at bounding box center [652, 286] width 244 height 15
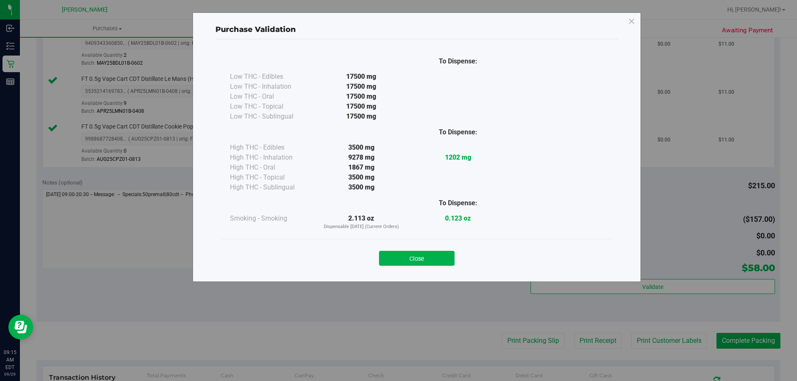
click at [432, 271] on div "Close" at bounding box center [417, 256] width 390 height 34
click at [439, 259] on button "Close" at bounding box center [417, 258] width 76 height 15
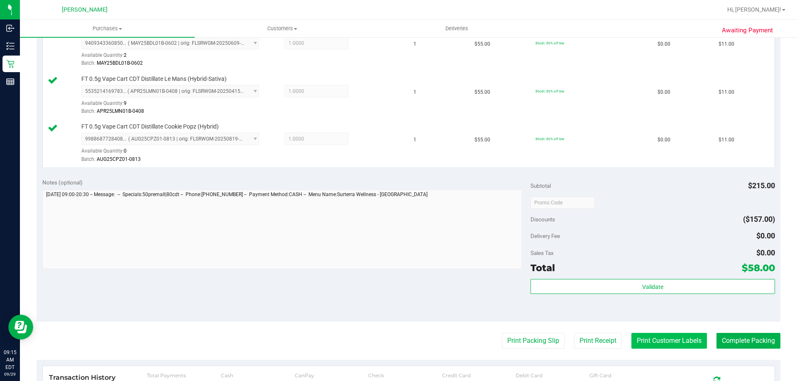
click at [660, 341] on button "Print Customer Labels" at bounding box center [669, 341] width 76 height 16
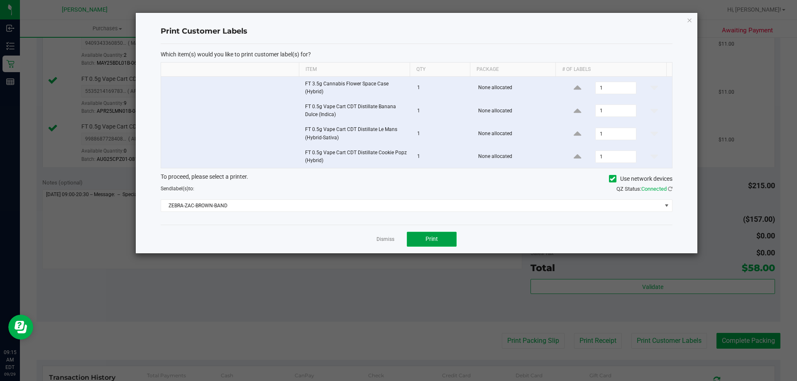
click at [439, 241] on button "Print" at bounding box center [432, 239] width 50 height 15
click at [384, 238] on link "Dismiss" at bounding box center [385, 239] width 18 height 7
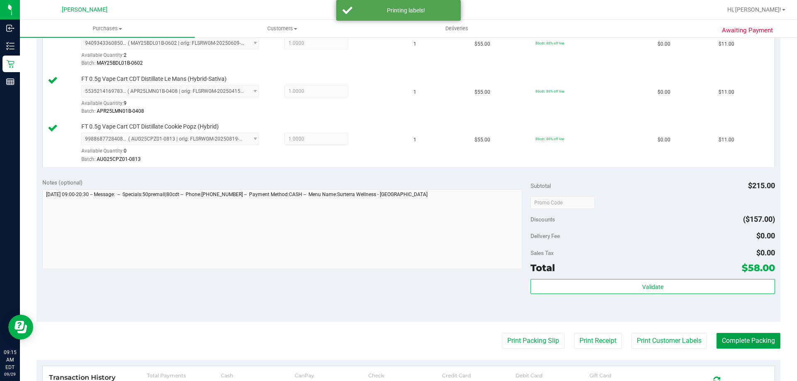
click at [746, 339] on button "Complete Packing" at bounding box center [748, 341] width 64 height 16
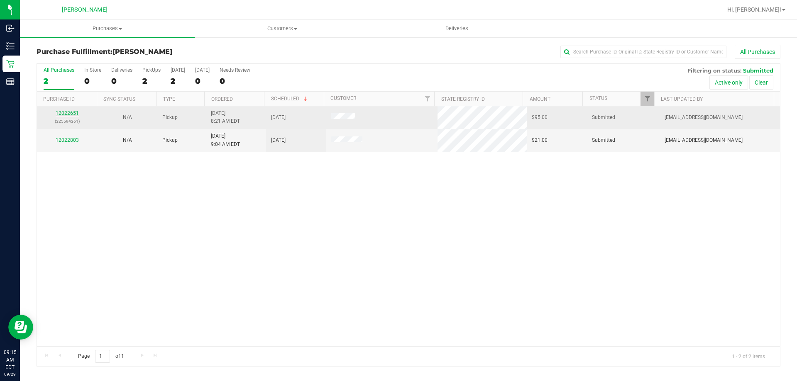
click at [63, 115] on link "12022651" at bounding box center [67, 113] width 23 height 6
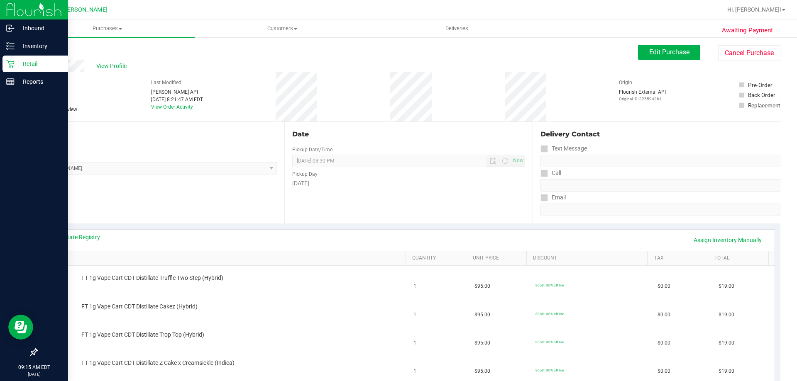
click at [17, 62] on p "Retail" at bounding box center [40, 64] width 50 height 10
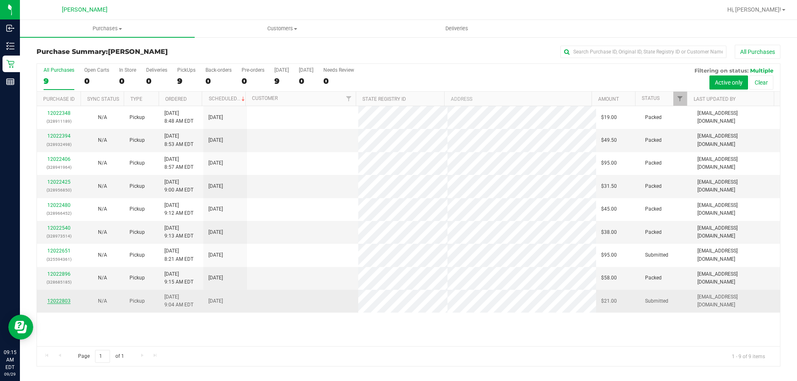
drag, startPoint x: 71, startPoint y: 303, endPoint x: 61, endPoint y: 301, distance: 9.7
click at [61, 301] on link "12022803" at bounding box center [58, 301] width 23 height 6
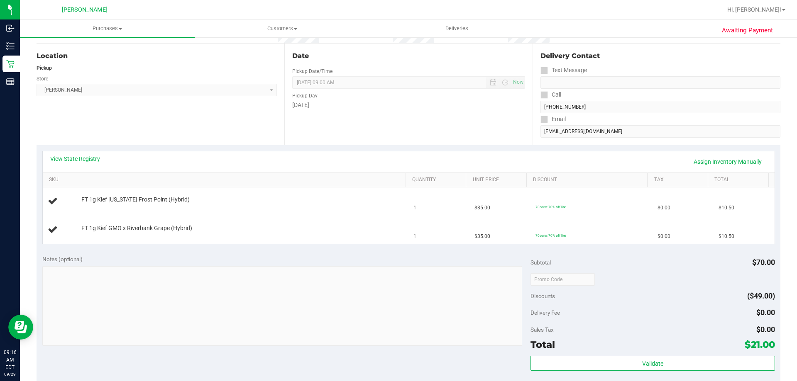
scroll to position [124, 0]
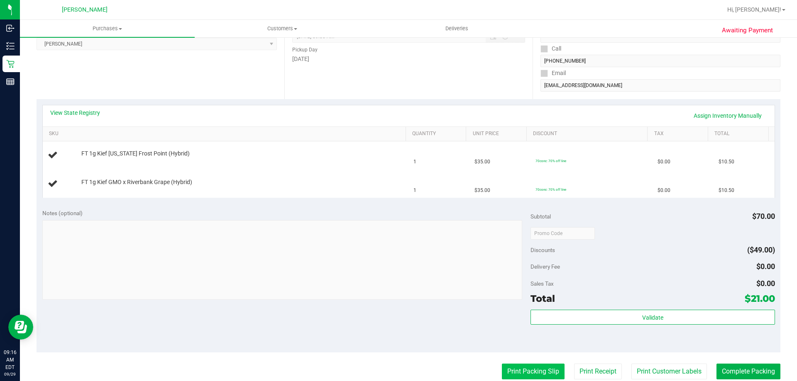
click at [517, 364] on button "Print Packing Slip" at bounding box center [533, 372] width 63 height 16
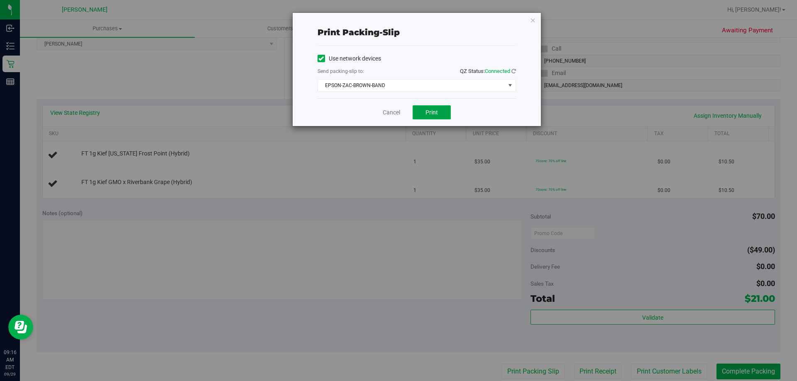
click at [445, 115] on button "Print" at bounding box center [431, 112] width 38 height 14
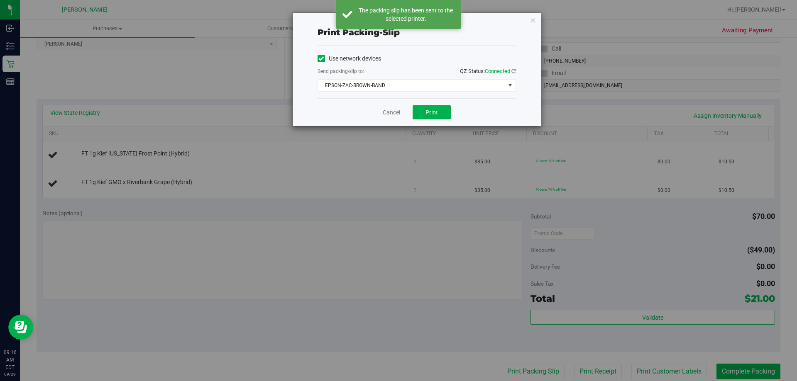
click at [386, 110] on link "Cancel" at bounding box center [391, 112] width 17 height 9
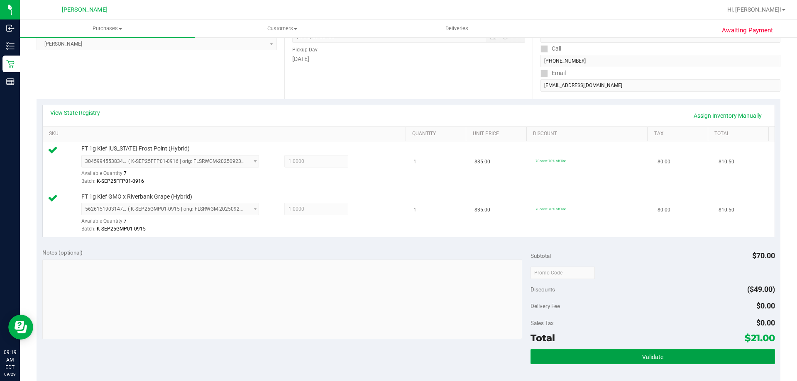
click at [647, 358] on span "Validate" at bounding box center [652, 357] width 21 height 7
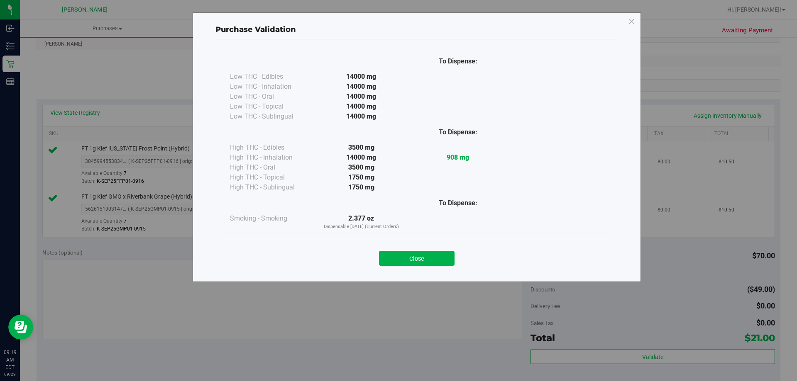
drag, startPoint x: 439, startPoint y: 264, endPoint x: 520, endPoint y: 263, distance: 81.3
click at [439, 264] on button "Close" at bounding box center [417, 258] width 76 height 15
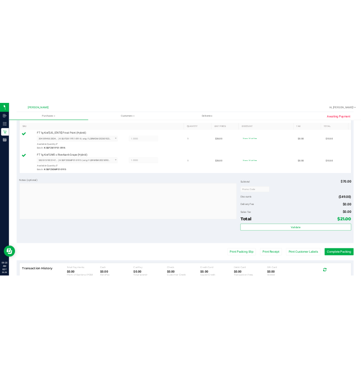
scroll to position [290, 0]
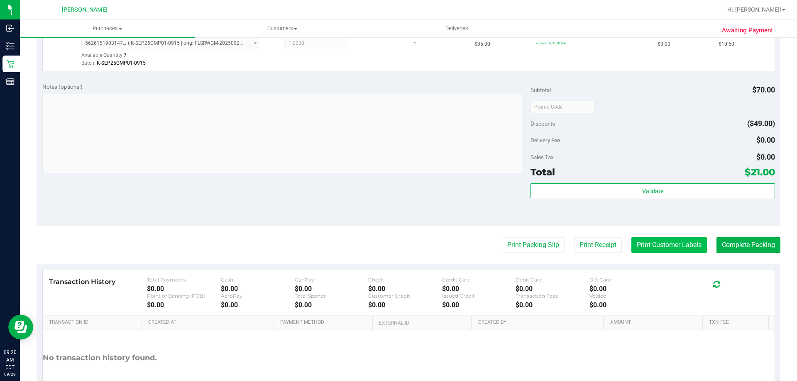
click at [664, 249] on button "Print Customer Labels" at bounding box center [669, 245] width 76 height 16
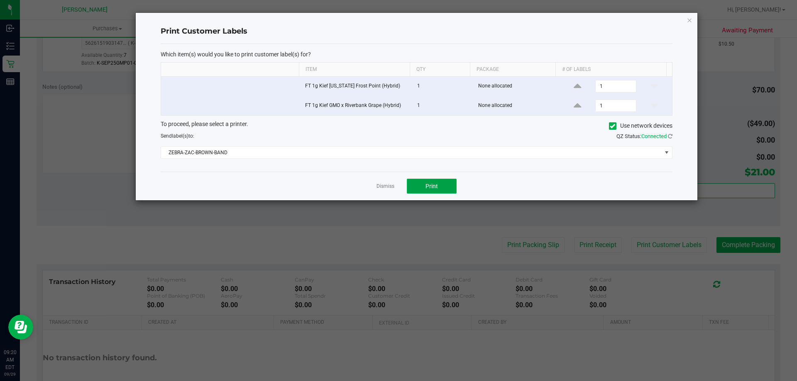
click at [424, 185] on button "Print" at bounding box center [432, 186] width 50 height 15
click at [381, 186] on link "Dismiss" at bounding box center [385, 186] width 18 height 7
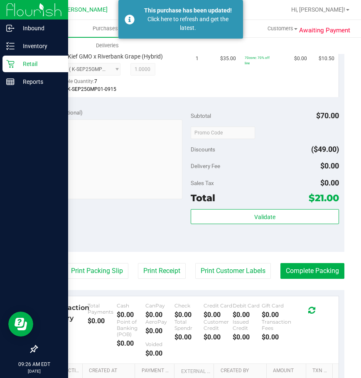
click at [22, 60] on p "Retail" at bounding box center [40, 64] width 50 height 10
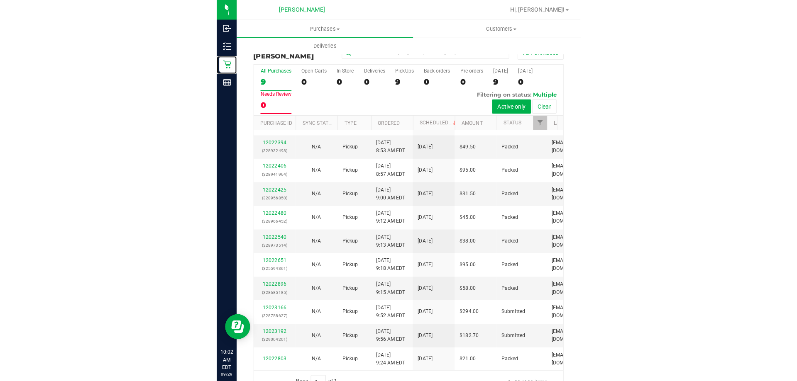
scroll to position [12, 0]
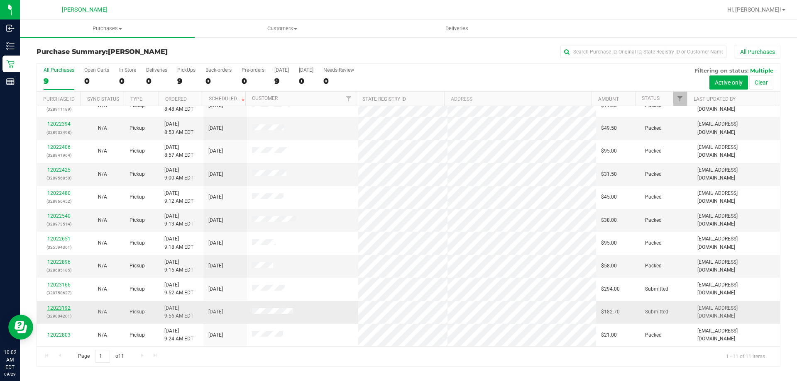
click at [53, 306] on link "12023192" at bounding box center [58, 308] width 23 height 6
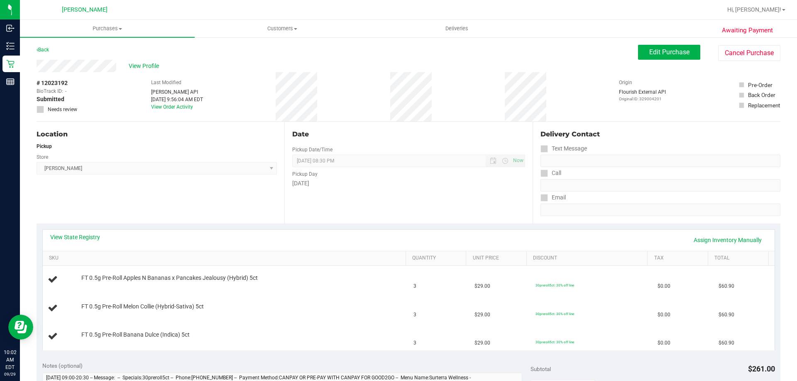
click at [142, 60] on div "View Profile" at bounding box center [337, 66] width 601 height 12
click at [143, 66] on span "View Profile" at bounding box center [145, 66] width 33 height 9
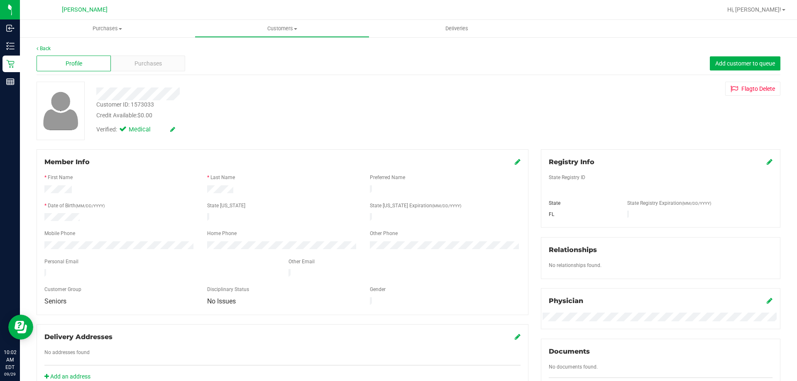
click at [143, 66] on span "Purchases" at bounding box center [147, 63] width 27 height 9
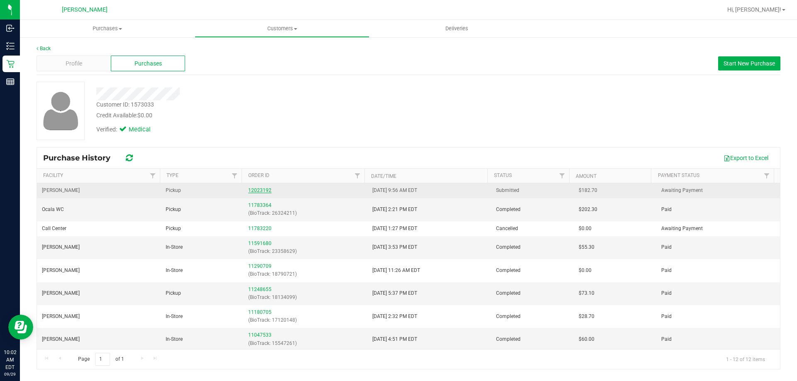
click at [258, 189] on link "12023192" at bounding box center [259, 191] width 23 height 6
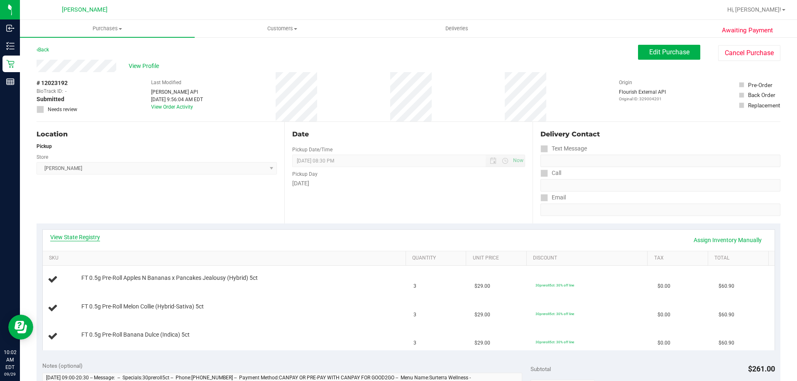
click at [80, 235] on link "View State Registry" at bounding box center [75, 237] width 50 height 8
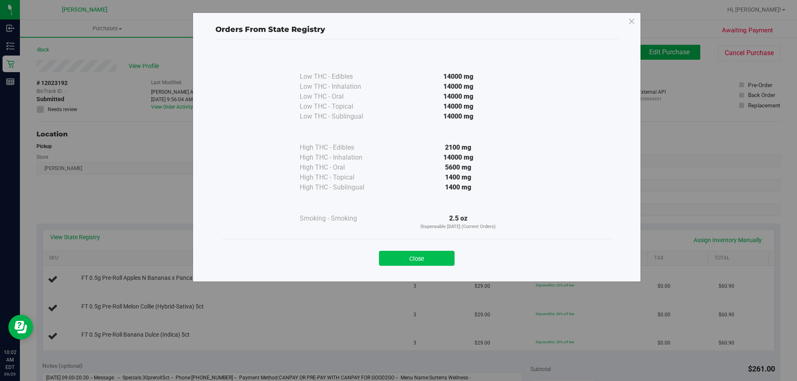
click at [422, 259] on button "Close" at bounding box center [417, 258] width 76 height 15
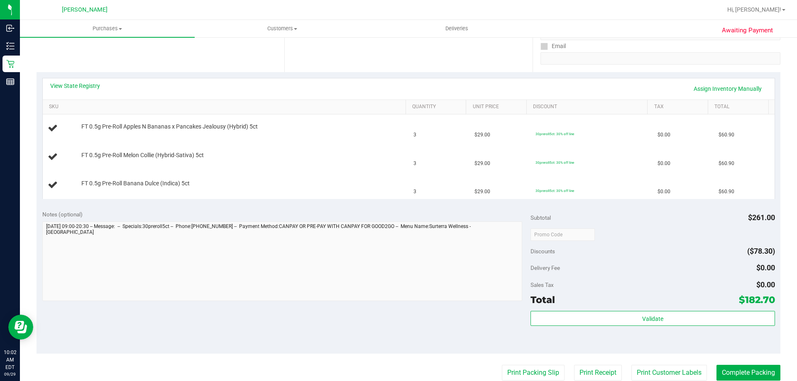
scroll to position [166, 0]
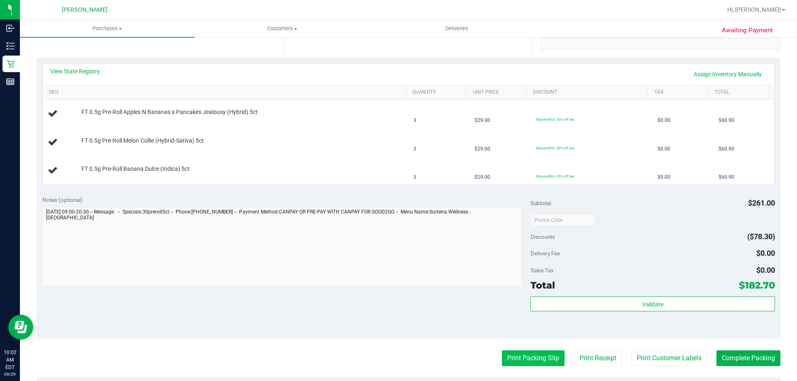
click at [523, 357] on button "Print Packing Slip" at bounding box center [533, 359] width 63 height 16
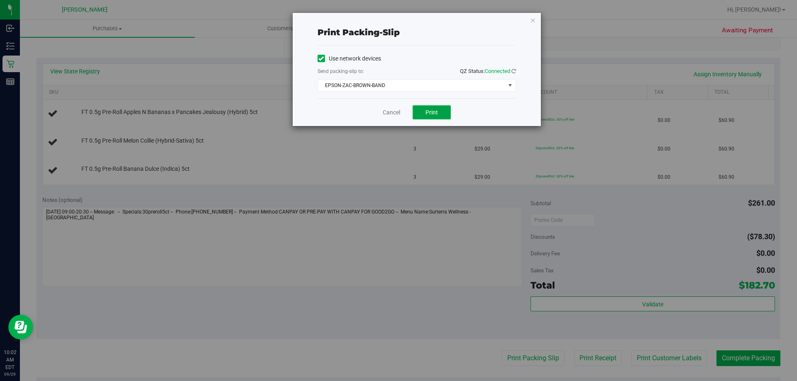
click at [439, 113] on button "Print" at bounding box center [431, 112] width 38 height 14
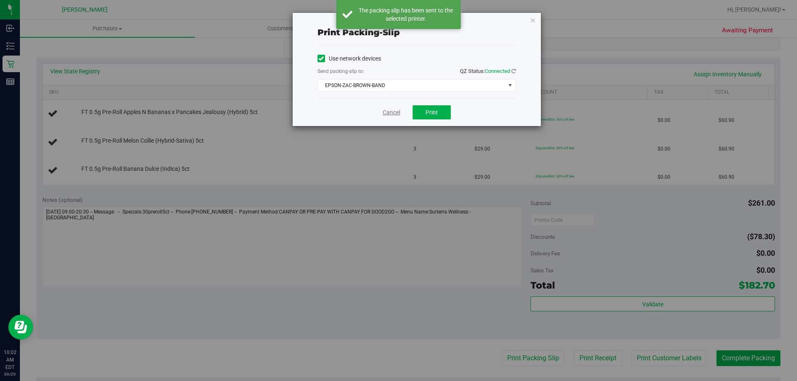
click at [385, 117] on link "Cancel" at bounding box center [391, 112] width 17 height 9
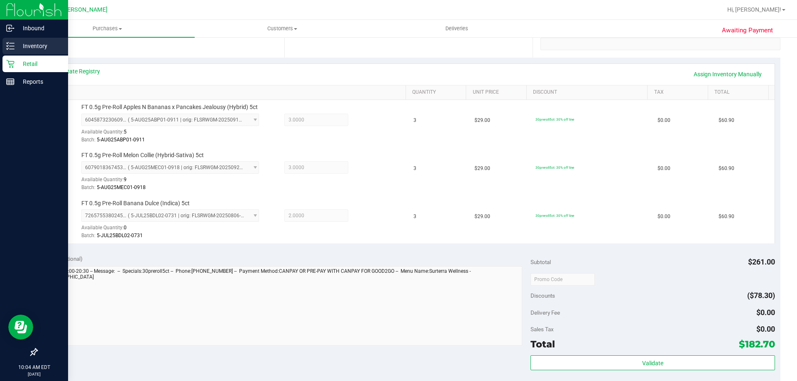
click at [12, 49] on line at bounding box center [12, 49] width 5 height 0
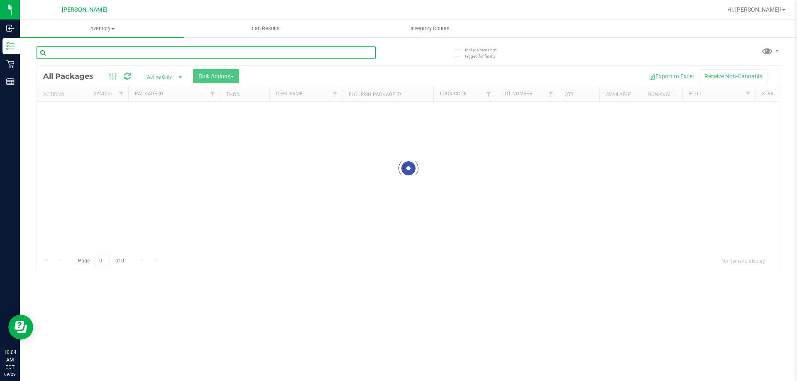
click at [121, 53] on input "text" at bounding box center [206, 52] width 339 height 12
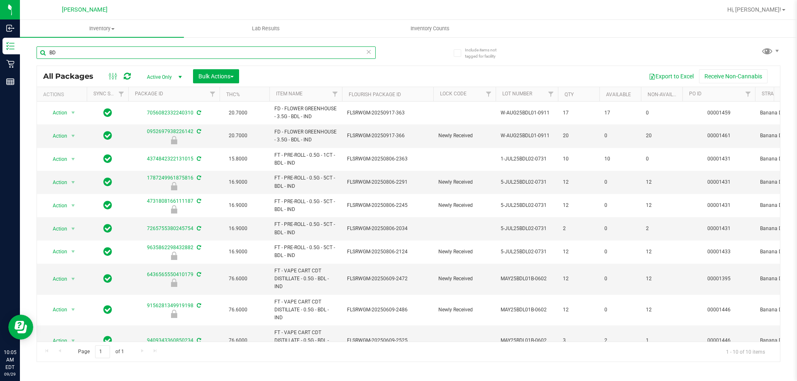
type input "B"
type input "4731808166111187"
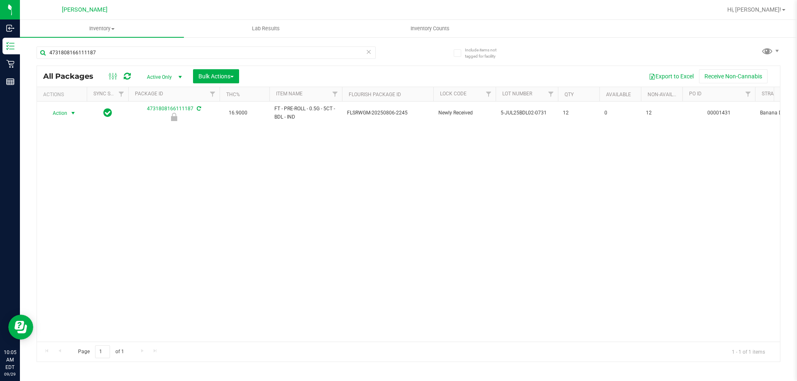
click at [56, 114] on span "Action" at bounding box center [56, 113] width 22 height 12
click at [62, 205] on li "Unlock package" at bounding box center [72, 211] width 53 height 12
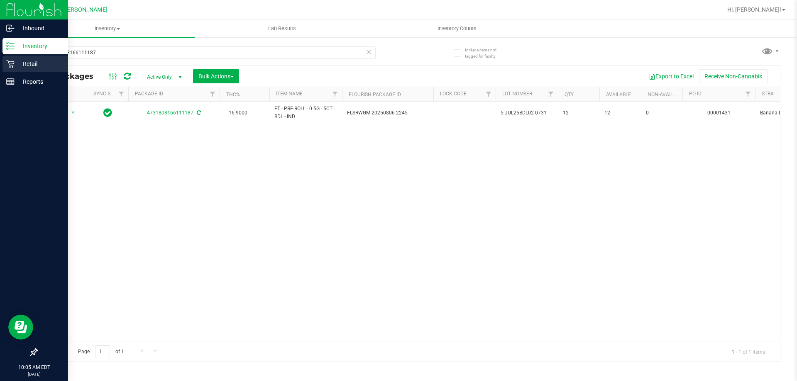
click at [35, 68] on p "Retail" at bounding box center [40, 64] width 50 height 10
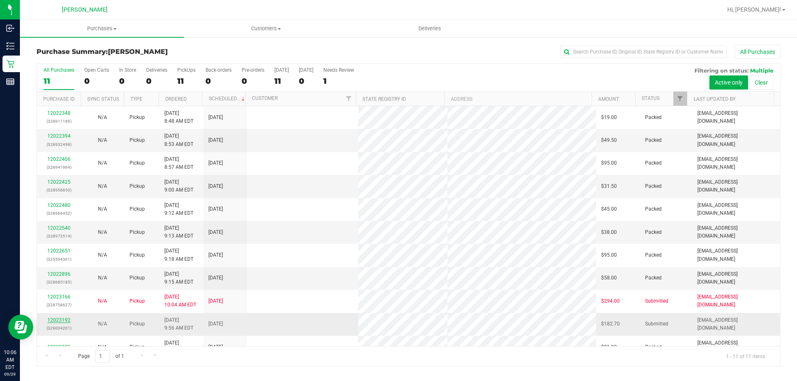
click at [58, 321] on link "12023192" at bounding box center [58, 320] width 23 height 6
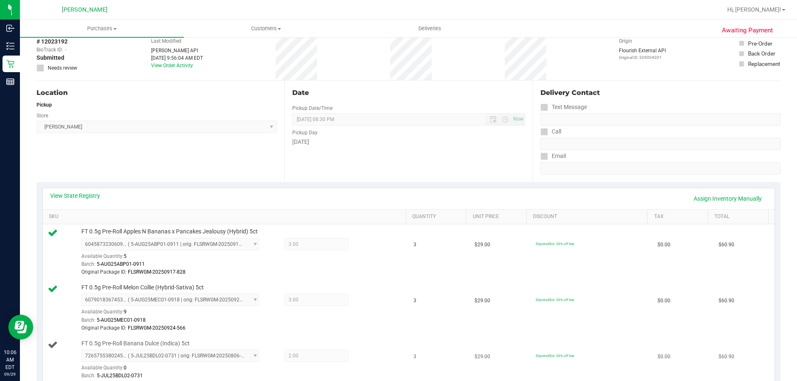
scroll to position [124, 0]
